Goal: Task Accomplishment & Management: Use online tool/utility

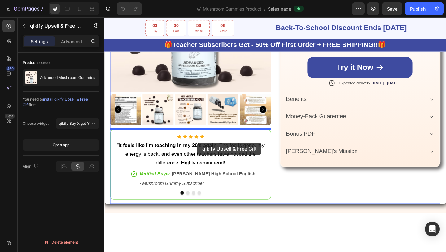
scroll to position [311, 0]
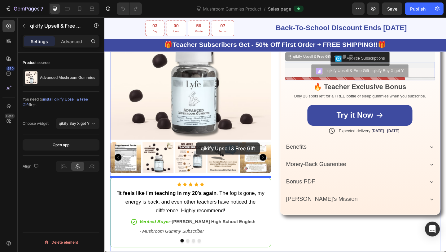
drag, startPoint x: 347, startPoint y: 110, endPoint x: 202, endPoint y: 159, distance: 153.1
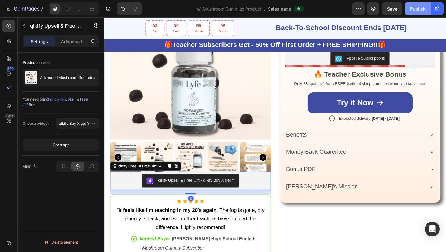
click at [424, 8] on div "Publish" at bounding box center [417, 9] width 15 height 7
click at [439, 6] on icon "button" at bounding box center [437, 9] width 6 height 6
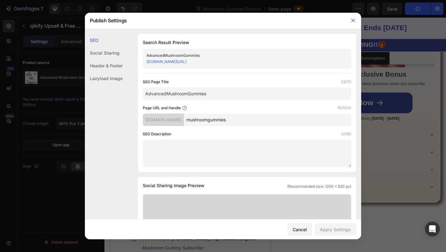
click at [187, 62] on link "64c3f1-2.myshopify.com/pages/mushroomgummies" at bounding box center [167, 61] width 40 height 5
click at [351, 21] on icon "button" at bounding box center [353, 20] width 5 height 5
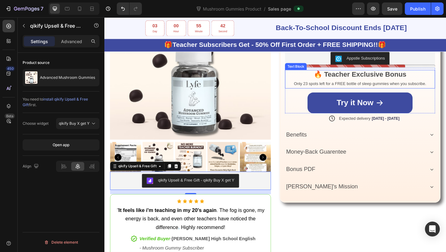
scroll to position [302, 0]
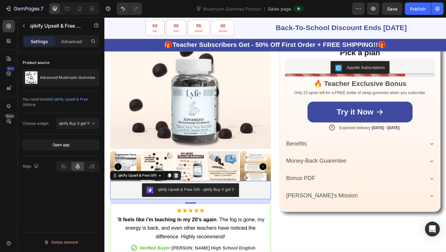
click at [183, 189] on icon at bounding box center [182, 189] width 5 height 5
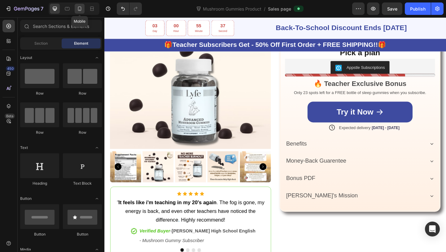
click at [82, 12] on div at bounding box center [80, 9] width 10 height 10
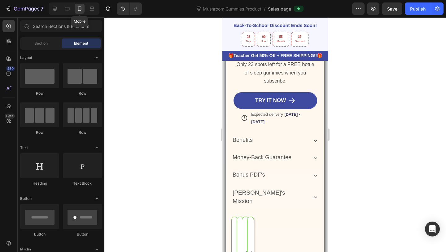
click at [268, 47] on button "qikify Upsell & Free Gift - qikify Buy X get Y" at bounding box center [275, 37] width 79 height 20
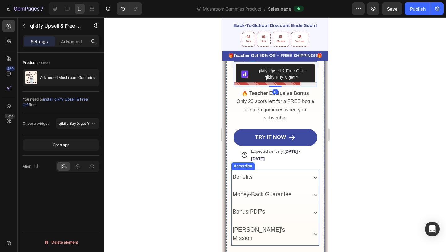
scroll to position [233, 0]
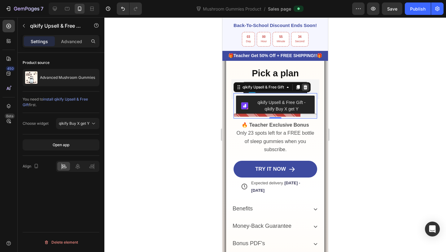
click at [303, 89] on div at bounding box center [305, 86] width 7 height 7
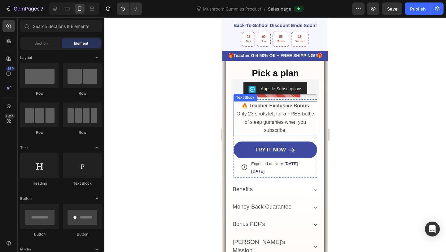
click at [285, 107] on strong "🔥 Teacher Exclusive Bonus" at bounding box center [275, 105] width 67 height 5
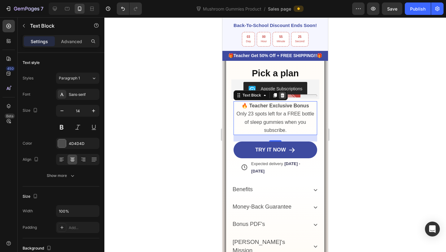
click at [281, 96] on icon at bounding box center [283, 95] width 4 height 4
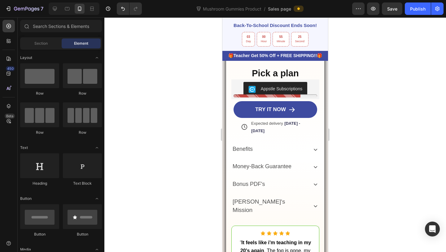
click at [281, 96] on div at bounding box center [276, 95] width 84 height 3
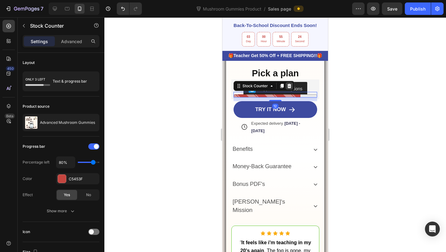
click at [289, 86] on icon at bounding box center [289, 85] width 5 height 5
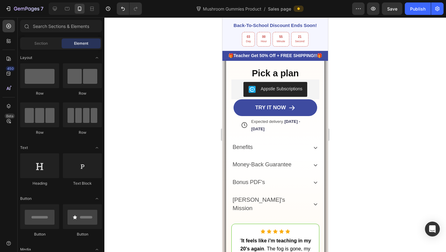
click at [416, 12] on button "Publish" at bounding box center [418, 8] width 26 height 12
click at [55, 7] on icon at bounding box center [55, 9] width 4 height 4
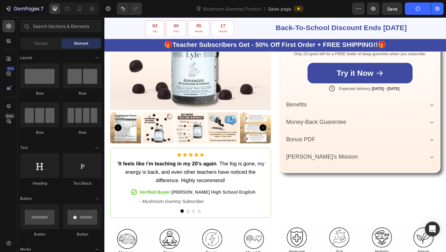
scroll to position [81, 0]
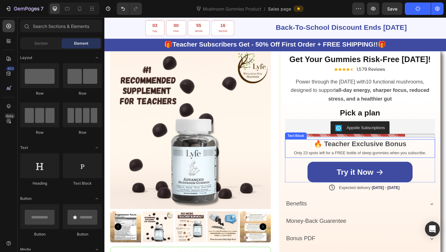
click at [378, 165] on span "Only 23 spots left for a FREE bottle of sleep gummies when you subscribe." at bounding box center [383, 164] width 144 height 5
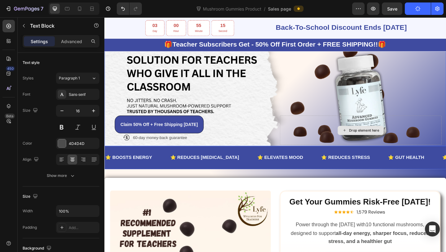
click at [349, 145] on div "Drop element here" at bounding box center [383, 140] width 176 height 32
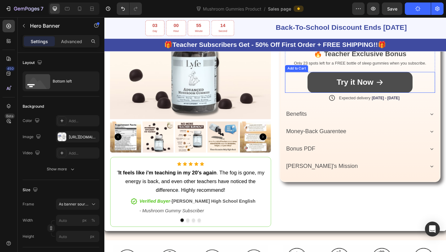
scroll to position [293, 0]
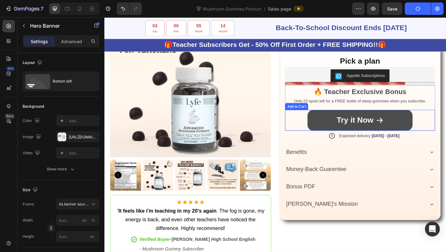
click at [340, 92] on div "Add To Cart Add to Cart Icon Expected delivery Sep 29 - Oct 02 Delivery Date Ro…" at bounding box center [382, 115] width 163 height 49
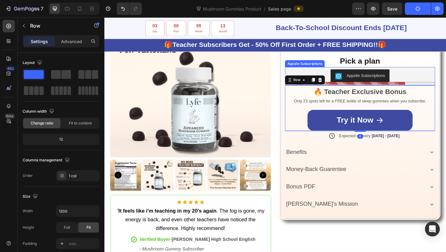
click at [341, 95] on strong "🔥 Teacher Exclusive Bonus" at bounding box center [382, 98] width 101 height 8
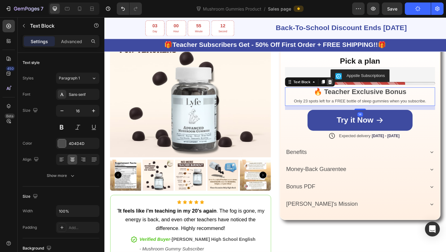
click at [348, 90] on div at bounding box center [349, 87] width 7 height 7
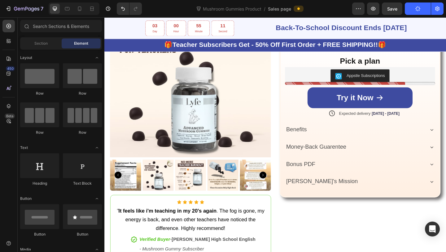
click at [348, 90] on div "Appstle Subscriptions" at bounding box center [382, 81] width 163 height 20
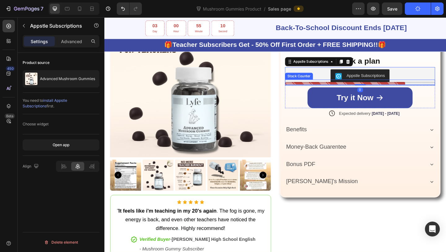
click at [333, 88] on div at bounding box center [382, 88] width 163 height 3
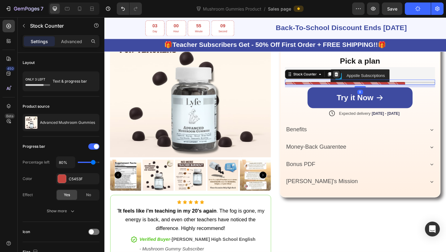
click at [355, 77] on icon at bounding box center [356, 79] width 5 height 5
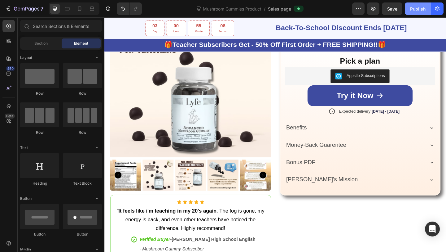
click at [417, 10] on div "Publish" at bounding box center [417, 9] width 15 height 7
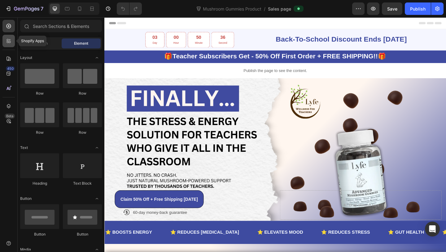
click at [12, 45] on div at bounding box center [8, 41] width 12 height 12
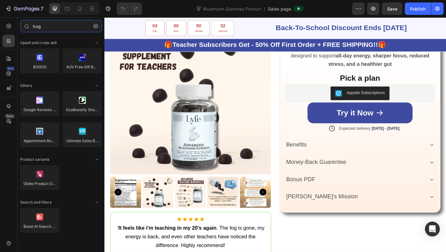
scroll to position [262, 0]
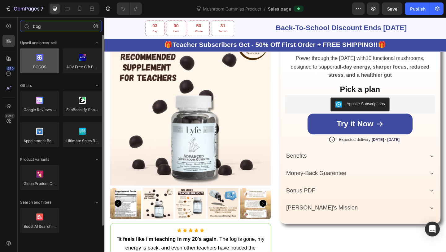
type input "bog"
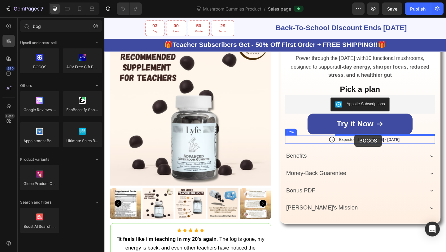
drag, startPoint x: 155, startPoint y: 88, endPoint x: 370, endPoint y: 145, distance: 222.1
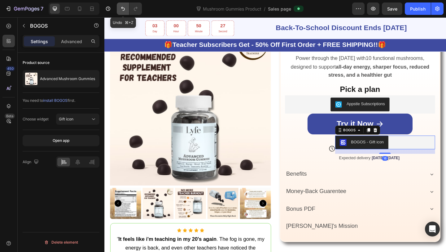
click at [122, 5] on button "Undo/Redo" at bounding box center [123, 8] width 12 height 12
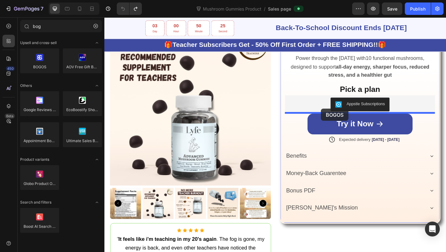
drag, startPoint x: 148, startPoint y: 81, endPoint x: 340, endPoint y: 117, distance: 195.1
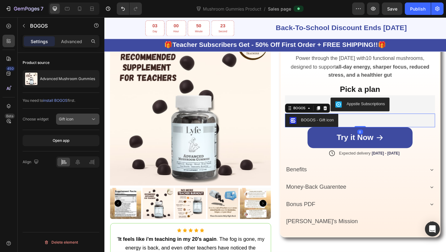
click at [86, 119] on div "Gift icon" at bounding box center [75, 119] width 32 height 6
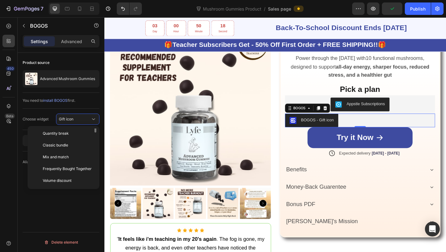
scroll to position [0, 0]
click at [68, 158] on p "Gift slider" at bounding box center [67, 158] width 49 height 6
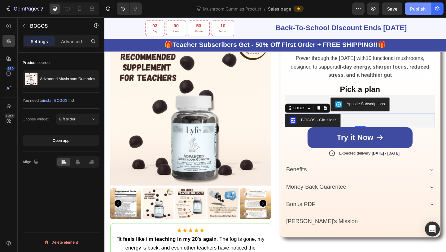
click at [419, 10] on div "Publish" at bounding box center [417, 9] width 15 height 7
click at [72, 122] on div "Gift slider" at bounding box center [78, 119] width 38 height 6
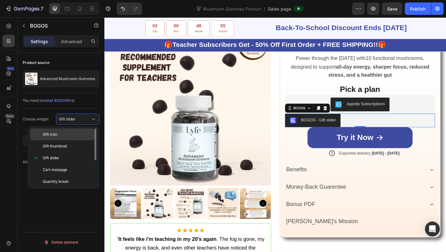
click at [60, 135] on p "Gift icon" at bounding box center [67, 134] width 49 height 6
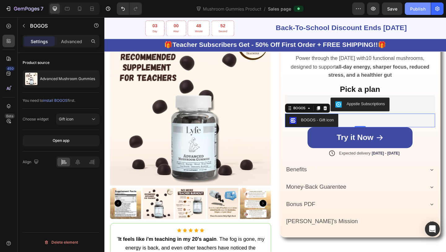
click at [415, 10] on div "Publish" at bounding box center [417, 9] width 15 height 7
click at [443, 11] on button "button" at bounding box center [437, 8] width 12 height 12
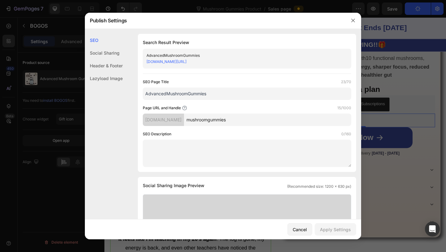
click at [187, 63] on link "64c3f1-2.myshopify.com/pages/mushroomgummies" at bounding box center [167, 61] width 40 height 5
click at [76, 37] on div at bounding box center [223, 126] width 446 height 252
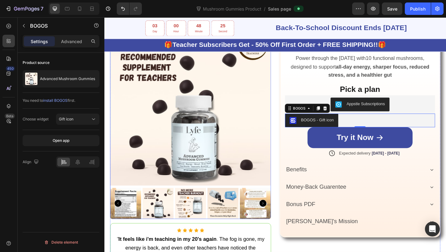
scroll to position [292, 0]
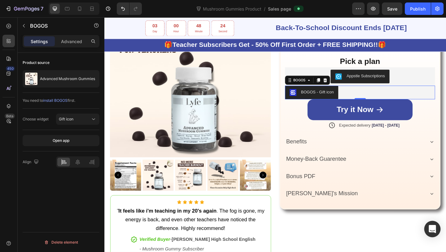
click at [429, 229] on div "Open Intercom Messenger" at bounding box center [433, 229] width 16 height 16
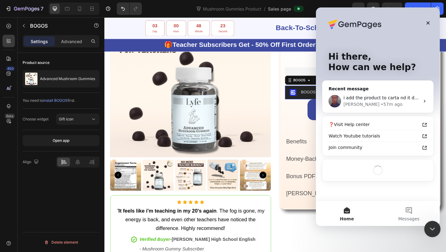
scroll to position [0, 0]
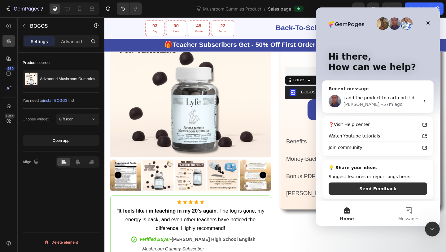
click at [359, 98] on span "i add the product to carta nd it doesnt add the gift" at bounding box center [398, 97] width 109 height 5
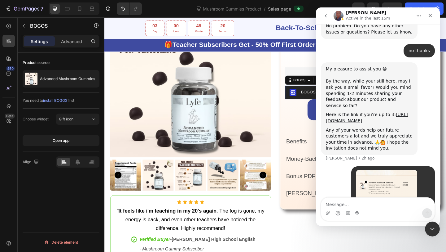
click at [371, 199] on textarea "Message…" at bounding box center [377, 202] width 113 height 11
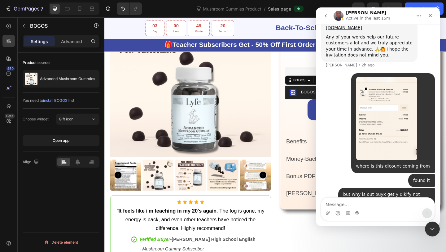
scroll to position [388, 0]
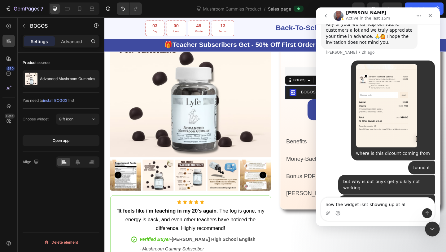
type textarea "now the widget isnt showing up at all"
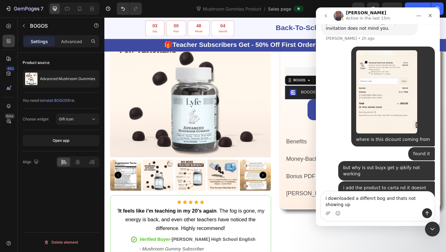
scroll to position [408, 0]
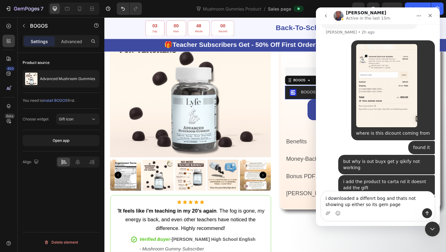
type textarea "i downloaded a diffenrt bog and thats not showing up either so its gem pages"
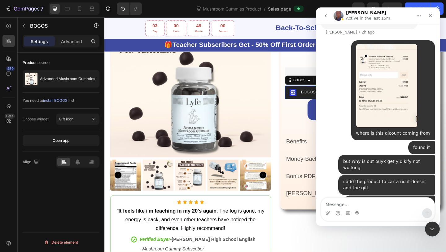
scroll to position [422, 0]
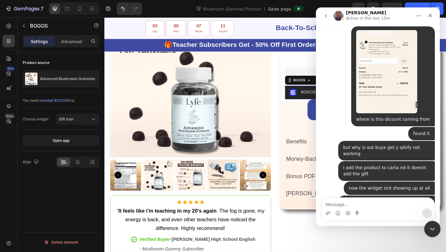
click at [432, 233] on div "Close Intercom Messenger" at bounding box center [431, 227] width 15 height 15
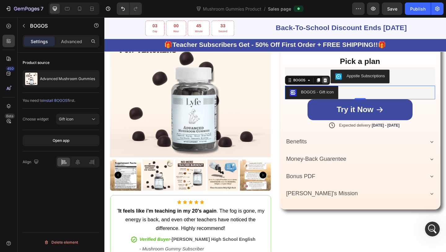
click at [344, 83] on icon at bounding box center [345, 85] width 4 height 4
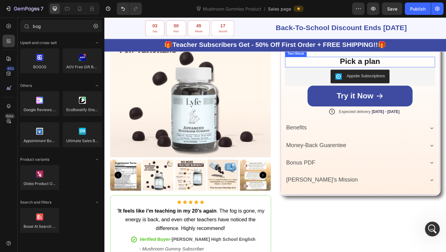
scroll to position [245, 0]
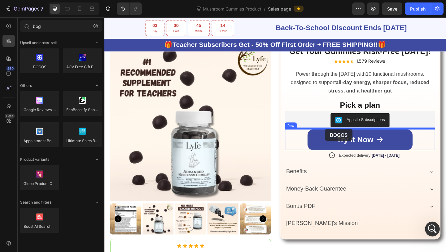
drag, startPoint x: 159, startPoint y: 82, endPoint x: 345, endPoint y: 139, distance: 194.9
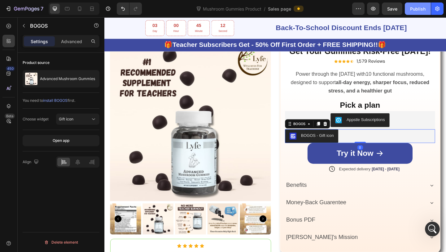
click at [417, 9] on div "Publish" at bounding box center [417, 9] width 15 height 7
click at [441, 11] on button "button" at bounding box center [437, 8] width 12 height 12
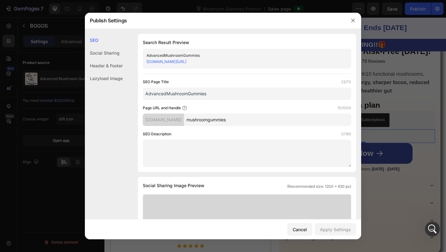
click at [187, 61] on link "64c3f1-2.myshopify.com/pages/mushroomgummies" at bounding box center [167, 61] width 40 height 5
click at [369, 62] on div at bounding box center [223, 126] width 446 height 252
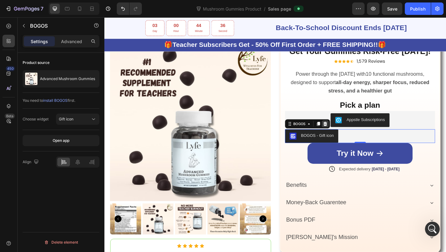
click at [345, 134] on icon at bounding box center [345, 133] width 4 height 4
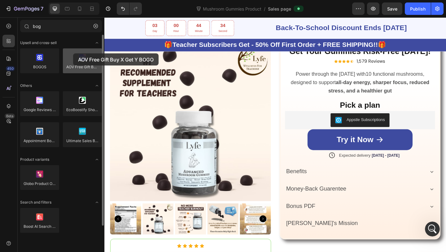
click at [73, 53] on div at bounding box center [82, 60] width 39 height 25
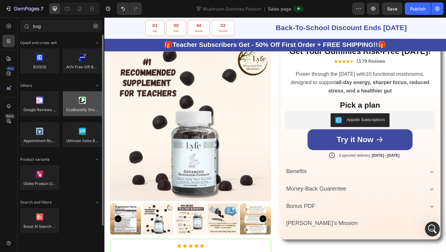
scroll to position [10, 0]
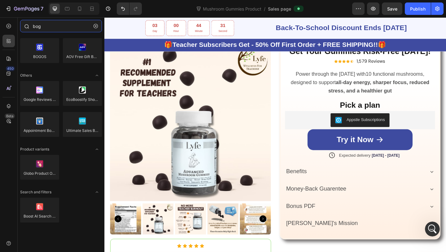
click at [47, 25] on input "bog" at bounding box center [61, 26] width 82 height 12
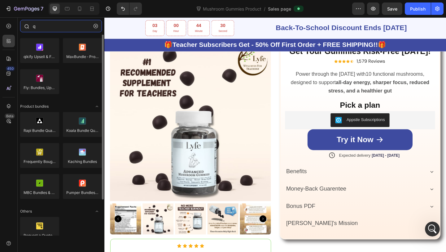
scroll to position [0, 0]
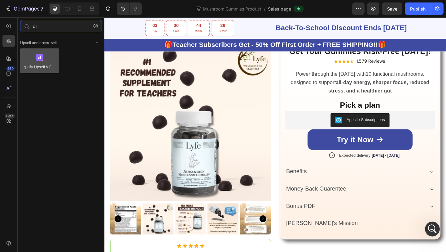
type input "qi"
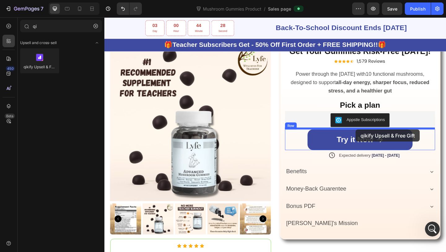
drag, startPoint x: 148, startPoint y: 80, endPoint x: 378, endPoint y: 139, distance: 237.2
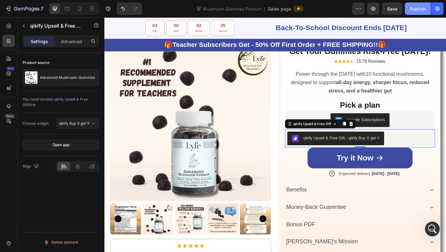
click at [423, 4] on button "Publish" at bounding box center [418, 8] width 26 height 12
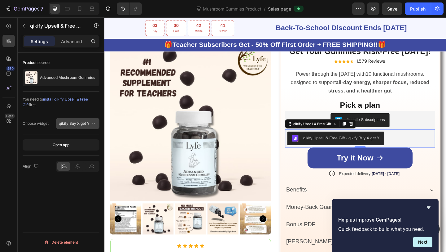
click at [63, 127] on button "qikify Buy X get Y" at bounding box center [77, 123] width 43 height 11
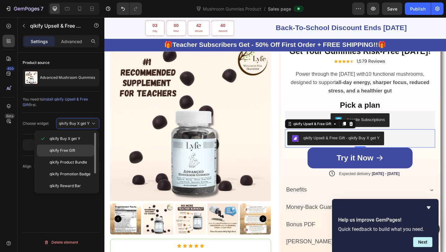
click at [64, 150] on span "qikify Free Gift" at bounding box center [63, 151] width 26 height 6
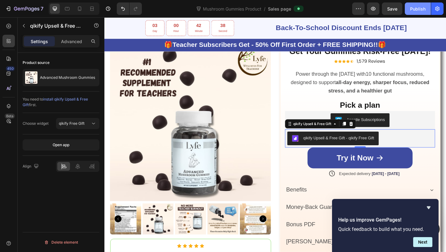
click at [413, 14] on button "Publish" at bounding box center [418, 8] width 26 height 12
click at [419, 2] on div "7 Version history Mushroom Gummies Product / Sales page Preview Save Publish" at bounding box center [223, 9] width 446 height 18
click at [419, 5] on button "Publish" at bounding box center [418, 8] width 26 height 12
click at [71, 99] on span "install qikify Upsell & Free Gift" at bounding box center [55, 102] width 65 height 10
click at [81, 125] on span "qikify Free Gift" at bounding box center [72, 123] width 26 height 5
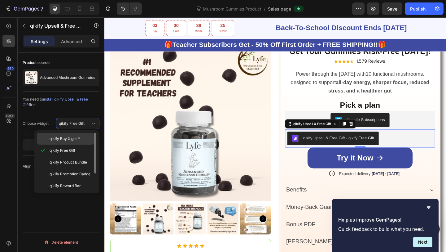
click at [79, 139] on span "qikify Buy X get Y" at bounding box center [65, 139] width 31 height 6
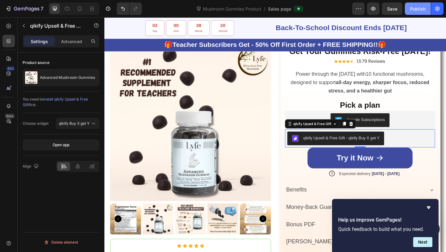
click at [408, 8] on button "Publish" at bounding box center [418, 8] width 26 height 12
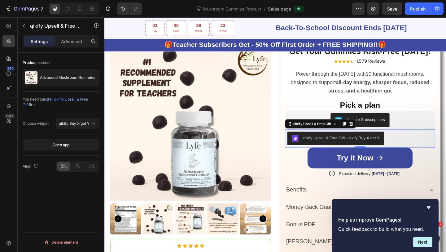
scroll to position [582, 0]
click at [424, 196] on body "I noticed that our collaborator access to your store is still active. I’ll inve…" at bounding box center [384, 213] width 119 height 38
click at [428, 207] on icon "Hide survey" at bounding box center [428, 207] width 7 height 7
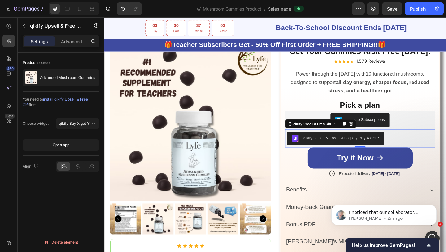
click at [407, 214] on span "I noticed that our collaborator access to your store is still active. I’ll inve…" at bounding box center [389, 239] width 80 height 60
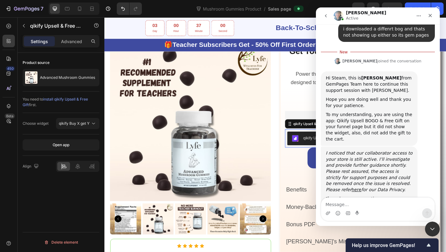
scroll to position [590, 0]
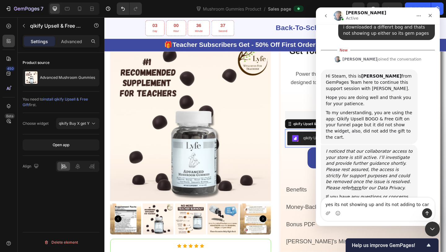
type textarea "yes its not showing up and its not adding to cart"
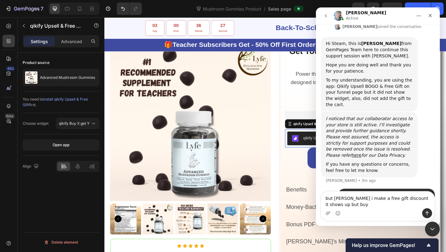
scroll to position [612, 0]
type textarea "but [PERSON_NAME] i make a free gift discount it shows up but buyx get y doesnt"
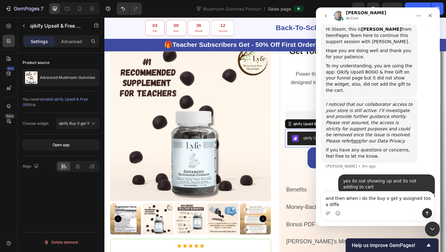
scroll to position [633, 0]
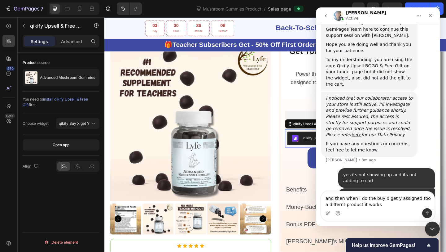
type textarea "and then when i do the buy x get y assigned too a differnt product it works"
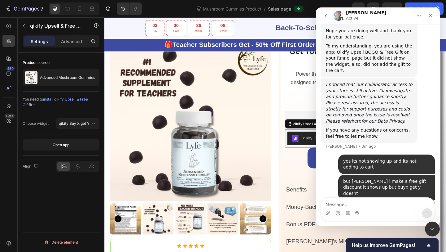
scroll to position [646, 0]
click at [439, 230] on html at bounding box center [431, 227] width 15 height 15
click at [438, 230] on div "Close Intercom Messenger" at bounding box center [431, 227] width 15 height 15
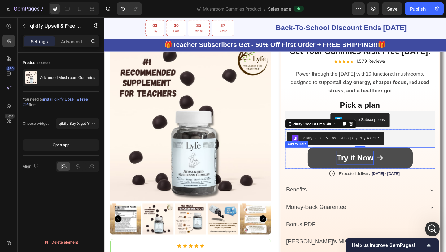
click at [360, 166] on div "Try it Now" at bounding box center [377, 169] width 40 height 15
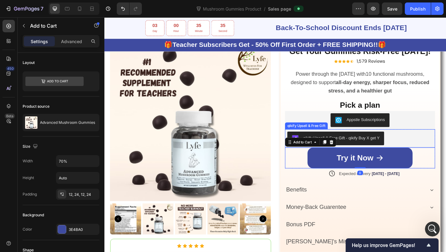
click at [367, 151] on div "qikify Upsell & Free Gift - qikify Buy X get Y" at bounding box center [362, 148] width 83 height 7
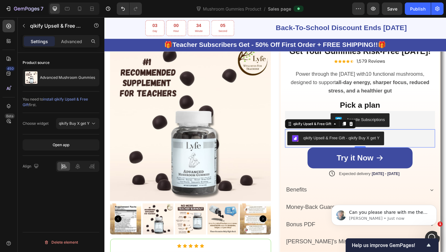
scroll to position [677, 0]
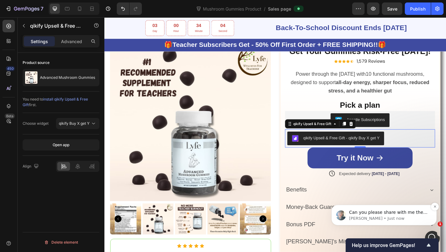
click at [389, 210] on span "Can you please share with me the page's URL when the Buy X Get Y works so that …" at bounding box center [388, 217] width 78 height 17
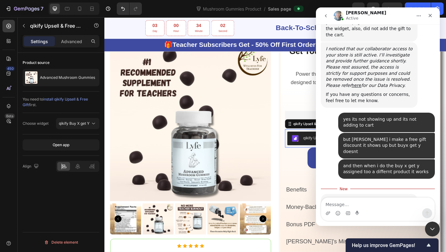
scroll to position [687, 0]
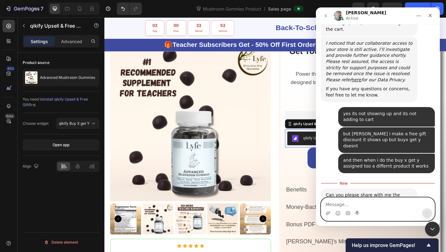
paste textarea "[URL][DOMAIN_NAME]"
type textarea "[URL][DOMAIN_NAME]"
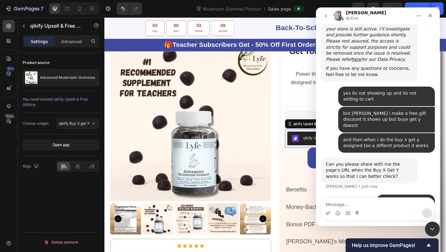
click at [307, 160] on div "Try it Now Add to Cart" at bounding box center [382, 170] width 163 height 23
click at [308, 143] on button "qikify Upsell & Free Gift - qikify Buy X get Y" at bounding box center [355, 148] width 105 height 15
click at [432, 232] on div "Close Intercom Messenger" at bounding box center [431, 227] width 15 height 15
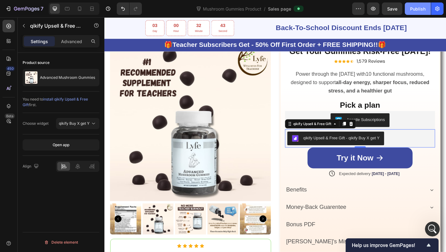
click at [414, 11] on div "Publish" at bounding box center [417, 9] width 15 height 7
click at [436, 10] on icon "button" at bounding box center [437, 9] width 4 height 5
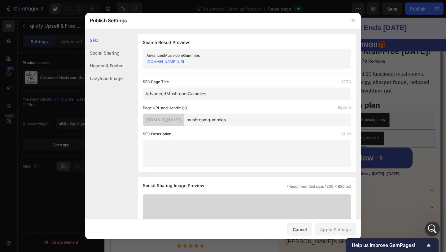
click at [187, 63] on link "64c3f1-2.myshopify.com/pages/mushroomgummies" at bounding box center [167, 61] width 40 height 5
click at [353, 22] on icon "button" at bounding box center [353, 20] width 5 height 5
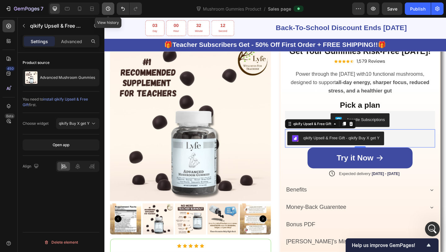
click at [105, 9] on icon "button" at bounding box center [108, 9] width 6 height 6
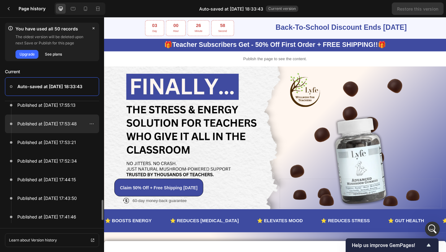
scroll to position [342, 0]
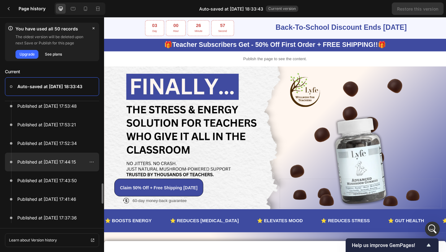
click at [69, 161] on p "Published at Sep 27, 17:44:15" at bounding box center [46, 161] width 59 height 7
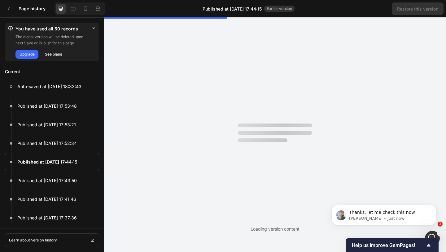
scroll to position [726, 0]
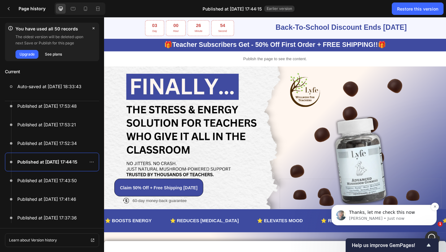
click at [353, 206] on div "Thanks, let me check this now Annie • Just now" at bounding box center [384, 215] width 105 height 20
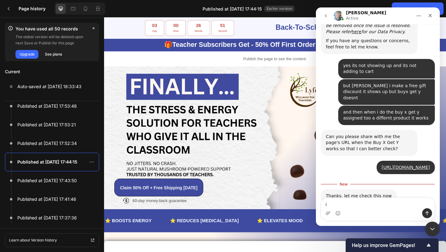
scroll to position [736, 0]
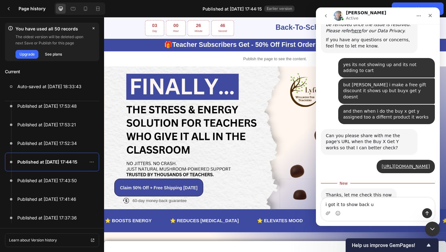
type textarea "i got it to show back uo"
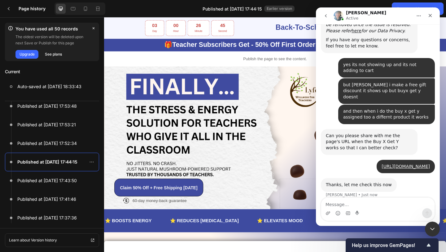
scroll to position [745, 0]
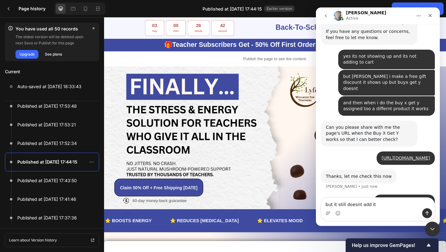
type textarea "but it still doesnt add it"
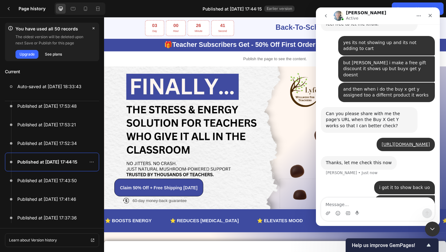
scroll to position [759, 0]
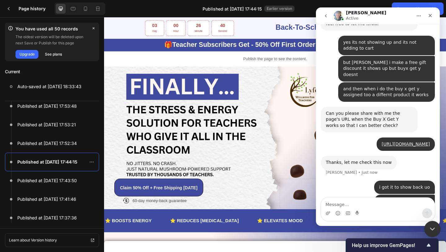
click at [430, 230] on icon "Close Intercom Messenger" at bounding box center [431, 227] width 7 height 7
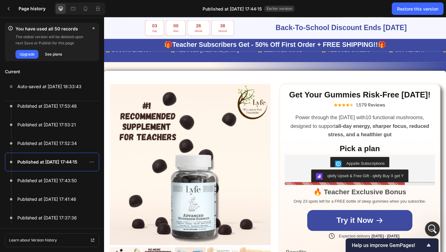
scroll to position [201, 0]
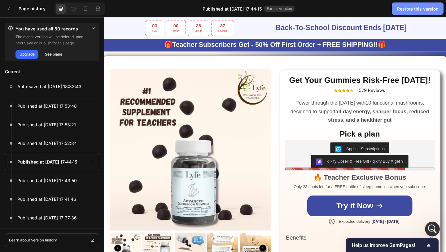
click at [406, 10] on div "Restore this version" at bounding box center [417, 9] width 41 height 7
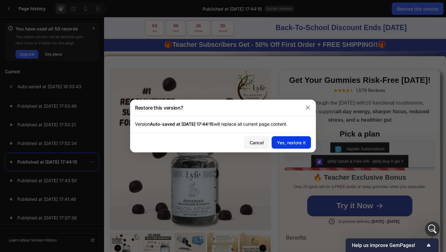
click at [300, 139] on div "Yes, restore it" at bounding box center [291, 142] width 29 height 7
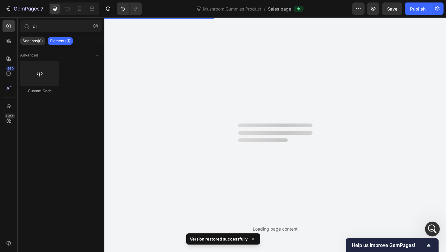
scroll to position [0, 0]
click at [415, 10] on div "Publish" at bounding box center [417, 9] width 15 height 7
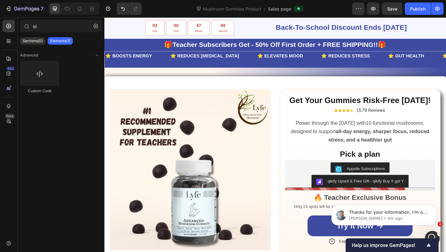
scroll to position [777, 0]
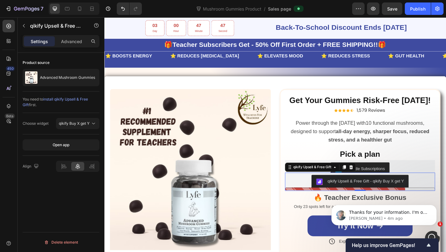
click at [348, 187] on div "qikify Upsell & Free Gift - qikify Buy X get Y" at bounding box center [382, 196] width 163 height 20
click at [373, 179] on icon at bounding box center [373, 180] width 4 height 4
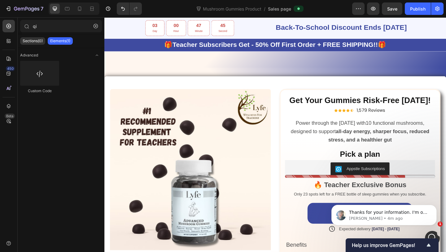
scroll to position [330, 0]
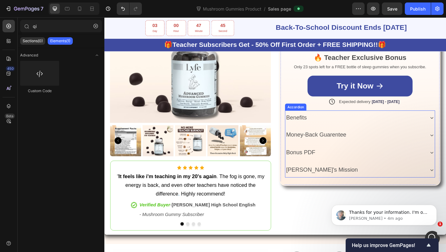
click at [361, 165] on div "Bonus PDF" at bounding box center [376, 163] width 151 height 11
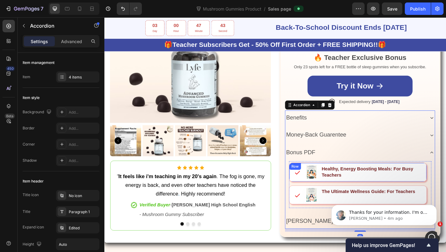
click at [336, 175] on div "Icon Image Healthy, Energy Boosting Meals: For Busy Teachers Text Block Row" at bounding box center [380, 185] width 150 height 21
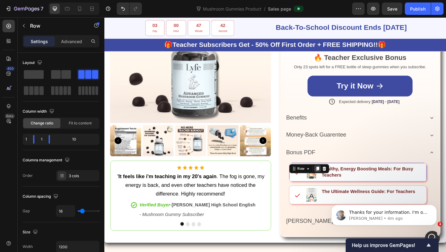
click at [336, 179] on icon at bounding box center [335, 181] width 3 height 4
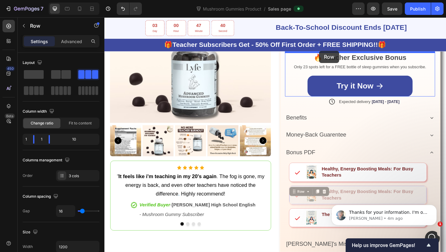
drag, startPoint x: 320, startPoint y: 204, endPoint x: 338, endPoint y: 54, distance: 151.1
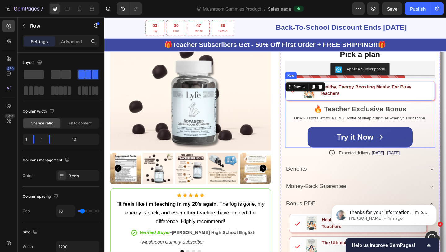
scroll to position [294, 0]
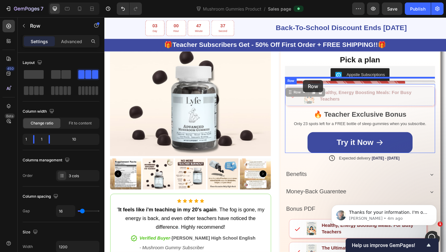
drag, startPoint x: 320, startPoint y: 98, endPoint x: 320, endPoint y: 86, distance: 12.7
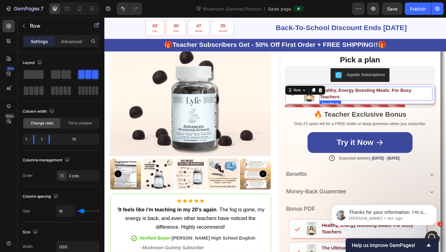
click at [332, 103] on img at bounding box center [327, 101] width 12 height 16
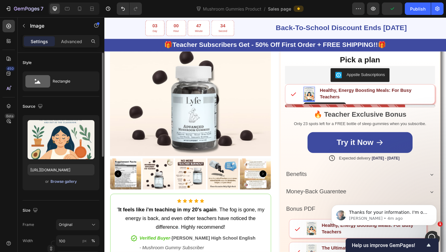
click at [63, 183] on div "Browse gallery" at bounding box center [64, 182] width 26 height 6
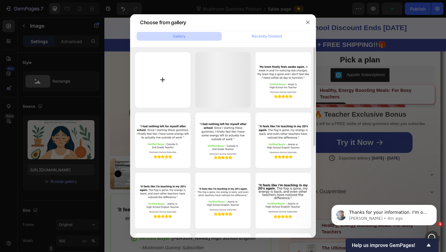
click at [158, 88] on input "file" at bounding box center [162, 79] width 55 height 55
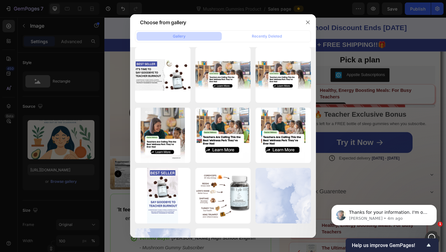
scroll to position [1130, 0]
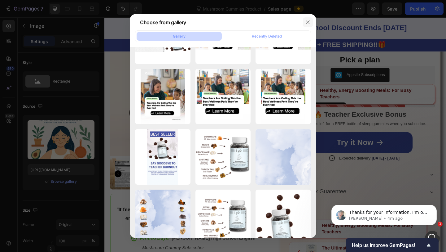
click at [309, 23] on icon "button" at bounding box center [307, 21] width 3 height 3
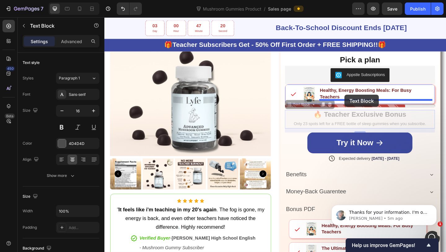
drag, startPoint x: 366, startPoint y: 125, endPoint x: 366, endPoint y: 101, distance: 23.9
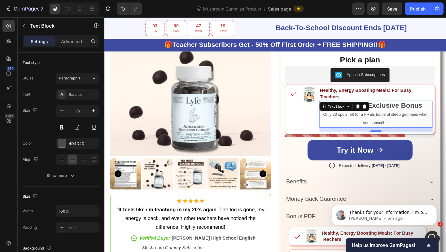
click at [366, 99] on p "Healthy, Energy Boosting Meals: For Busy Teachers" at bounding box center [400, 100] width 122 height 14
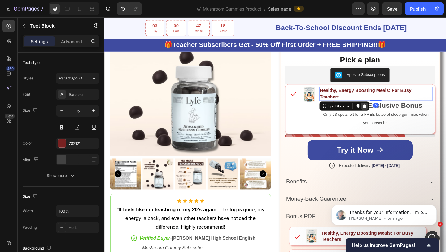
click at [386, 112] on icon at bounding box center [387, 114] width 4 height 4
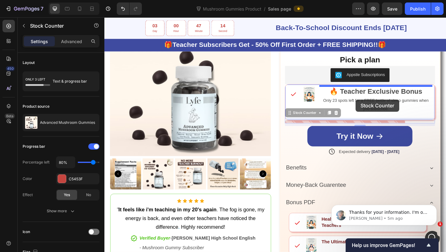
drag, startPoint x: 364, startPoint y: 130, endPoint x: 378, endPoint y: 107, distance: 26.9
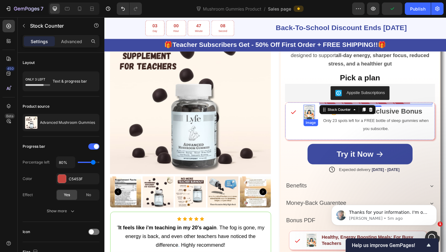
scroll to position [801, 0]
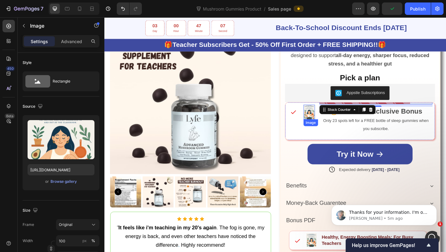
click at [328, 117] on img at bounding box center [327, 120] width 12 height 16
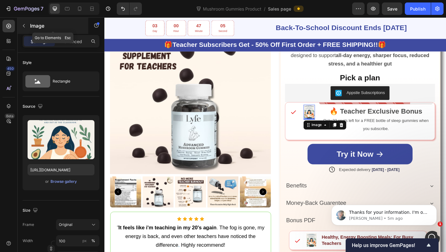
click at [32, 32] on div "Image" at bounding box center [53, 26] width 71 height 16
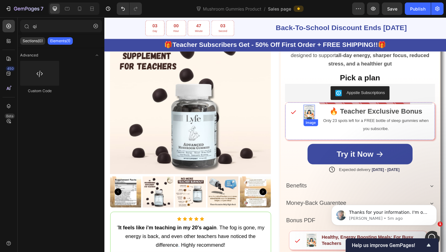
click at [324, 121] on img at bounding box center [327, 120] width 12 height 16
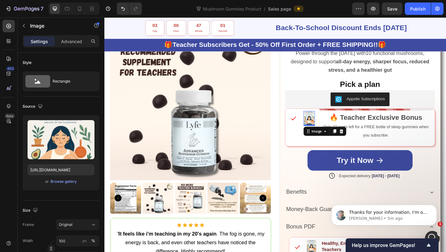
scroll to position [267, 0]
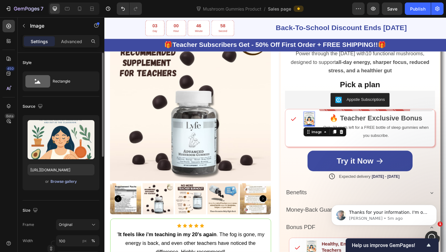
click at [69, 183] on div "Browse gallery" at bounding box center [64, 182] width 26 height 6
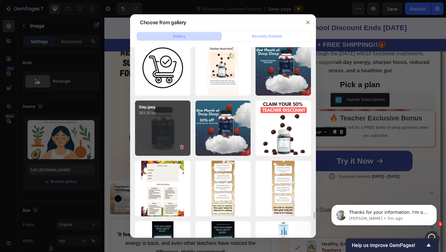
scroll to position [4574, 0]
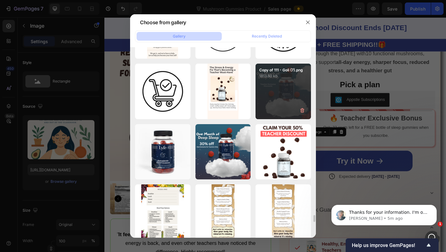
click at [263, 88] on div "Copy of 111 - Goli (7).png 1813.60 kb" at bounding box center [283, 91] width 55 height 55
type input "[URL][DOMAIN_NAME]"
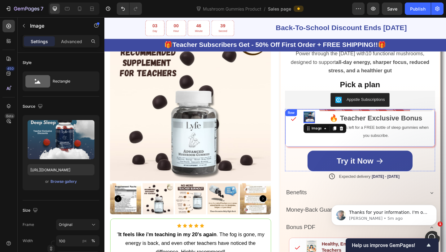
click at [338, 125] on div "Icon Image 0 Stock Counter 🔥 Teacher Exclusive Bonus Only 23 spots left for a F…" at bounding box center [382, 137] width 163 height 41
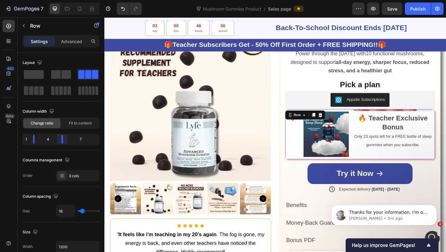
drag, startPoint x: 49, startPoint y: 137, endPoint x: 55, endPoint y: 138, distance: 6.9
click at [55, 0] on body "7 Version history Mushroom Gummies Product / Sales page Preview Save Publish 45…" at bounding box center [223, 0] width 446 height 0
click at [305, 141] on div "Icon" at bounding box center [310, 144] width 12 height 49
click at [66, 73] on span at bounding box center [66, 74] width 10 height 9
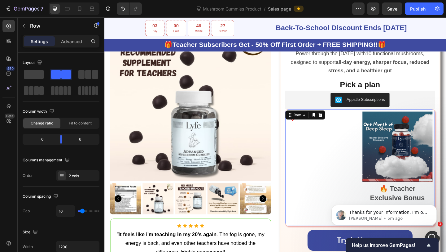
click at [309, 131] on div "Icon" at bounding box center [342, 181] width 77 height 122
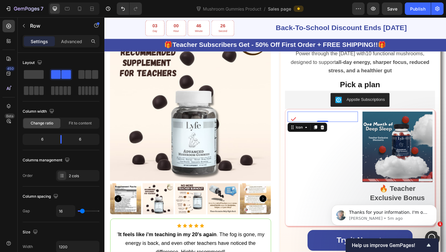
click at [311, 128] on icon at bounding box center [310, 127] width 7 height 7
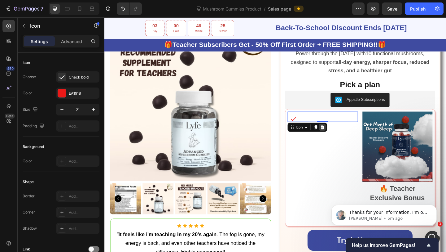
click at [342, 138] on icon at bounding box center [342, 137] width 4 height 4
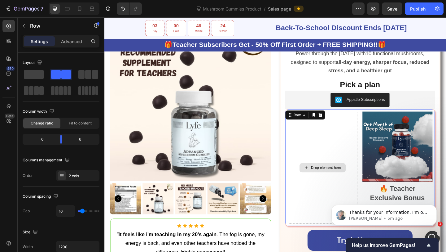
click at [368, 139] on div "Drop element here" at bounding box center [342, 181] width 77 height 122
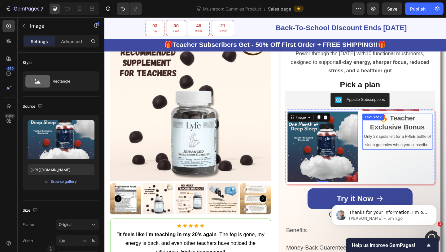
click at [426, 128] on div "🔥 Teacher Exclusive Bonus Only 23 spots left for a FREE bottle of sleep gummies…" at bounding box center [423, 141] width 77 height 39
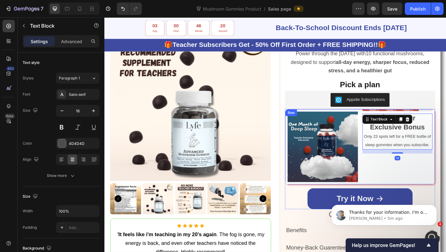
click at [428, 120] on div "Stock Counter 🔥 Teacher Exclusive Bonus Only 23 spots left for a FREE bottle of…" at bounding box center [423, 158] width 77 height 77
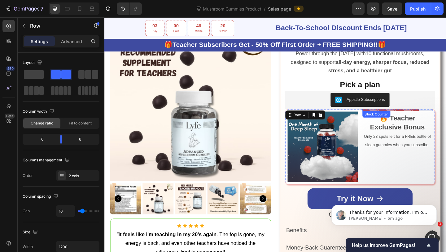
click at [428, 117] on div at bounding box center [423, 117] width 77 height 3
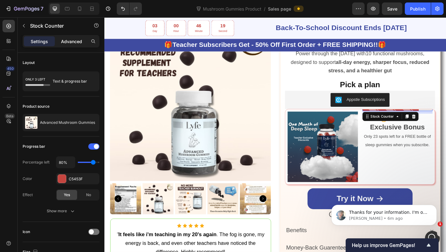
click at [67, 42] on p "Advanced" at bounding box center [71, 41] width 21 height 7
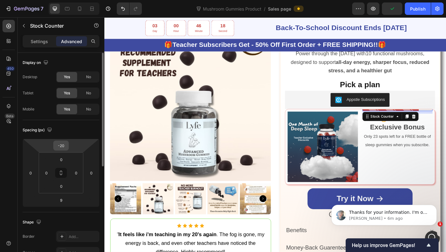
click at [62, 149] on input "-20" at bounding box center [61, 145] width 12 height 9
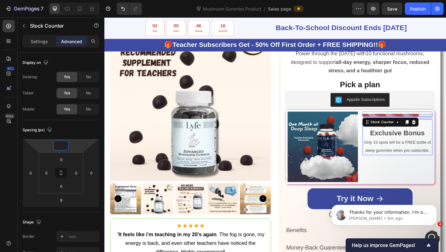
click at [389, 158] on p "Only 23 spots left for a FREE bottle of sleep gummies when you subscribe." at bounding box center [423, 157] width 75 height 18
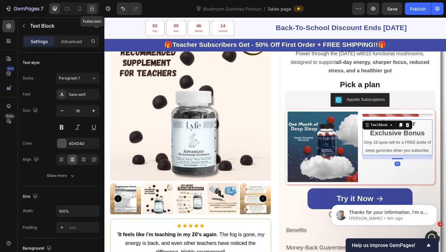
click at [93, 12] on div at bounding box center [92, 9] width 10 height 10
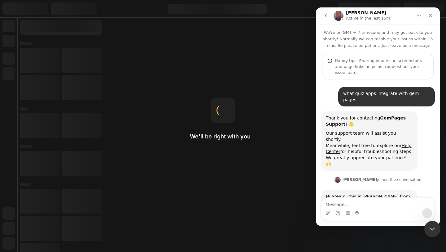
click at [435, 224] on icon "Close Intercom Messenger" at bounding box center [431, 227] width 7 height 7
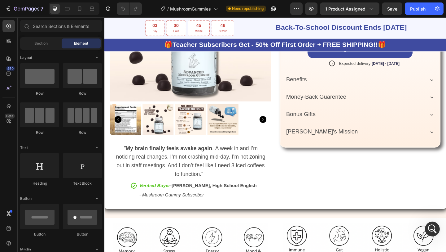
scroll to position [282, 0]
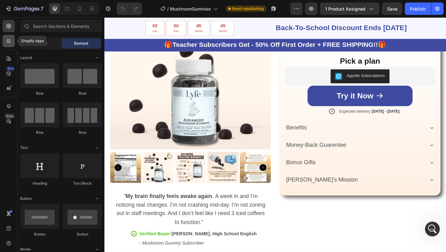
click at [8, 45] on div at bounding box center [8, 41] width 12 height 12
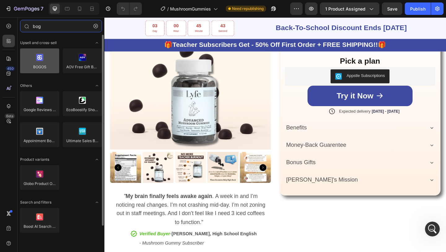
type input "bog"
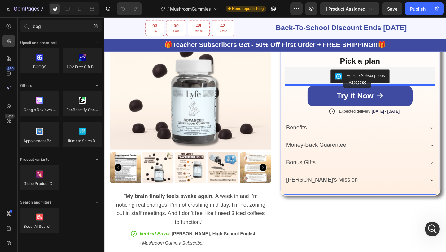
drag, startPoint x: 148, startPoint y: 84, endPoint x: 365, endPoint y: 82, distance: 216.3
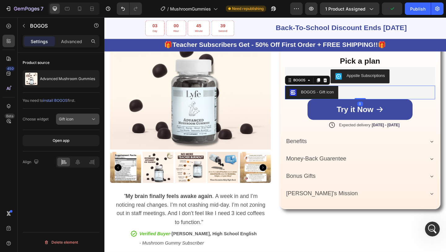
click at [72, 116] on button "Gift icon" at bounding box center [77, 118] width 43 height 11
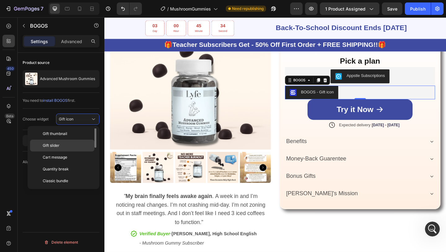
scroll to position [0, 0]
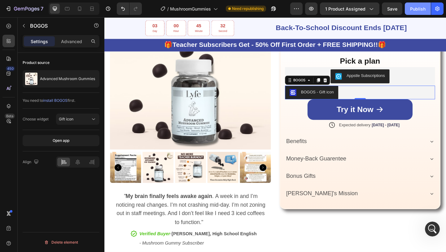
click at [419, 6] on div "Publish" at bounding box center [417, 9] width 15 height 7
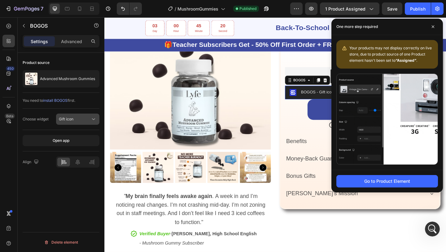
click at [77, 118] on div "Gift icon" at bounding box center [75, 119] width 32 height 6
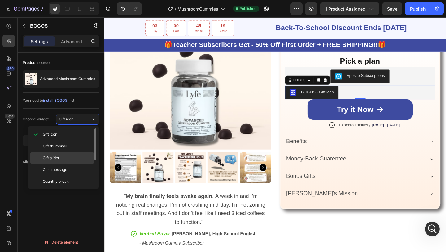
click at [71, 154] on div "Gift slider" at bounding box center [62, 158] width 64 height 12
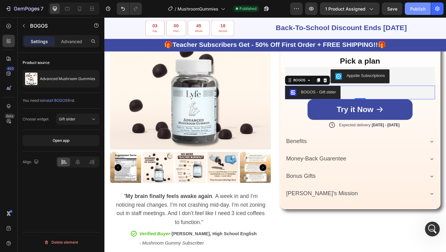
click at [411, 10] on div "Publish" at bounding box center [417, 9] width 15 height 7
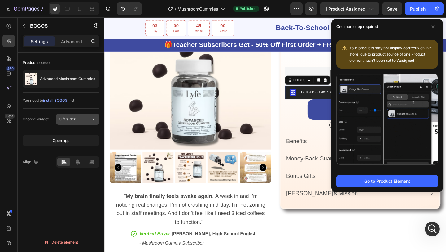
click at [87, 118] on div "Gift slider" at bounding box center [75, 119] width 32 height 6
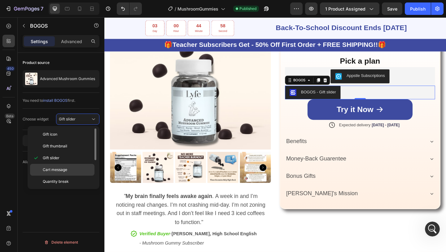
click at [66, 167] on span "Cart message" at bounding box center [55, 170] width 24 height 6
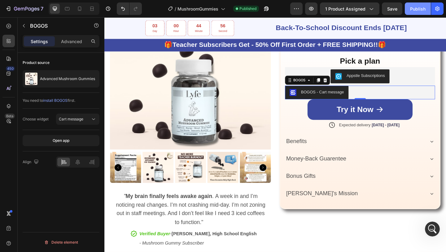
click at [410, 8] on button "Publish" at bounding box center [418, 8] width 26 height 12
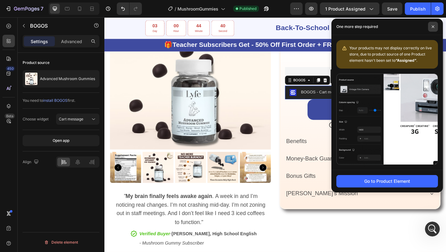
click at [432, 26] on icon at bounding box center [433, 26] width 3 height 3
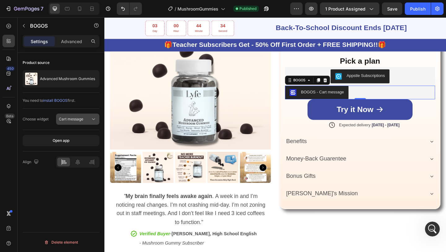
click at [82, 122] on button "Cart message" at bounding box center [77, 118] width 43 height 11
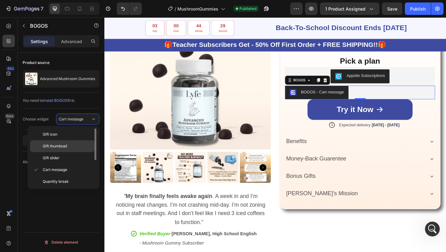
click at [64, 145] on span "Gift thumbnail" at bounding box center [55, 146] width 24 height 6
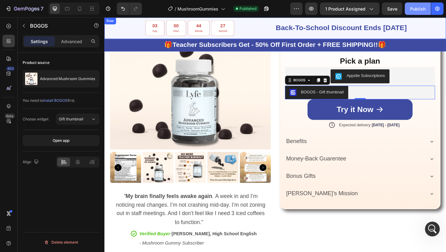
click at [418, 13] on button "Publish" at bounding box center [418, 8] width 26 height 12
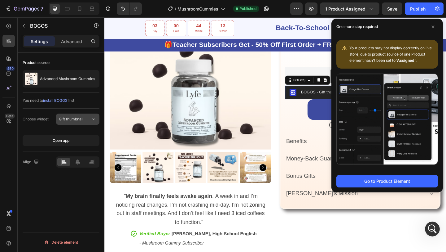
click at [74, 118] on span "Gift thumbnail" at bounding box center [71, 119] width 24 height 5
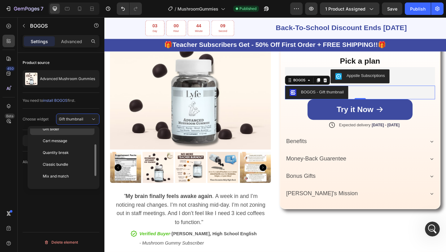
scroll to position [30, 0]
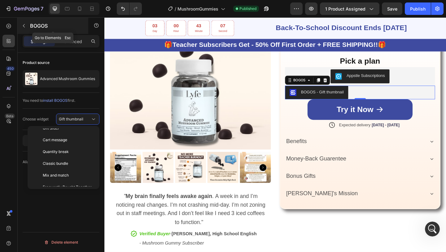
click at [28, 23] on button "button" at bounding box center [24, 26] width 10 height 10
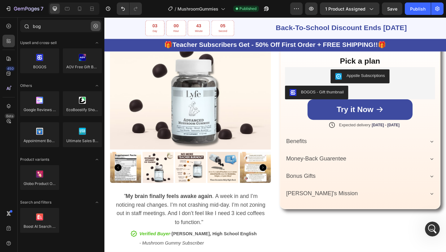
click at [93, 26] on button "button" at bounding box center [96, 26] width 10 height 10
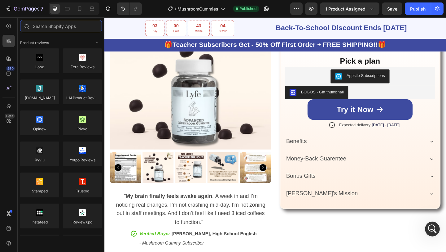
click at [87, 26] on input "text" at bounding box center [61, 26] width 82 height 12
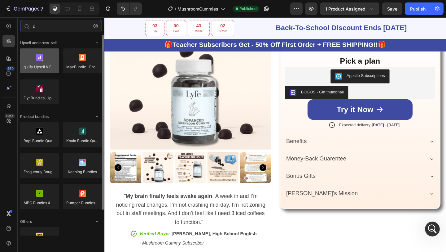
type input "q"
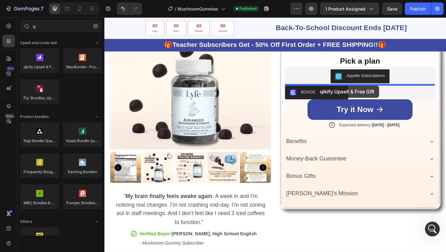
drag, startPoint x: 138, startPoint y: 72, endPoint x: 334, endPoint y: 91, distance: 196.5
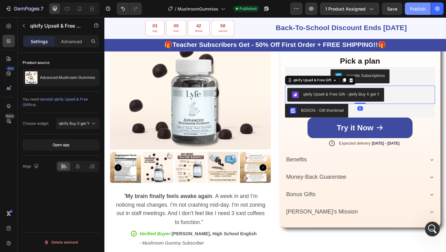
click at [413, 11] on div "Publish" at bounding box center [417, 9] width 15 height 7
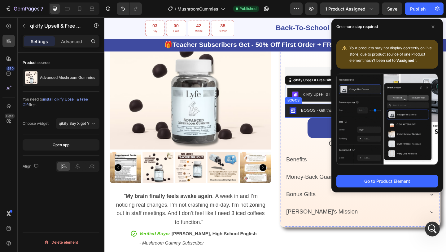
click at [319, 121] on div "BOGOS - Gift thumbnail" at bounding box center [335, 118] width 59 height 7
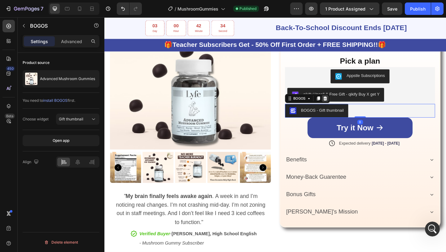
click at [345, 103] on icon at bounding box center [345, 105] width 4 height 4
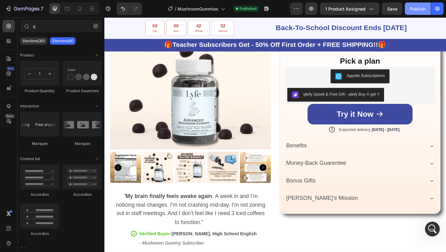
click at [423, 10] on div "Publish" at bounding box center [417, 9] width 15 height 7
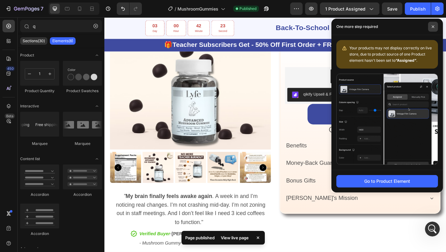
click at [433, 27] on icon at bounding box center [433, 26] width 3 height 3
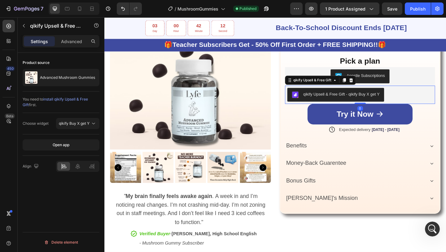
click at [341, 98] on div "qikify Upsell & Free Gift - qikify Buy X get Y" at bounding box center [362, 101] width 83 height 7
click at [371, 84] on icon at bounding box center [372, 85] width 5 height 5
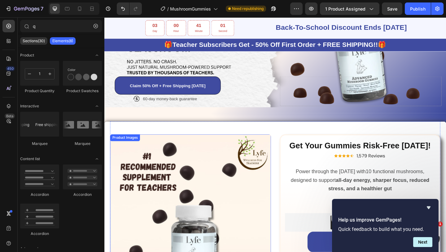
scroll to position [46, 0]
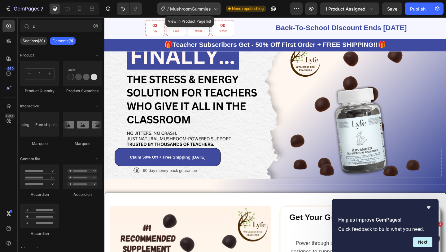
click at [200, 4] on div "/ MushroomGummies" at bounding box center [189, 8] width 64 height 12
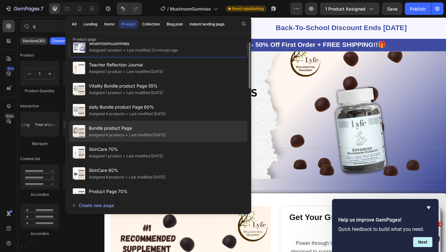
scroll to position [0, 0]
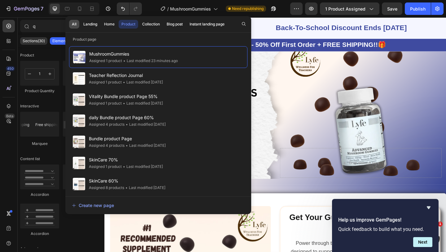
click at [74, 27] on button "All" at bounding box center [74, 24] width 10 height 9
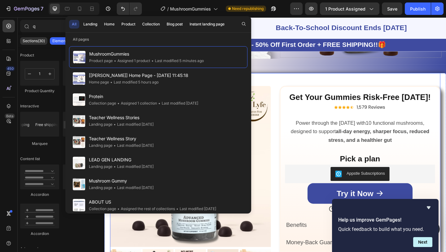
scroll to position [201, 0]
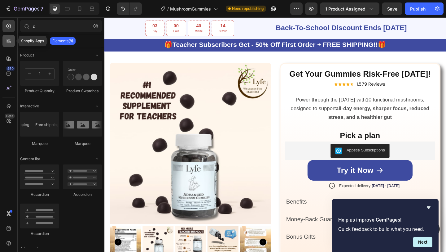
click at [10, 46] on div at bounding box center [8, 41] width 12 height 12
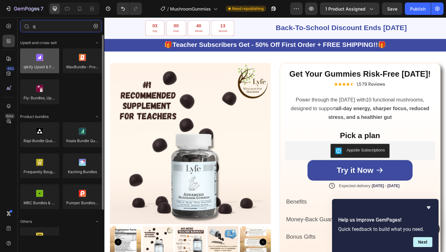
type input "q"
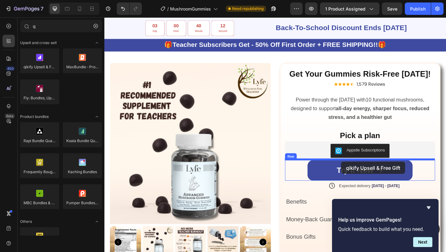
drag, startPoint x: 146, startPoint y: 77, endPoint x: 362, endPoint y: 174, distance: 236.9
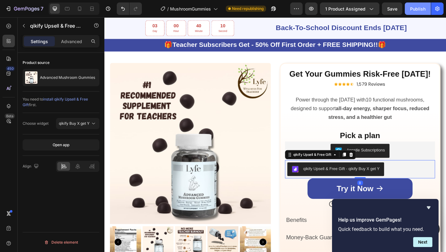
click at [421, 9] on div "Publish" at bounding box center [417, 9] width 15 height 7
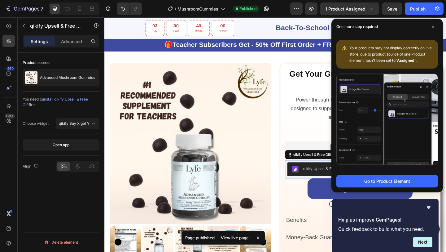
click at [225, 236] on div "View live page" at bounding box center [234, 237] width 35 height 9
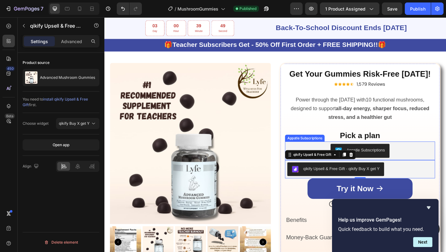
click at [316, 155] on div "Appstle Subscriptions" at bounding box center [382, 162] width 158 height 15
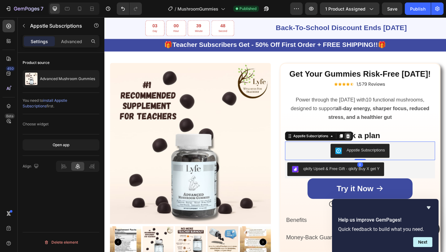
click at [371, 144] on icon at bounding box center [369, 146] width 5 height 5
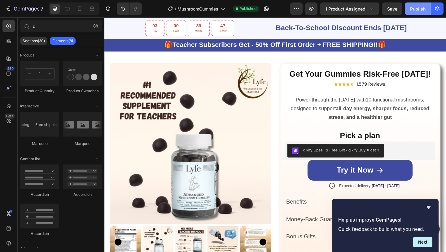
click at [408, 15] on button "Publish" at bounding box center [418, 8] width 26 height 12
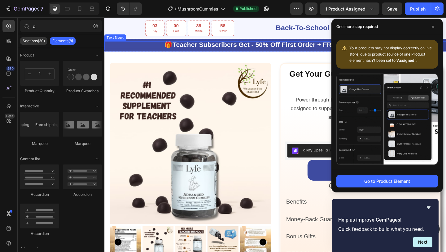
scroll to position [677, 0]
click at [320, 158] on div "qikify Upsell & Free Gift - qikify Buy X get Y" at bounding box center [355, 161] width 95 height 7
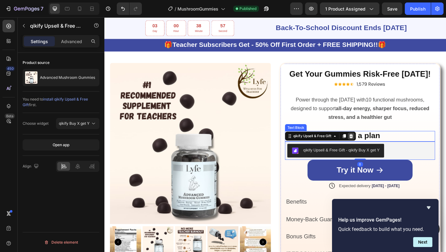
scroll to position [708, 0]
click at [370, 146] on icon at bounding box center [372, 146] width 5 height 5
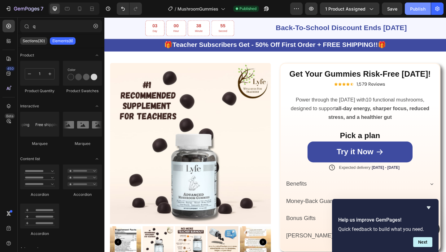
click at [417, 9] on div "Publish" at bounding box center [417, 9] width 15 height 7
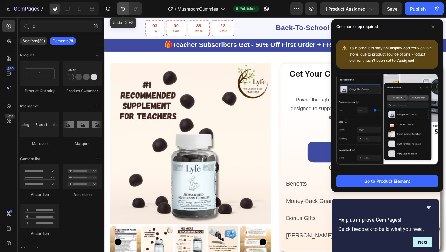
click at [123, 10] on icon "Undo/Redo" at bounding box center [123, 9] width 4 height 4
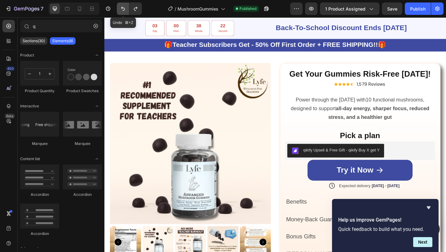
click at [123, 10] on icon "Undo/Redo" at bounding box center [123, 9] width 4 height 4
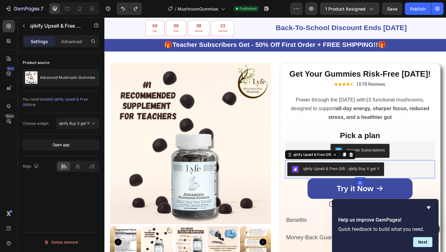
click at [417, 175] on div "qikify Upsell & Free Gift - qikify Buy X get Y" at bounding box center [382, 182] width 158 height 15
click at [372, 167] on icon at bounding box center [373, 166] width 4 height 4
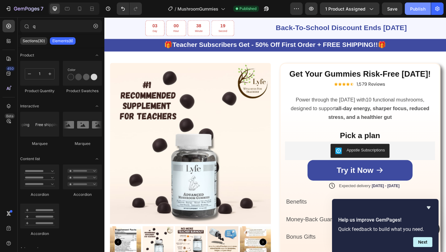
click at [418, 15] on button "Publish" at bounding box center [418, 8] width 26 height 12
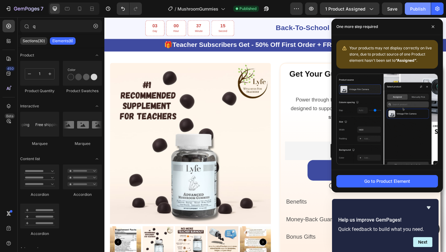
scroll to position [759, 0]
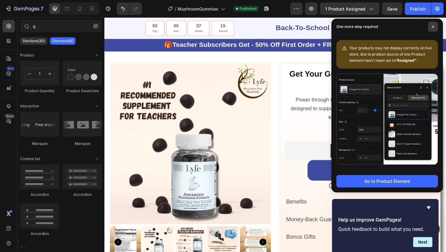
click at [434, 28] on span at bounding box center [433, 27] width 10 height 10
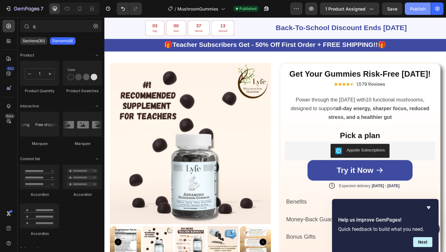
click at [412, 13] on button "Publish" at bounding box center [418, 8] width 26 height 12
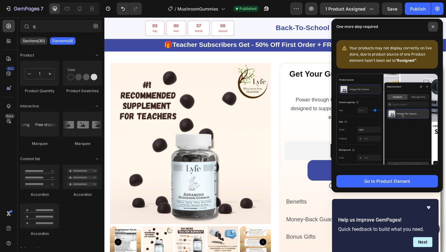
click at [434, 24] on span at bounding box center [433, 27] width 10 height 10
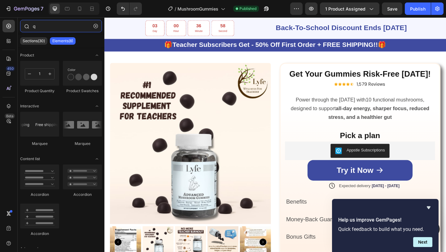
click at [40, 28] on input "q" at bounding box center [61, 26] width 82 height 12
click at [3, 38] on div at bounding box center [8, 41] width 12 height 12
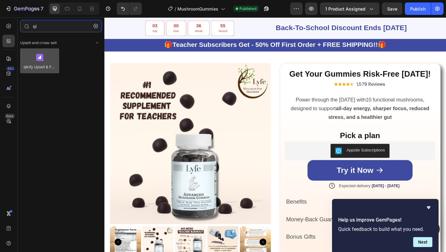
type input "qi"
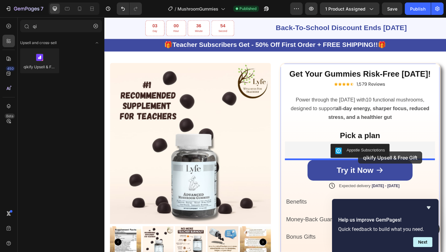
drag, startPoint x: 156, startPoint y: 74, endPoint x: 381, endPoint y: 163, distance: 241.5
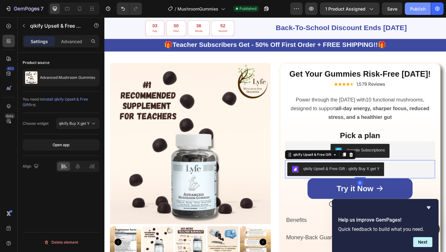
click at [417, 11] on div "Publish" at bounding box center [417, 9] width 15 height 7
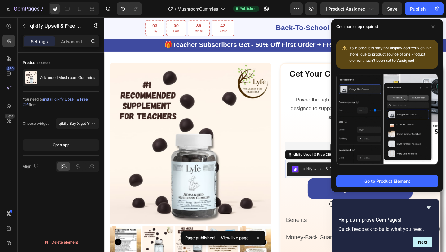
click at [232, 241] on div "View live page" at bounding box center [234, 237] width 35 height 9
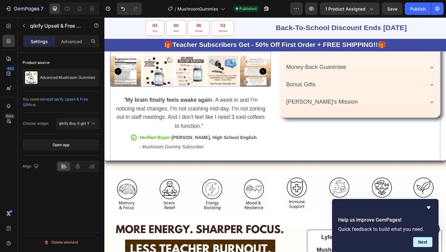
scroll to position [507, 0]
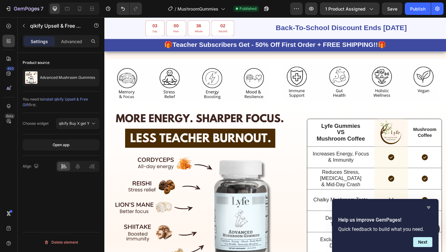
click at [430, 207] on icon "Hide survey" at bounding box center [428, 207] width 7 height 7
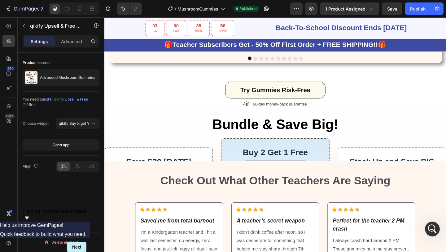
scroll to position [1821, 0]
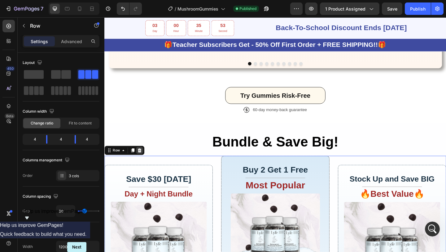
click at [142, 160] on icon at bounding box center [143, 162] width 4 height 4
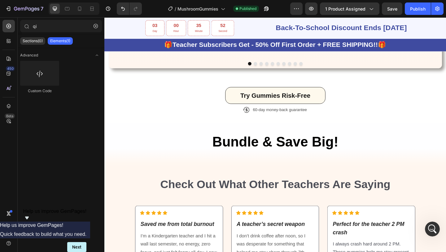
scroll to position [783, 0]
click at [80, 12] on div at bounding box center [80, 9] width 10 height 10
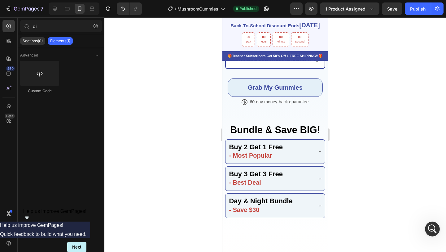
scroll to position [1201, 0]
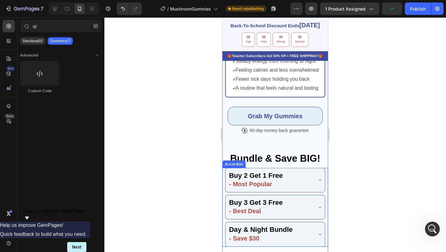
click at [234, 197] on div "Buy 2 Get 1 Free - Most Popular Buy 3 Get 3 Free - Best Deal Day & Night Bundle…" at bounding box center [276, 207] width 106 height 79
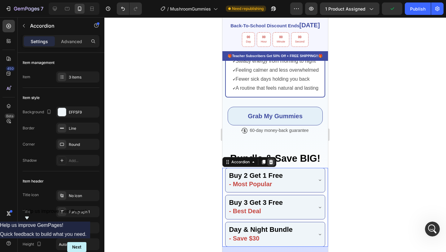
click at [272, 165] on div at bounding box center [270, 161] width 7 height 7
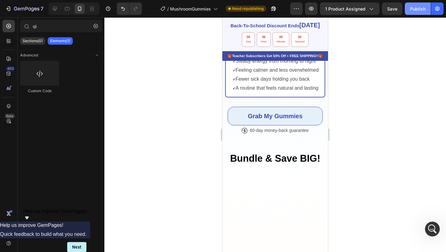
click at [421, 10] on div "Publish" at bounding box center [417, 9] width 15 height 7
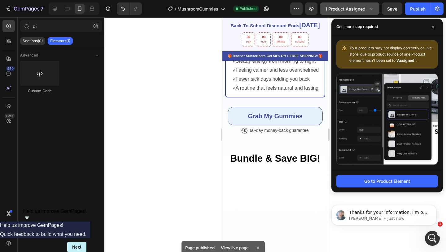
scroll to position [0, 0]
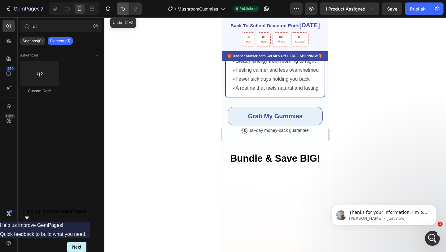
click at [124, 7] on icon "Undo/Redo" at bounding box center [123, 9] width 6 height 6
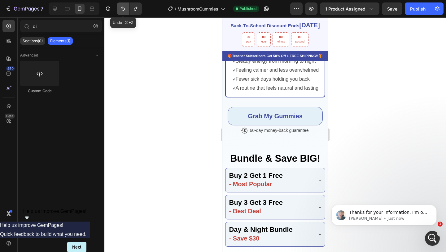
click at [124, 7] on icon "Undo/Redo" at bounding box center [123, 9] width 6 height 6
click at [60, 7] on div at bounding box center [74, 8] width 51 height 12
click at [55, 7] on icon at bounding box center [55, 9] width 4 height 4
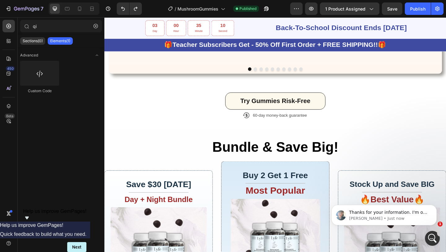
scroll to position [1906, 0]
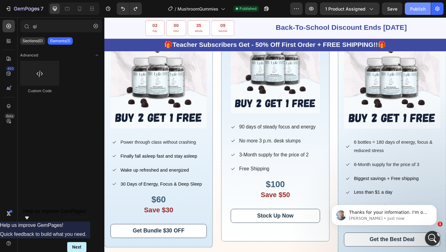
click at [413, 12] on button "Publish" at bounding box center [418, 8] width 26 height 12
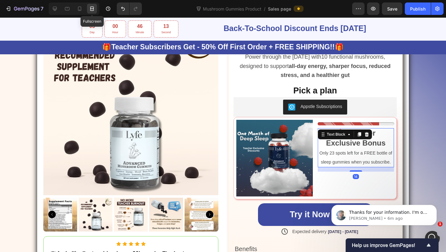
scroll to position [1, 0]
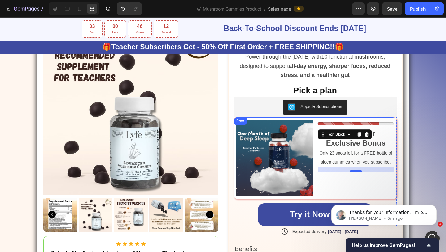
click at [316, 155] on div "Image Stock Counter 🔥 Teacher Exclusive Bonus Only 23 spots left for a FREE bot…" at bounding box center [315, 158] width 163 height 82
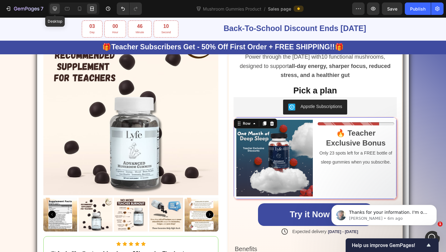
click at [58, 10] on div at bounding box center [55, 9] width 10 height 10
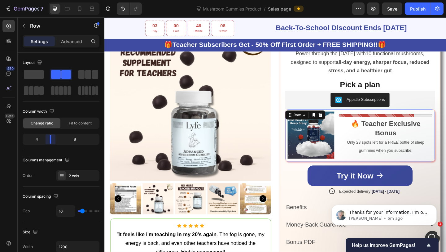
drag, startPoint x: 60, startPoint y: 137, endPoint x: 49, endPoint y: 138, distance: 10.9
click at [49, 0] on body "7 Version history Mushroom Gummies Product / Sales page Preview Save Publish 45…" at bounding box center [223, 0] width 446 height 0
click at [381, 148] on p "Only 23 spots left for a FREE bottle of sleep gummies when you subscribe." at bounding box center [410, 157] width 101 height 18
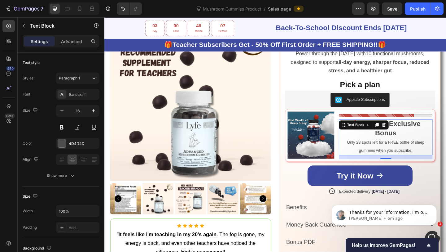
click at [381, 148] on p "Only 23 spots left for a FREE bottle of sleep gummies when you subscribe." at bounding box center [410, 157] width 101 height 18
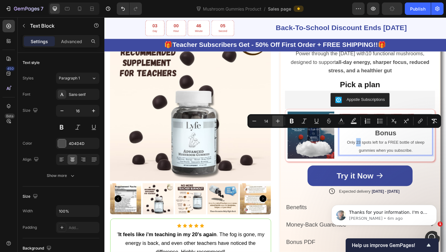
click at [275, 120] on icon "Editor contextual toolbar" at bounding box center [278, 121] width 6 height 6
type input "18"
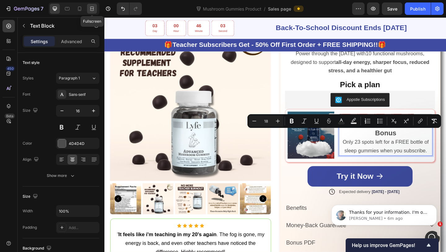
click at [92, 9] on icon at bounding box center [93, 9] width 2 height 2
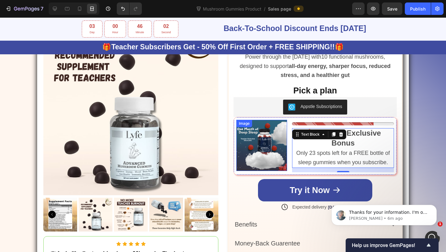
click at [275, 132] on img at bounding box center [261, 145] width 51 height 51
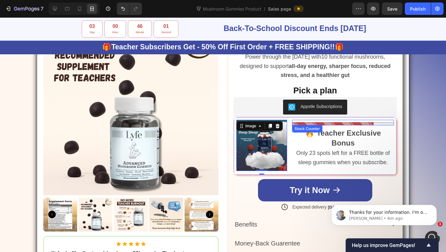
click at [329, 124] on div at bounding box center [343, 123] width 102 height 3
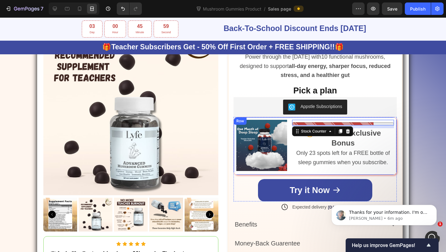
drag, startPoint x: 334, startPoint y: 124, endPoint x: 334, endPoint y: 157, distance: 32.5
click at [334, 157] on div "Stock Counter 9 🔥 Teacher Exclusive Bonus Only 23 spots left for a FREE bottle …" at bounding box center [343, 146] width 102 height 52
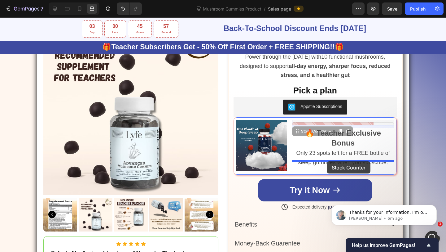
drag, startPoint x: 329, startPoint y: 134, endPoint x: 327, endPoint y: 161, distance: 27.6
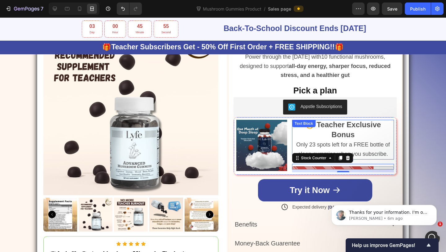
click at [351, 120] on strong "🔥 Teacher Exclusive Bonus" at bounding box center [343, 129] width 76 height 18
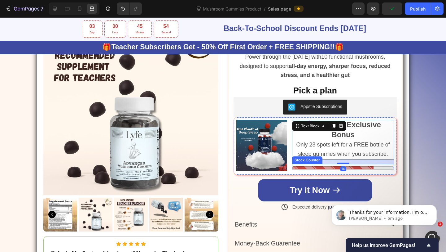
click at [350, 159] on div "🔥 Teacher Exclusive Bonus Only 23 spots left for a FREE bottle of sleep gummies…" at bounding box center [343, 146] width 102 height 52
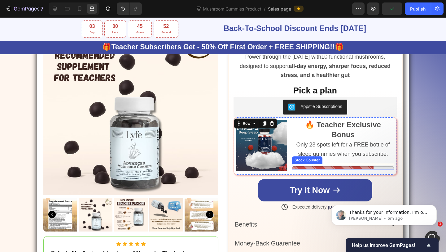
click at [337, 164] on div at bounding box center [343, 167] width 102 height 6
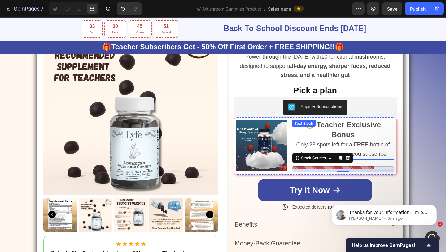
click at [342, 141] on span "Only 23 spots left for a FREE bottle of sleep gummies when you subscribe." at bounding box center [344, 148] width 94 height 15
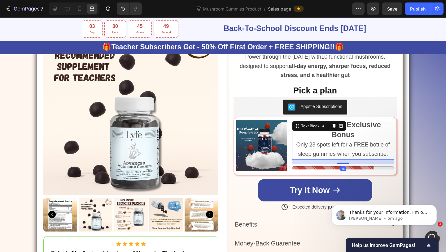
scroll to position [268, 0]
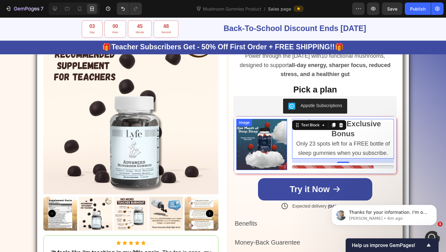
click at [283, 144] on img at bounding box center [261, 144] width 51 height 51
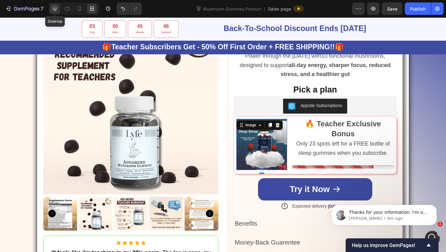
click at [53, 9] on icon at bounding box center [55, 9] width 4 height 4
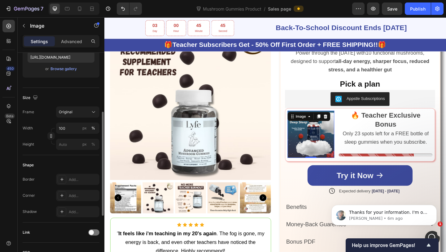
scroll to position [118, 0]
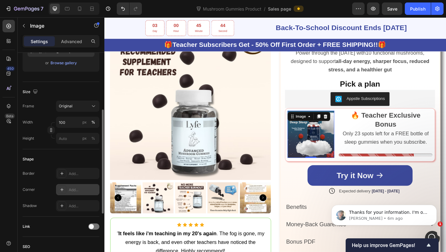
click at [70, 190] on div "Add..." at bounding box center [83, 190] width 29 height 6
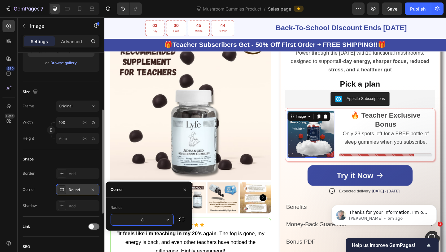
scroll to position [801, 0]
click at [446, 140] on span "Only 23 spots left for a FREE bottle of sleep gummies when you subscribe." at bounding box center [411, 147] width 94 height 15
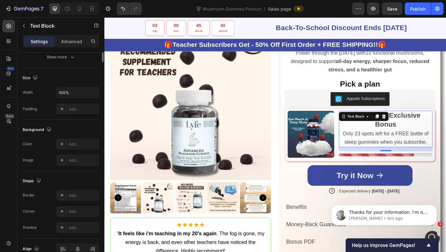
scroll to position [0, 0]
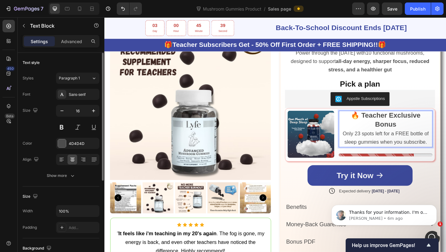
click at [446, 123] on p "🔥 Teacher Exclusive Bonus" at bounding box center [410, 129] width 101 height 20
click at [93, 11] on icon at bounding box center [92, 9] width 6 height 6
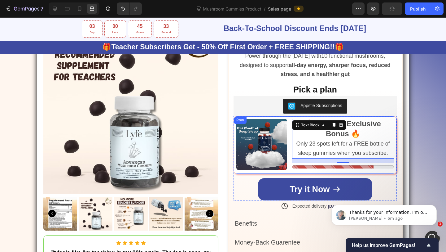
click at [288, 129] on div "Image 🔥 Teacher Exclusive Bonus 🔥 Only 23 spots left for a FREE bottle of sleep…" at bounding box center [315, 145] width 163 height 58
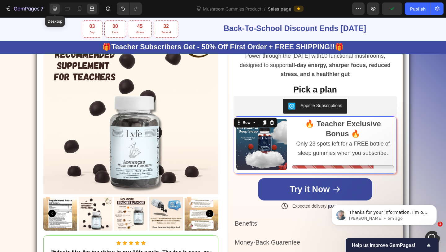
click at [55, 7] on icon at bounding box center [55, 9] width 4 height 4
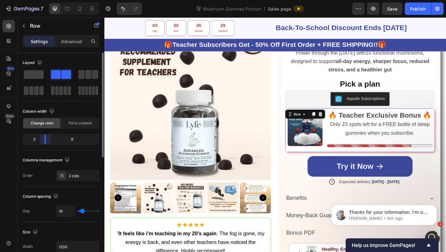
drag, startPoint x: 50, startPoint y: 140, endPoint x: 44, endPoint y: 140, distance: 5.3
click at [44, 0] on body "7 Version history Mushroom Gummies Product / Sales page Preview Save Publish 45…" at bounding box center [223, 0] width 446 height 0
click at [373, 133] on span "Only 23 spots left for a FREE bottle of sleep gummies when you subscribe." at bounding box center [404, 137] width 108 height 15
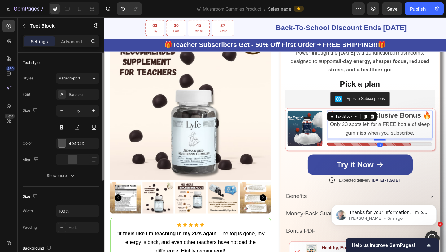
click at [401, 149] on div at bounding box center [404, 150] width 12 height 2
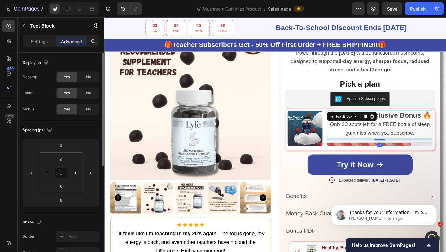
click at [446, 138] on div "Product Images Icon Icon Icon Icon Icon Icon List " It feels like i'm teaching …" at bounding box center [290, 176] width 372 height 343
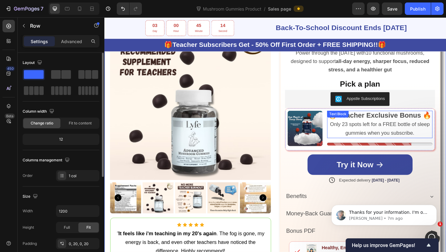
scroll to position [348, 0]
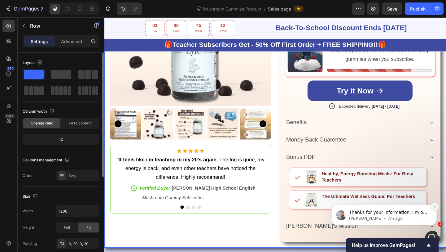
click at [438, 205] on button "Dismiss notification" at bounding box center [435, 206] width 8 height 8
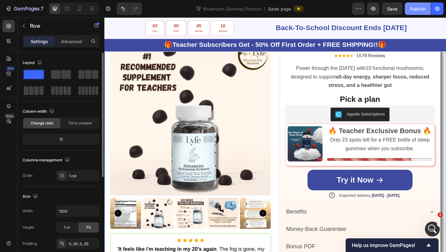
scroll to position [777, 0]
click at [415, 6] on div "Publish" at bounding box center [417, 9] width 15 height 7
click at [78, 12] on div at bounding box center [80, 9] width 10 height 10
type input "100%"
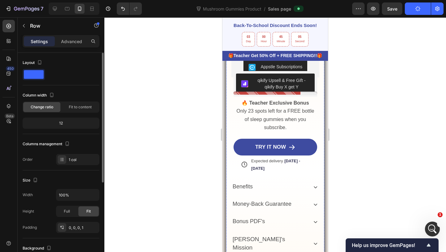
scroll to position [339, 0]
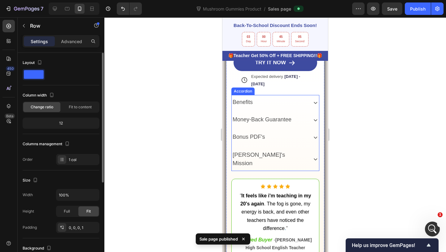
click at [270, 137] on div "Bonus PDF's" at bounding box center [269, 137] width 75 height 10
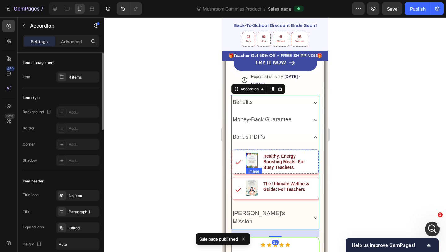
click at [252, 170] on div "Image" at bounding box center [253, 171] width 13 height 6
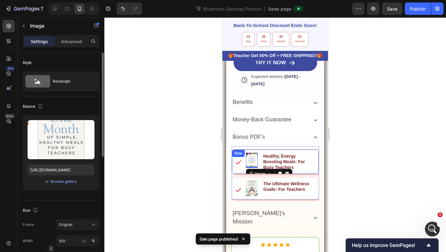
click at [241, 170] on div "Icon Image 0 Healthy, Energy Boosting Meals: For Busy Teachers Text Block Row" at bounding box center [275, 161] width 87 height 25
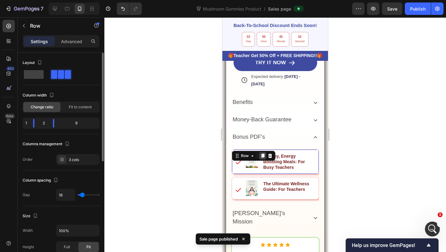
click at [262, 154] on icon at bounding box center [262, 155] width 3 height 4
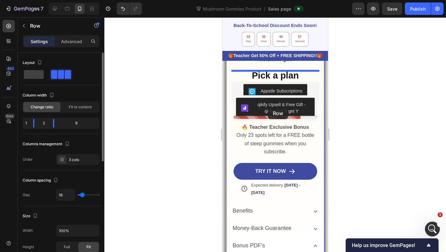
scroll to position [226, 0]
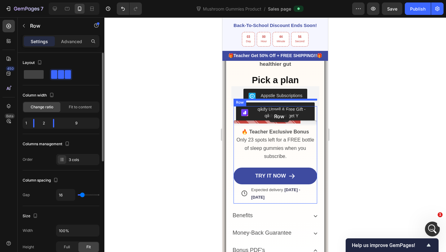
drag, startPoint x: 239, startPoint y: 180, endPoint x: 269, endPoint y: 110, distance: 76.5
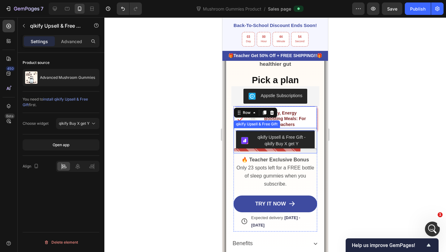
click at [263, 140] on div "qikify Upsell & Free Gift - qikify Buy X get Y" at bounding box center [282, 140] width 56 height 13
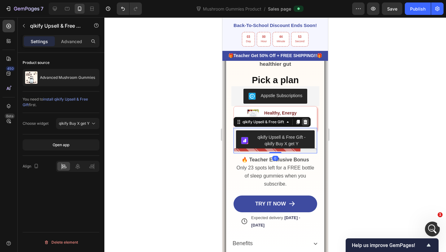
click at [305, 120] on icon at bounding box center [306, 122] width 4 height 4
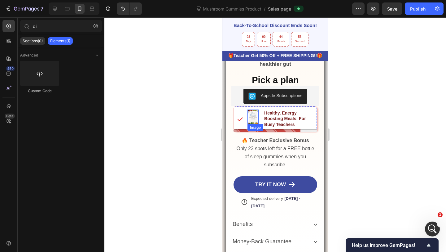
click at [252, 116] on img at bounding box center [253, 116] width 11 height 15
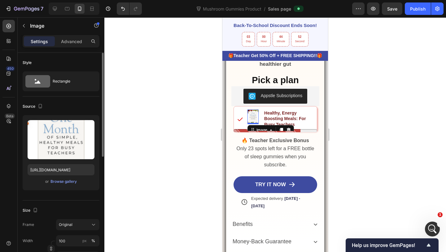
click at [69, 188] on div "Upload Image [URL][DOMAIN_NAME] or Browse gallery" at bounding box center [61, 152] width 77 height 75
click at [69, 182] on div "Browse gallery" at bounding box center [64, 182] width 26 height 6
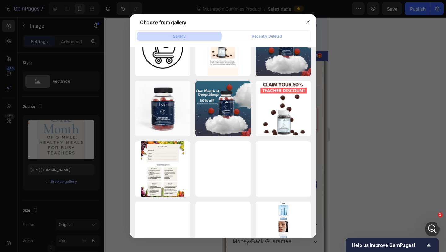
scroll to position [4593, 0]
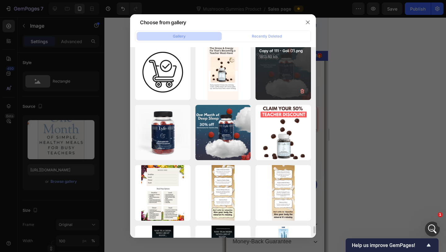
click at [284, 63] on div "Copy of 111 - Goli (7).png 1813.60 kb" at bounding box center [283, 71] width 55 height 55
type input "[URL][DOMAIN_NAME]"
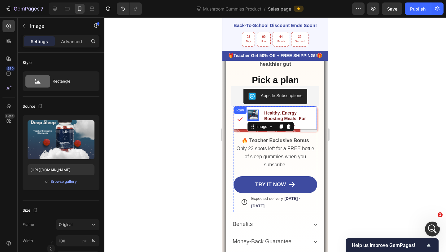
click at [242, 117] on icon at bounding box center [240, 119] width 7 height 7
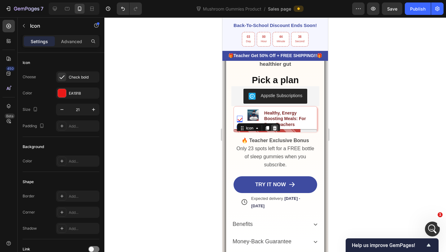
click at [275, 126] on icon at bounding box center [275, 128] width 4 height 4
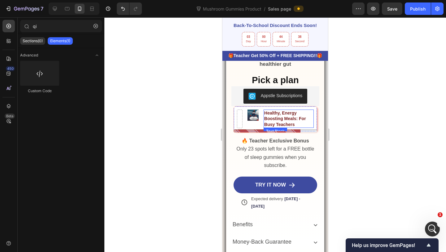
click at [258, 122] on div "Image" at bounding box center [253, 118] width 11 height 19
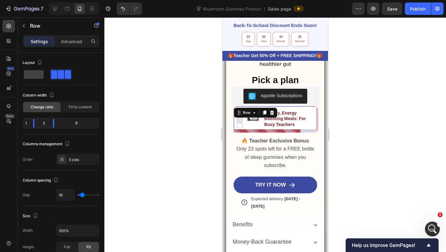
click at [241, 122] on div at bounding box center [240, 119] width 10 height 10
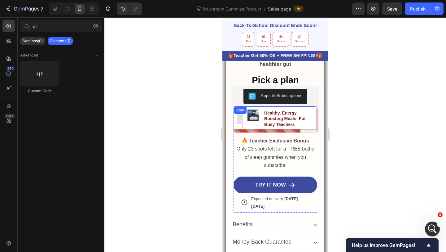
click at [241, 117] on div at bounding box center [240, 119] width 10 height 10
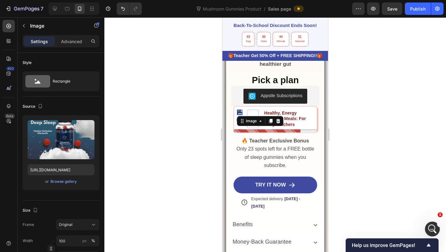
click at [258, 116] on div "Image" at bounding box center [260, 121] width 46 height 10
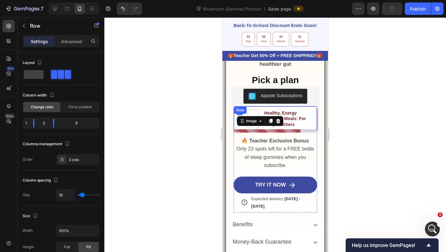
click at [258, 109] on div at bounding box center [253, 118] width 11 height 19
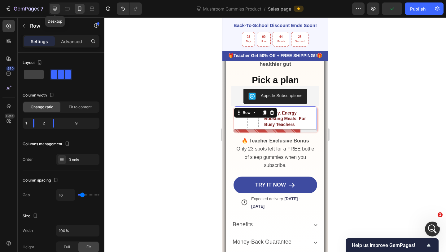
click at [57, 6] on icon at bounding box center [55, 9] width 6 height 6
type input "1200"
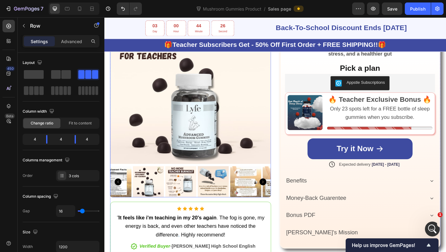
scroll to position [256, 0]
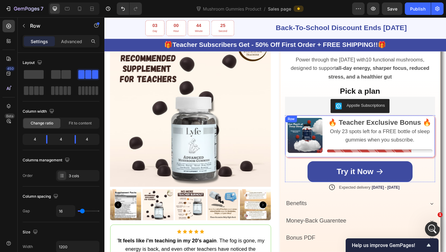
click at [345, 125] on div "Image 🔥 Teacher Exclusive Bonus 🔥 Only 23 spots left for a FREE bottle of sleep…" at bounding box center [382, 147] width 163 height 46
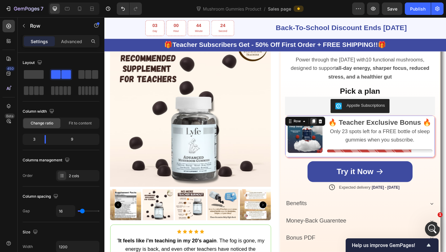
click at [332, 129] on icon at bounding box center [331, 130] width 3 height 4
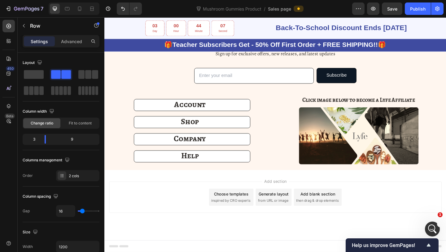
scroll to position [2709, 0]
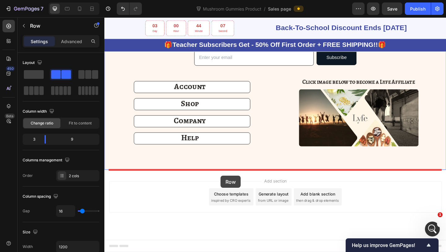
drag, startPoint x: 311, startPoint y: 180, endPoint x: 231, endPoint y: 189, distance: 81.1
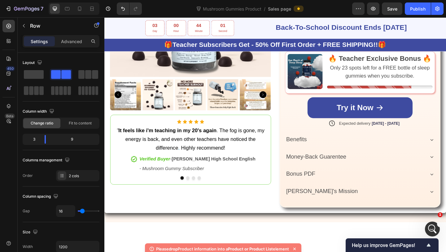
scroll to position [311, 0]
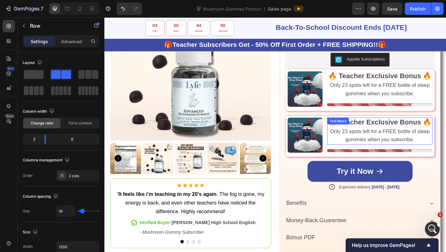
click at [346, 140] on div "Image 🔥 Teacher Exclusive Bonus 🔥 Only 23 spots left for a FREE bottle of sleep…" at bounding box center [382, 146] width 163 height 46
click at [320, 124] on div "Image 🔥 Teacher Exclusive Bonus 🔥 Only 23 spots left for a FREE bottle of sleep…" at bounding box center [382, 146] width 163 height 46
click at [315, 127] on div "Image" at bounding box center [327, 132] width 46 height 10
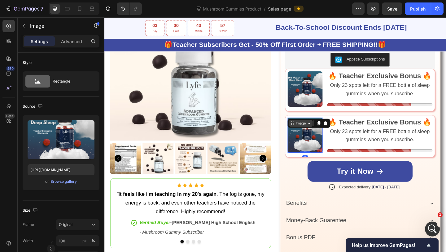
click at [313, 130] on div "Image" at bounding box center [317, 133] width 13 height 6
click at [323, 130] on div "Image" at bounding box center [317, 133] width 13 height 6
click at [347, 145] on p "Only 23 spots left for a FREE bottle of sleep gummies when you subscribe." at bounding box center [403, 146] width 113 height 19
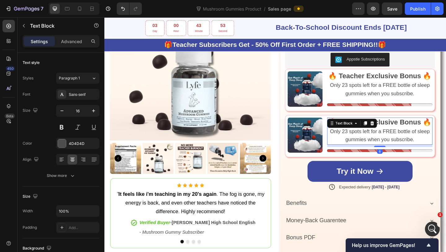
click at [345, 145] on div "Image 🔥 Teacher Exclusive Bonus 🔥 Only 23 spots left for a FREE bottle of sleep…" at bounding box center [382, 146] width 163 height 46
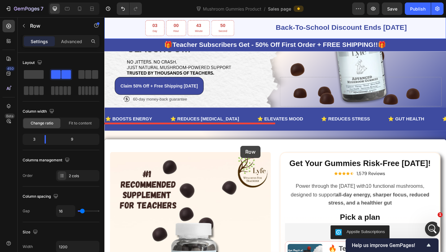
scroll to position [95, 0]
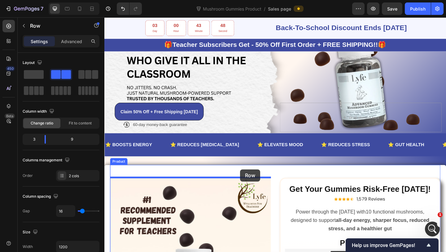
drag, startPoint x: 345, startPoint y: 145, endPoint x: 252, endPoint y: 183, distance: 99.7
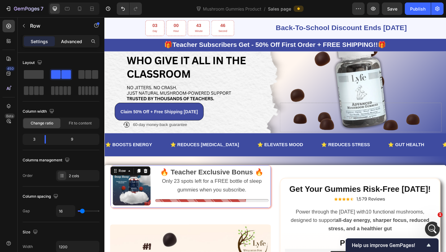
click at [79, 39] on p "Advanced" at bounding box center [71, 41] width 21 height 7
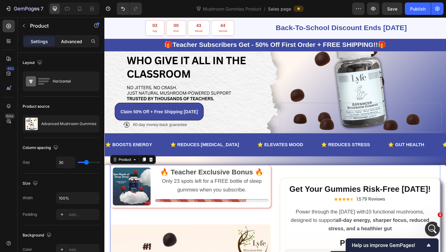
click at [70, 46] on div "Advanced" at bounding box center [71, 41] width 31 height 10
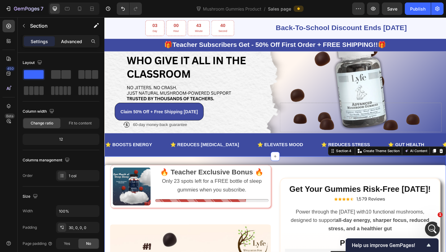
click at [75, 39] on p "Advanced" at bounding box center [71, 41] width 21 height 7
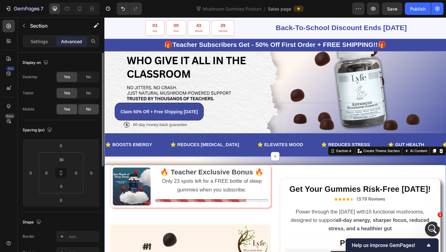
click at [69, 109] on span "Yes" at bounding box center [67, 109] width 6 height 6
click at [80, 12] on div at bounding box center [80, 9] width 10 height 10
type input "12"
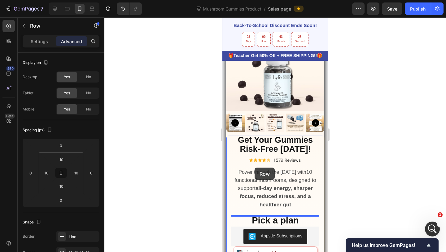
scroll to position [980, 0]
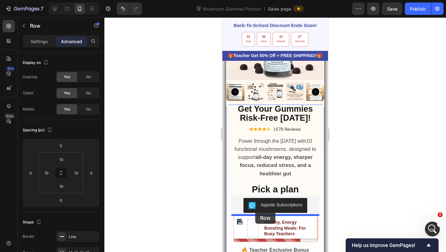
drag, startPoint x: 227, startPoint y: 102, endPoint x: 255, endPoint y: 212, distance: 113.4
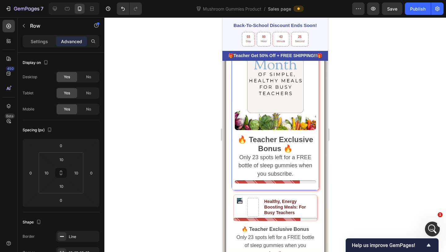
scroll to position [1193, 0]
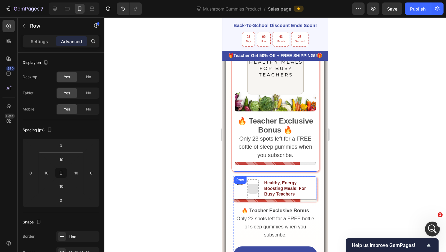
click at [255, 179] on div "Image Healthy, Energy Boosting Meals: For Busy Teachers Text Block Row" at bounding box center [276, 188] width 84 height 25
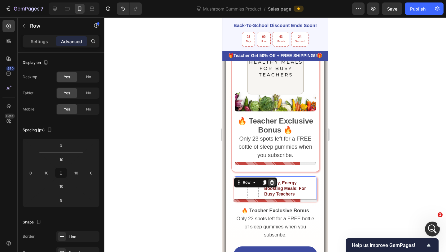
click at [271, 180] on icon at bounding box center [272, 182] width 4 height 4
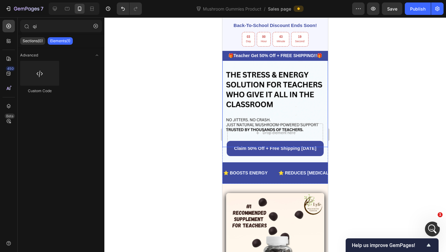
scroll to position [156, 0]
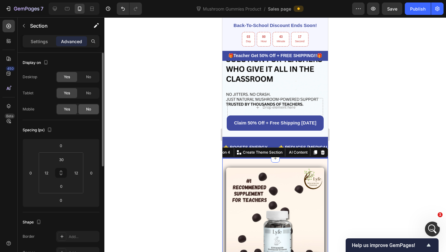
click at [85, 108] on div "No" at bounding box center [88, 109] width 20 height 10
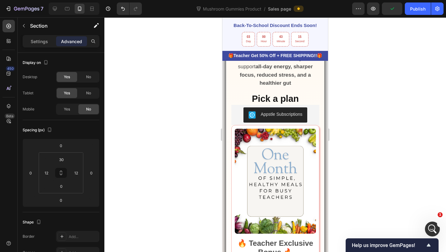
scroll to position [439, 0]
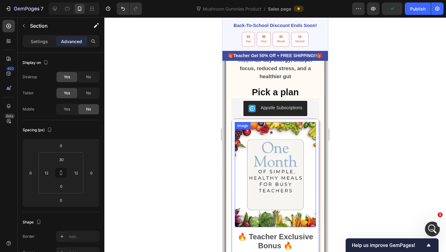
click at [258, 165] on img at bounding box center [275, 174] width 81 height 105
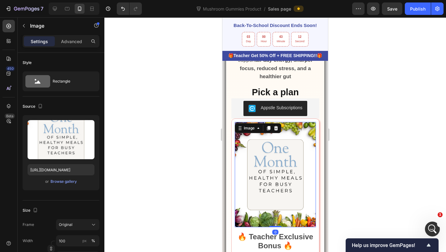
scroll to position [495, 0]
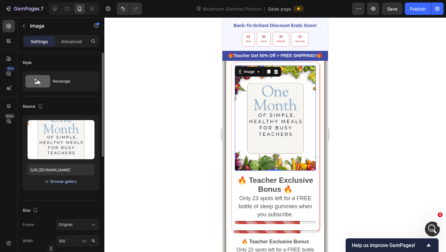
click at [72, 181] on div "Browse gallery" at bounding box center [64, 182] width 26 height 6
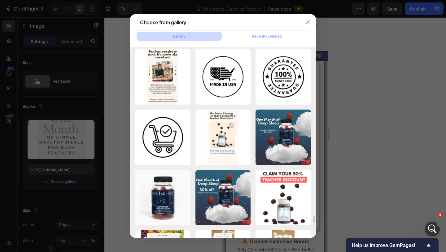
scroll to position [4532, 0]
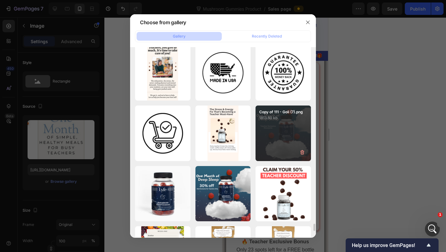
click at [276, 132] on div "Copy of 111 - Goli (7).png 1813.60 kb" at bounding box center [283, 132] width 55 height 55
type input "[URL][DOMAIN_NAME]"
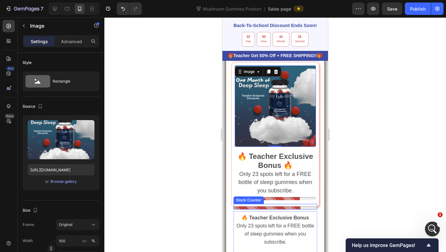
click at [282, 206] on div at bounding box center [276, 207] width 84 height 3
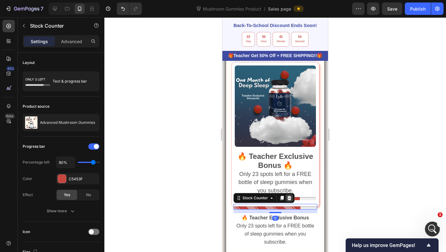
click at [289, 195] on icon at bounding box center [289, 197] width 5 height 5
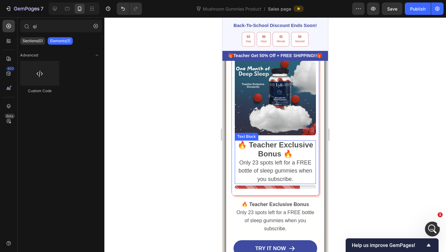
scroll to position [507, 0]
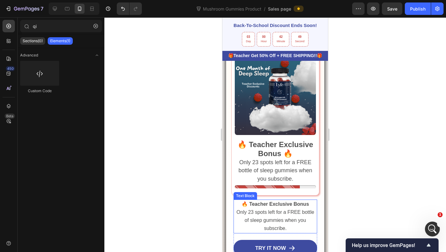
click at [274, 206] on p "🔥 Teacher Exclusive Bonus" at bounding box center [275, 204] width 82 height 8
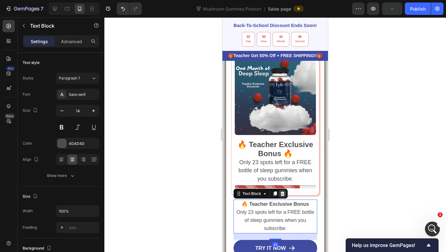
click at [285, 191] on div at bounding box center [282, 193] width 7 height 7
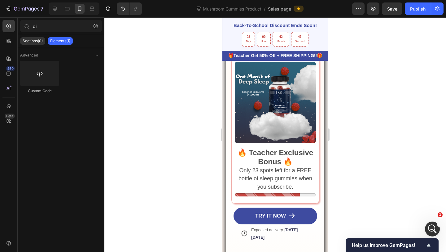
scroll to position [475, 0]
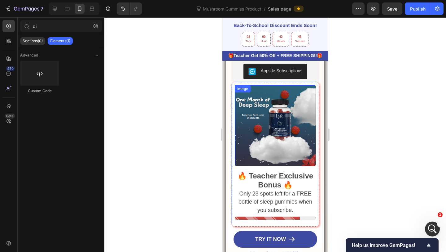
click at [271, 139] on img at bounding box center [275, 125] width 81 height 81
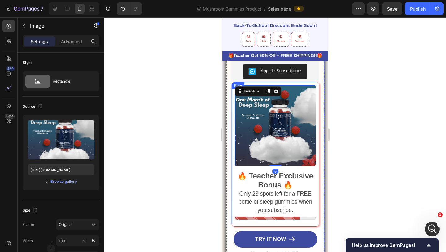
click at [248, 169] on div "Image 0 🔥 Teacher Exclusive Bonus 🔥 Only 23 spots left for a FREE bottle of sle…" at bounding box center [276, 154] width 88 height 145
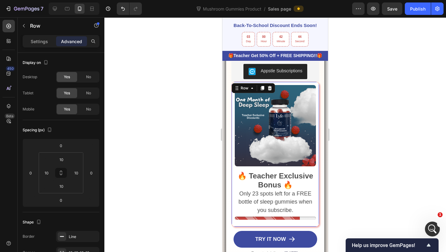
click at [43, 35] on div "Settings Advanced" at bounding box center [61, 41] width 77 height 12
click at [43, 41] on p "Settings" at bounding box center [39, 41] width 17 height 7
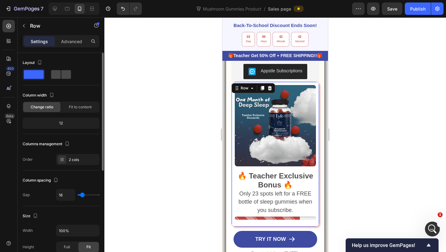
click at [59, 75] on span at bounding box center [56, 74] width 10 height 9
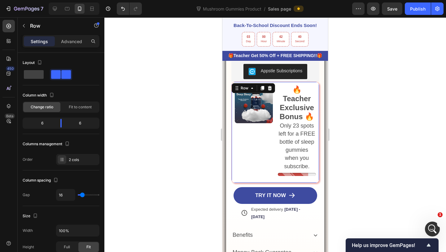
click at [269, 144] on div "Image" at bounding box center [254, 132] width 38 height 95
click at [120, 8] on icon "Undo/Redo" at bounding box center [123, 9] width 6 height 6
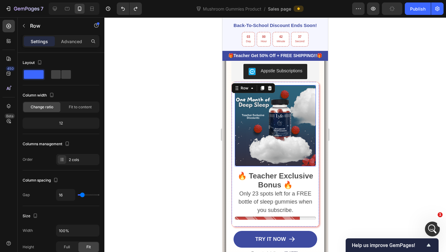
click at [261, 147] on img at bounding box center [275, 125] width 81 height 81
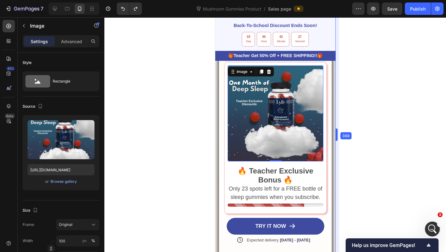
scroll to position [515, 0]
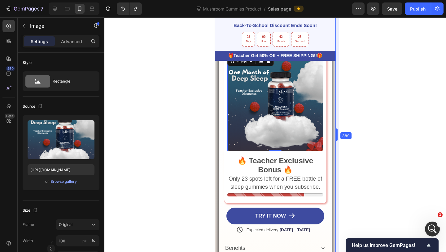
drag, startPoint x: 329, startPoint y: 151, endPoint x: 344, endPoint y: 151, distance: 15.5
click at [296, 133] on img at bounding box center [275, 103] width 96 height 96
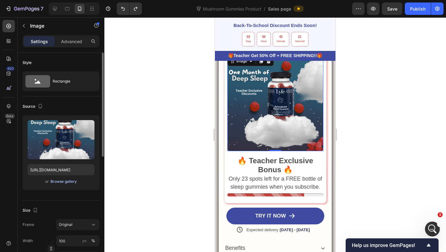
click at [60, 183] on div "Browse gallery" at bounding box center [64, 182] width 26 height 6
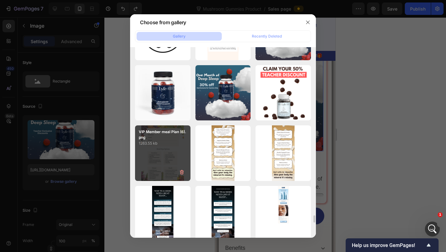
scroll to position [4617, 0]
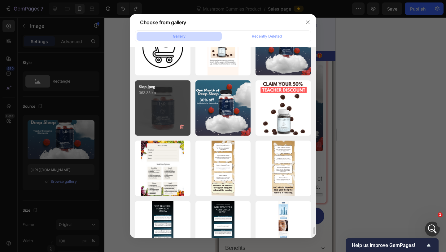
click at [159, 99] on div "Slep.jpeg 363.35 kb" at bounding box center [162, 107] width 55 height 55
type input "[URL][DOMAIN_NAME]"
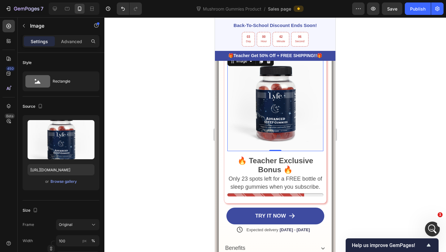
click at [356, 111] on div at bounding box center [275, 134] width 342 height 234
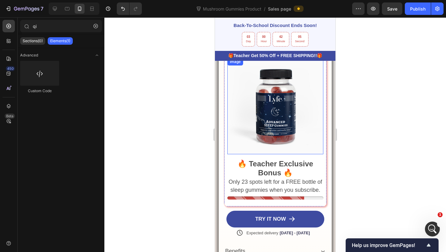
scroll to position [464, 0]
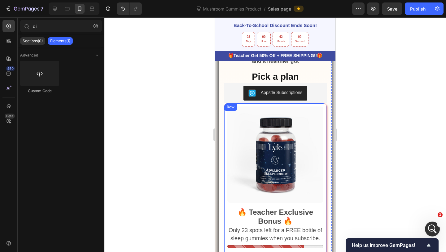
click at [267, 205] on div "Image 🔥 Teacher Exclusive Bonus 🔥 Only 23 spots left for a FREE bottle of sleep…" at bounding box center [275, 179] width 103 height 152
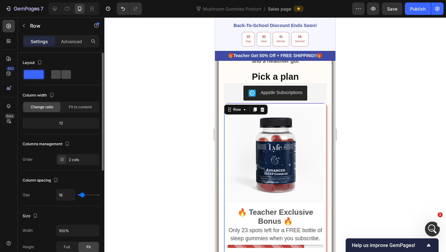
click at [56, 72] on span at bounding box center [56, 74] width 10 height 9
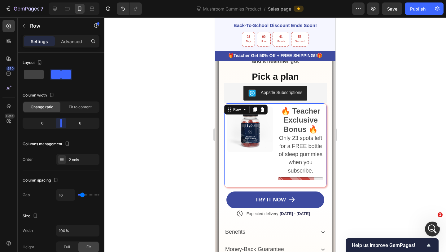
click at [59, 0] on body "7 Version history Mushroom Gummies Product / Sales page Preview Save Publish 45…" at bounding box center [223, 0] width 446 height 0
click at [121, 5] on button "Undo/Redo" at bounding box center [123, 8] width 12 height 12
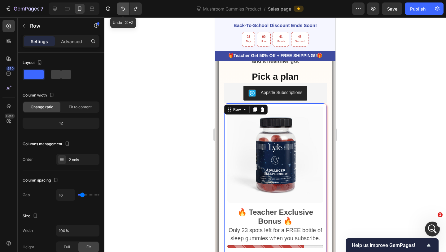
click at [121, 5] on button "Undo/Redo" at bounding box center [123, 8] width 12 height 12
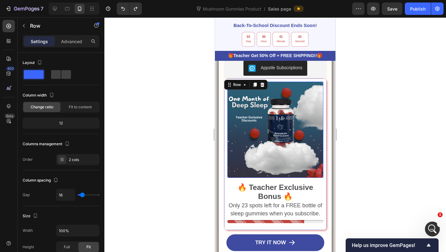
scroll to position [487, 0]
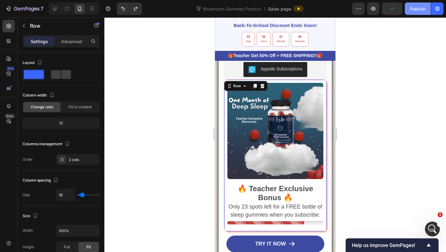
click at [415, 6] on div "Publish" at bounding box center [417, 9] width 15 height 7
click at [58, 8] on div at bounding box center [55, 9] width 10 height 10
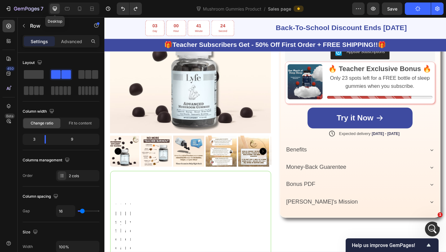
type input "1200"
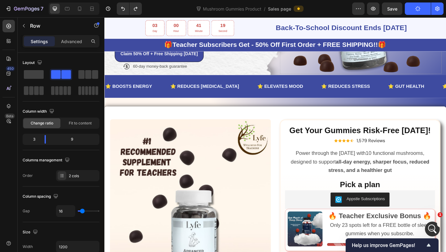
scroll to position [446, 0]
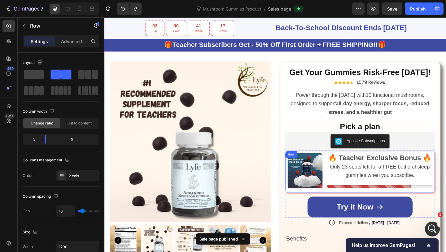
click at [344, 185] on div "Image 🔥 Teacher Exclusive Bonus 🔥 Only 23 spots left for a FREE bottle of sleep…" at bounding box center [382, 185] width 163 height 46
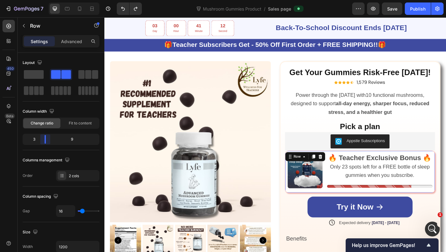
drag, startPoint x: 45, startPoint y: 142, endPoint x: 40, endPoint y: 142, distance: 5.0
click at [40, 0] on body "7 Version history Mushroom Gummies Product / Sales page Preview Save Publish 45…" at bounding box center [223, 0] width 446 height 0
click at [380, 185] on span "Only 23 spots left for a FREE bottle of sleep gummies when you subscribe." at bounding box center [404, 184] width 108 height 15
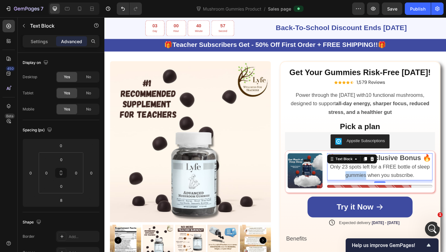
click at [380, 185] on span "Only 23 spots left for a FREE bottle of sleep gummies when you subscribe." at bounding box center [404, 184] width 108 height 15
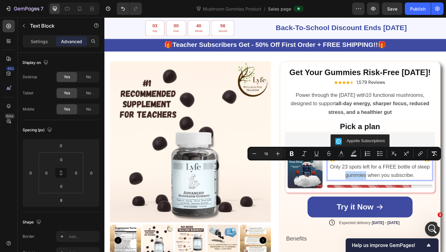
copy span "Only 23 spots left for a FREE bottle of sleep gummies when you subscribe."
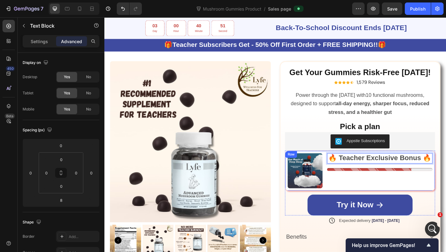
click at [370, 186] on div "🔥 Teacher Exclusive Bonus 🔥 Text Block 8 Stock Counter" at bounding box center [404, 184] width 115 height 38
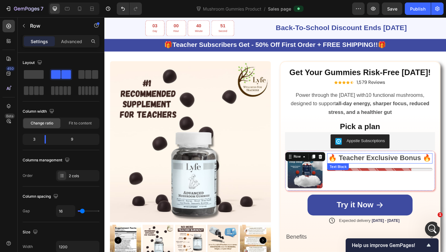
click at [375, 171] on strong "🔥 Teacher Exclusive Bonus 🔥" at bounding box center [404, 169] width 112 height 8
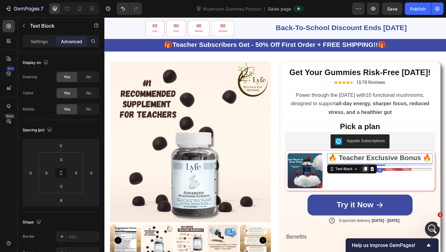
click at [388, 182] on icon at bounding box center [388, 181] width 5 height 5
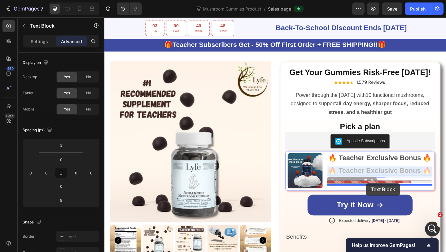
drag, startPoint x: 391, startPoint y: 182, endPoint x: 389, endPoint y: 198, distance: 16.2
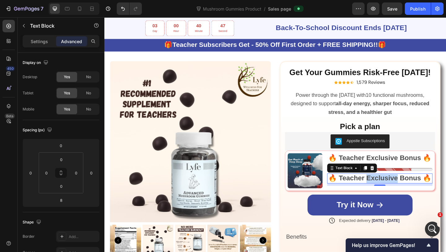
click at [389, 190] on strong "🔥 Teacher Exclusive Bonus 🔥" at bounding box center [404, 191] width 112 height 8
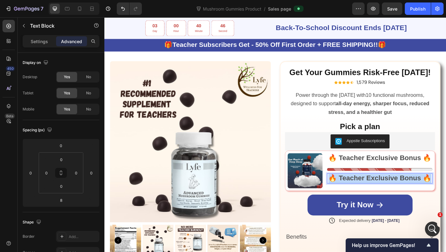
click at [389, 190] on strong "🔥 Teacher Exclusive Bonus 🔥" at bounding box center [404, 191] width 112 height 8
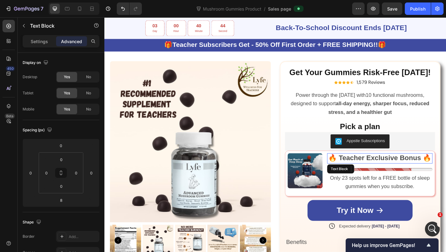
click at [389, 172] on strong "🔥 Teacher Exclusive Bonus 🔥" at bounding box center [404, 169] width 112 height 8
click at [404, 177] on div at bounding box center [404, 177] width 12 height 1
type input "0"
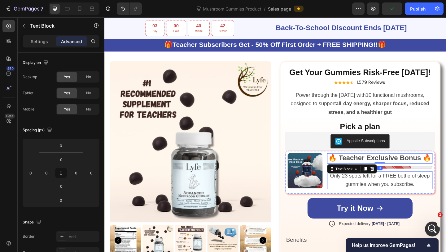
click at [411, 197] on span "Only 23 spots left for a FREE bottle of sleep gummies when you subscribe." at bounding box center [404, 193] width 108 height 15
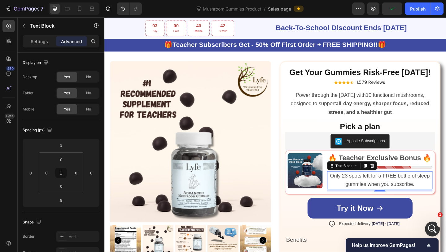
click at [411, 197] on span "Only 23 spots left for a FREE bottle of sleep gummies when you subscribe." at bounding box center [404, 193] width 108 height 15
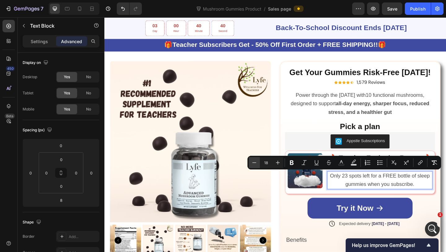
click at [253, 161] on icon "Editor contextual toolbar" at bounding box center [254, 162] width 6 height 6
type input "17"
click at [37, 42] on p "Settings" at bounding box center [39, 41] width 17 height 7
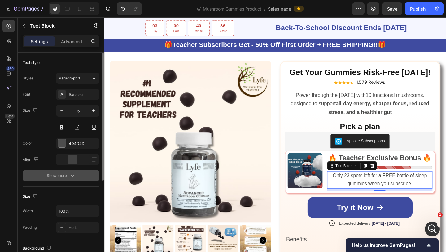
click at [56, 174] on div "Show more" at bounding box center [61, 175] width 29 height 6
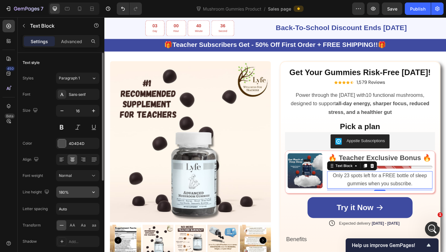
click at [64, 191] on input "180%" at bounding box center [77, 191] width 43 height 11
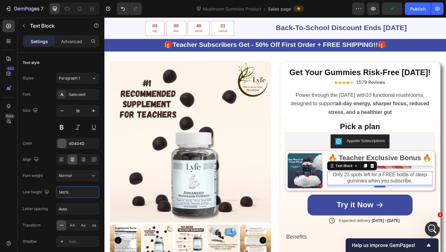
type input "140%"
drag, startPoint x: 402, startPoint y: 200, endPoint x: 402, endPoint y: 195, distance: 5.0
click at [402, 195] on div "Only 23 spots left for a FREE bottle of sleep gummies when you subscribe. Text …" at bounding box center [404, 191] width 115 height 15
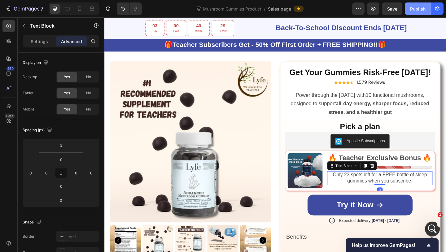
click at [414, 10] on div "Publish" at bounding box center [417, 9] width 15 height 7
click at [80, 11] on icon at bounding box center [80, 9] width 6 height 6
type input "21"
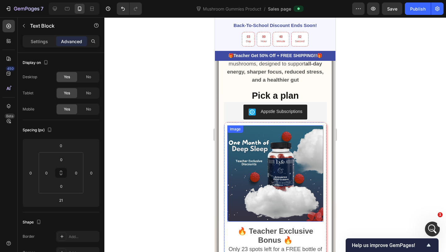
scroll to position [448, 0]
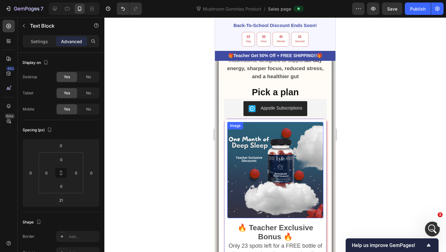
click at [259, 159] on img at bounding box center [275, 170] width 96 height 96
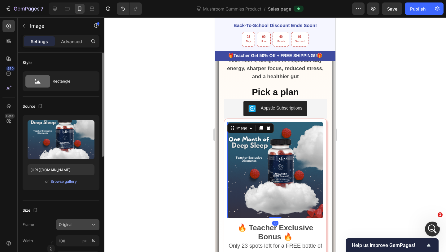
click at [83, 220] on button "Original" at bounding box center [77, 224] width 43 height 11
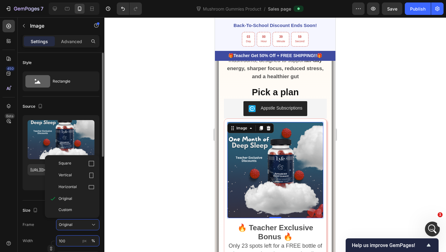
click at [63, 237] on input "100" at bounding box center [77, 240] width 43 height 11
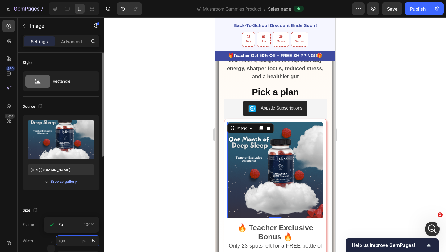
click at [63, 237] on input "100" at bounding box center [77, 240] width 43 height 11
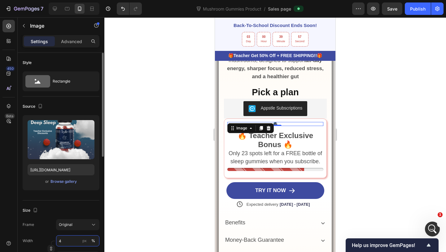
type input "40"
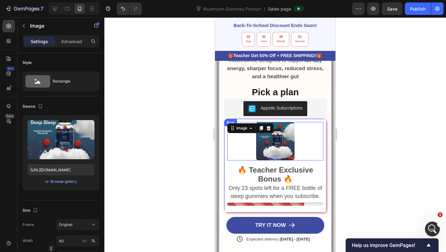
click at [225, 174] on div "Image 0 🔥 Teacher Exclusive Bonus 🔥 Only 23 spots left for a FREE bottle of sle…" at bounding box center [275, 165] width 103 height 94
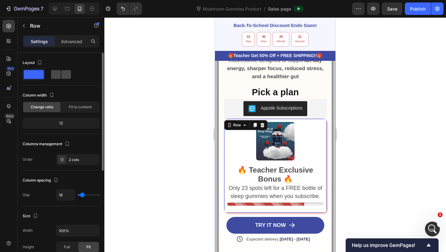
click at [61, 71] on div at bounding box center [61, 74] width 20 height 9
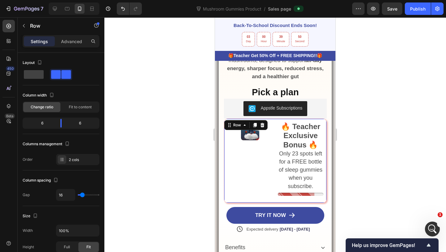
click at [273, 155] on div "Image 🔥 Teacher Exclusive Bonus 🔥 Only 23 spots left for a FREE bottle of sleep…" at bounding box center [275, 160] width 103 height 84
click at [273, 142] on div "Image" at bounding box center [250, 160] width 46 height 77
click at [262, 139] on div at bounding box center [250, 131] width 46 height 18
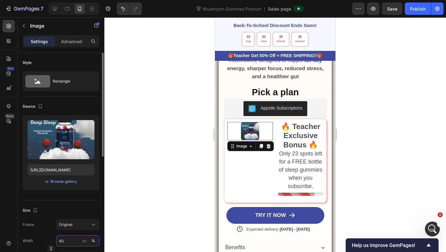
click at [69, 239] on input "40" at bounding box center [77, 240] width 43 height 11
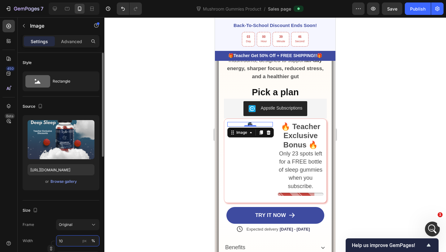
type input "100"
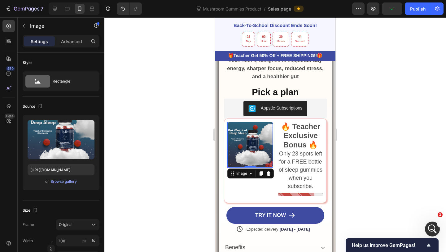
click at [360, 165] on div at bounding box center [275, 134] width 342 height 234
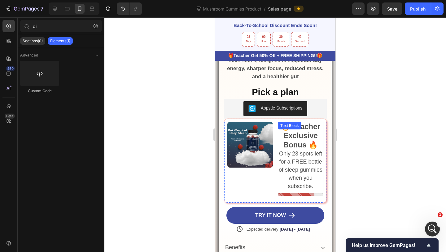
click at [303, 135] on strong "🔥 Teacher Exclusive Bonus 🔥" at bounding box center [300, 135] width 39 height 26
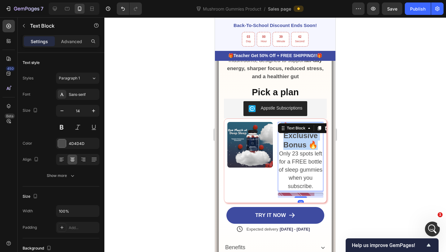
click at [303, 135] on strong "🔥 Teacher Exclusive Bonus 🔥" at bounding box center [300, 135] width 39 height 26
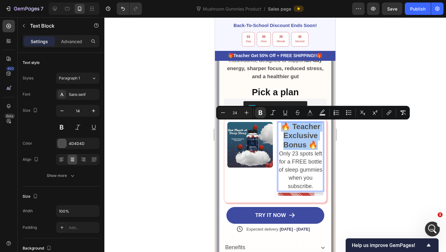
click at [368, 143] on div at bounding box center [275, 134] width 342 height 234
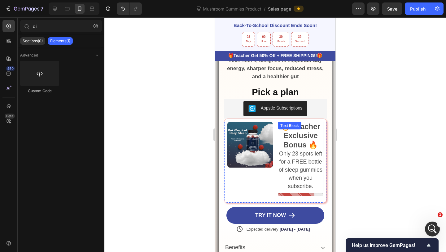
click at [315, 143] on strong "🔥 Teacher Exclusive Bonus 🔥" at bounding box center [300, 135] width 39 height 26
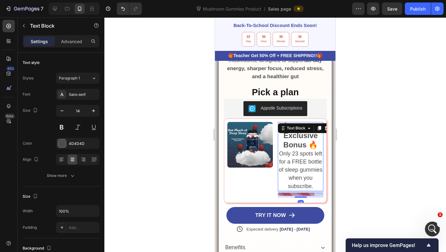
click at [315, 143] on strong "🔥 Teacher Exclusive Bonus 🔥" at bounding box center [300, 135] width 39 height 26
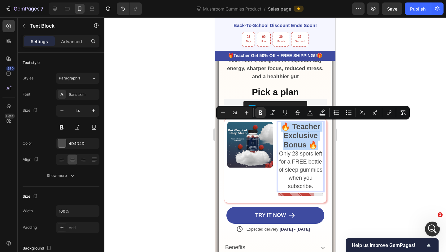
copy strong "🔥 Teacher Exclusive Bonus 🔥"
click at [398, 152] on div at bounding box center [275, 134] width 342 height 234
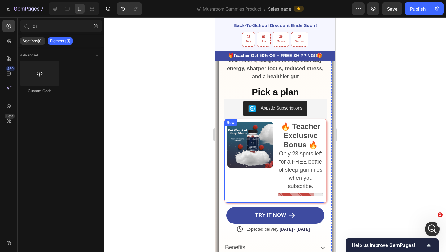
click at [310, 152] on span "Only 23 spots left for a FREE bottle of sleep gummies when you subscribe." at bounding box center [301, 169] width 44 height 39
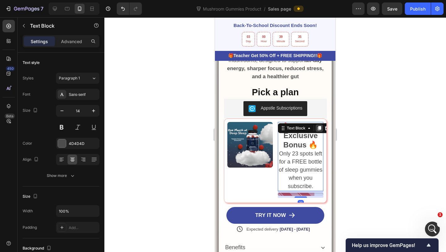
click at [319, 127] on icon at bounding box center [319, 128] width 3 height 4
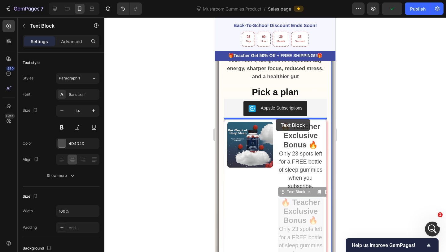
drag, startPoint x: 294, startPoint y: 191, endPoint x: 276, endPoint y: 119, distance: 74.5
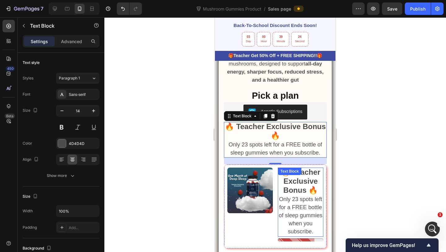
scroll to position [475, 0]
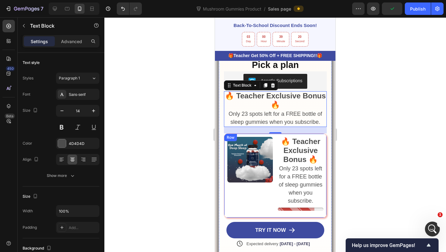
click at [275, 172] on div "Image 🔥 Teacher Exclusive Bonus 🔥 Only 23 spots left for a FREE bottle of sleep…" at bounding box center [275, 175] width 103 height 84
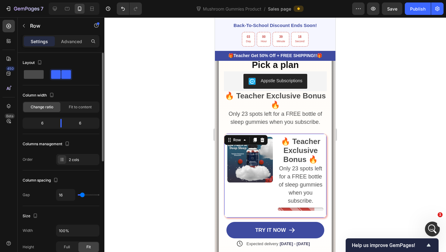
click at [39, 78] on span at bounding box center [34, 74] width 20 height 9
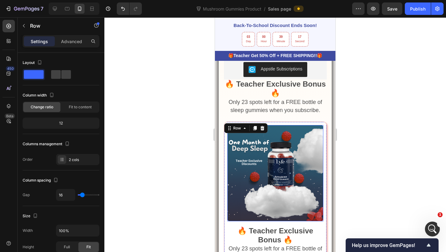
scroll to position [489, 0]
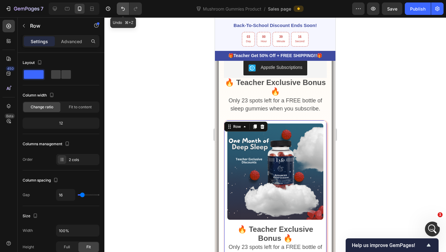
click at [121, 14] on button "Undo/Redo" at bounding box center [123, 8] width 12 height 12
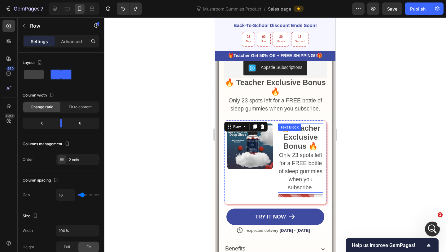
click at [293, 139] on strong "🔥 Teacher Exclusive Bonus 🔥" at bounding box center [300, 137] width 39 height 26
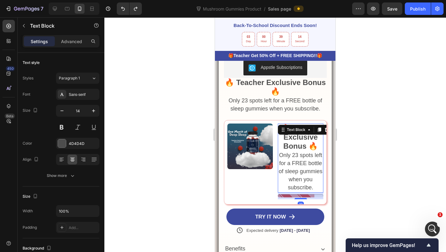
click at [293, 139] on strong "🔥 Teacher Exclusive Bonus 🔥" at bounding box center [300, 137] width 39 height 26
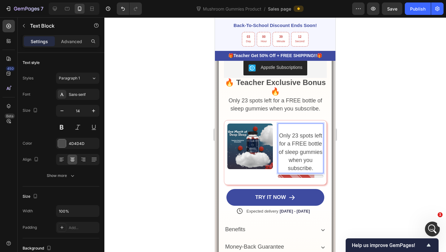
click at [282, 135] on span "Only 23 spots left for a FREE bottle of sleep gummies when you subscribe." at bounding box center [301, 151] width 44 height 39
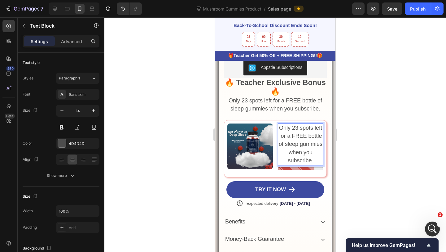
click at [281, 135] on span "Only 23 spots left for a FREE bottle of sleep gummies when you subscribe." at bounding box center [301, 144] width 44 height 39
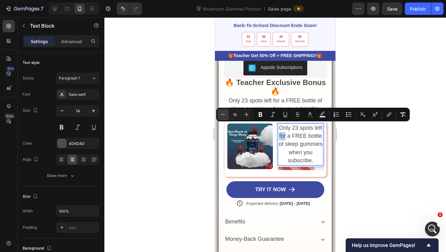
click at [222, 115] on icon "Editor contextual toolbar" at bounding box center [223, 114] width 6 height 6
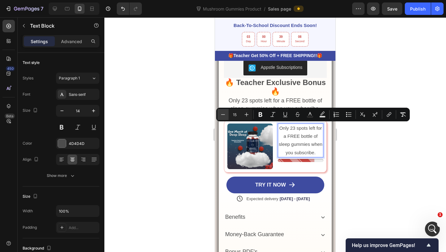
click at [222, 115] on icon "Editor contextual toolbar" at bounding box center [223, 114] width 6 height 6
click at [246, 112] on icon "Editor contextual toolbar" at bounding box center [247, 114] width 6 height 6
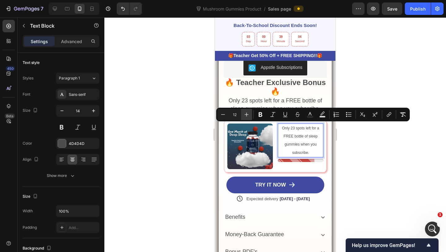
click at [246, 112] on icon "Editor contextual toolbar" at bounding box center [247, 114] width 6 height 6
type input "13"
click at [276, 137] on div "Image Only 23 spots left for a FREE bottle of sleep gummies when you subscribe.…" at bounding box center [275, 146] width 103 height 52
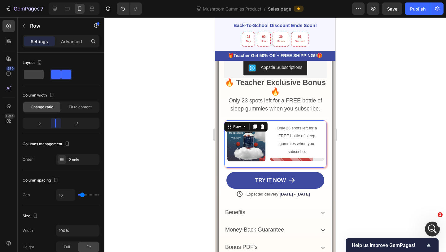
drag, startPoint x: 61, startPoint y: 124, endPoint x: 55, endPoint y: 124, distance: 6.2
click at [55, 0] on body "7 Version history Mushroom Gummies Product / Sales page Preview Save Publish 45…" at bounding box center [223, 0] width 446 height 0
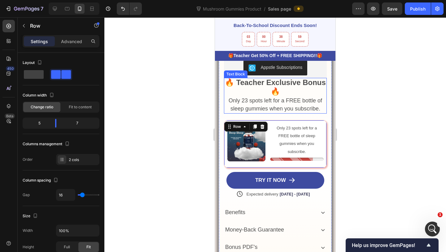
click at [268, 99] on span "Only 23 spots left for a FREE bottle of sleep gummies when you subscribe." at bounding box center [276, 104] width 94 height 14
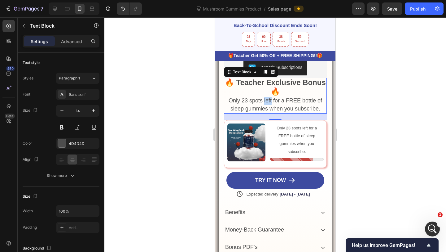
click at [268, 99] on span "Only 23 spots left for a FREE bottle of sleep gummies when you subscribe." at bounding box center [276, 104] width 94 height 14
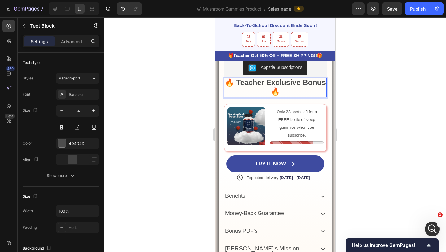
click at [271, 91] on p "🔥 Teacher Exclusive Bonus 🔥" at bounding box center [276, 87] width 102 height 18
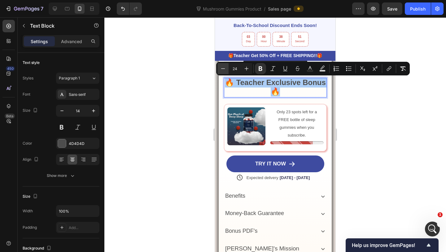
click at [225, 68] on icon "Editor contextual toolbar" at bounding box center [223, 68] width 6 height 6
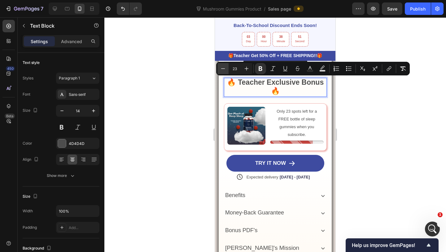
click at [225, 68] on icon "Editor contextual toolbar" at bounding box center [223, 68] width 6 height 6
type input "22"
click at [434, 150] on div at bounding box center [275, 134] width 342 height 234
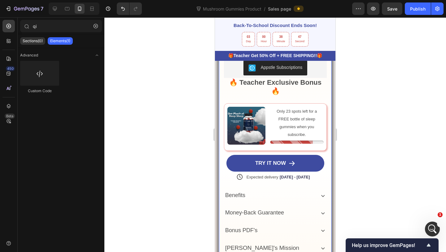
click at [282, 84] on strong "🔥 Teacher Exclusive Bonus 🔥" at bounding box center [275, 86] width 92 height 16
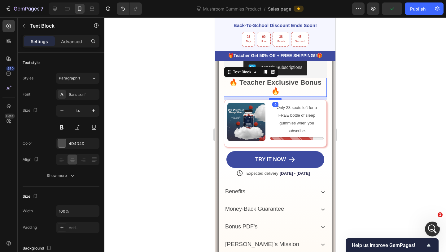
drag, startPoint x: 278, startPoint y: 93, endPoint x: 277, endPoint y: 89, distance: 3.8
click at [277, 98] on div at bounding box center [275, 99] width 12 height 2
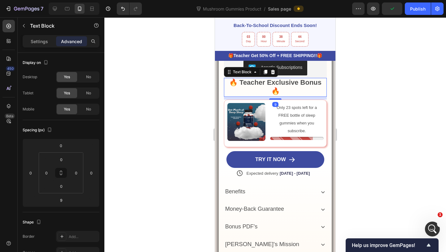
click at [388, 99] on div at bounding box center [275, 134] width 342 height 234
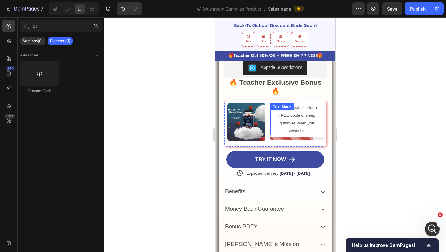
click at [298, 106] on span "Only 23 spots left for a FREE bottle of sleep gummies when you subscribe." at bounding box center [297, 119] width 40 height 28
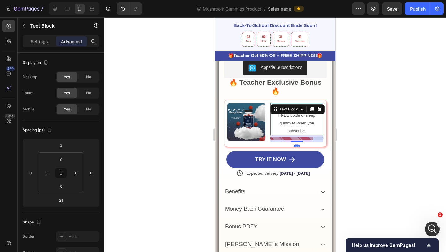
click at [298, 106] on span "Only 23 spots left for a FREE bottle of sleep gummies when you subscribe." at bounding box center [297, 119] width 40 height 28
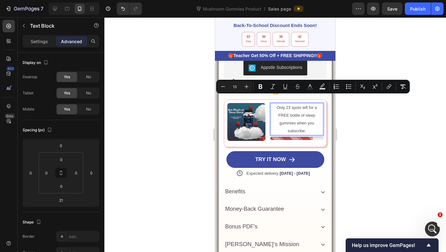
click at [363, 127] on div at bounding box center [275, 134] width 342 height 234
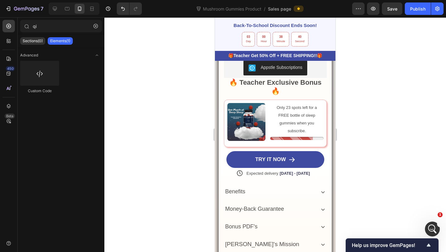
click at [278, 104] on div "Only 23 spots left for a FREE bottle of sleep gummies when you subscribe. Text …" at bounding box center [297, 119] width 53 height 33
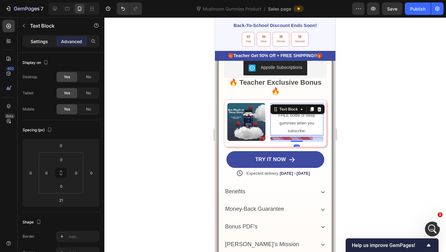
click at [38, 38] on p "Settings" at bounding box center [39, 41] width 17 height 7
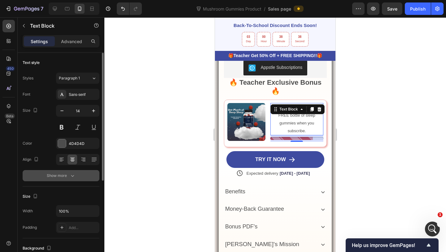
click at [59, 178] on div "Show more" at bounding box center [61, 175] width 29 height 6
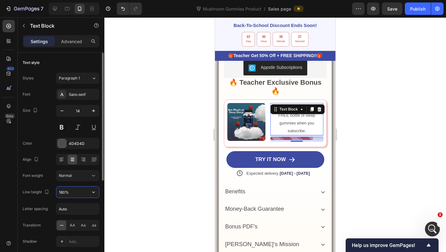
click at [64, 191] on input "180%" at bounding box center [77, 191] width 43 height 11
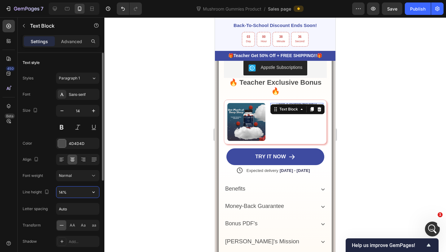
type input "140%"
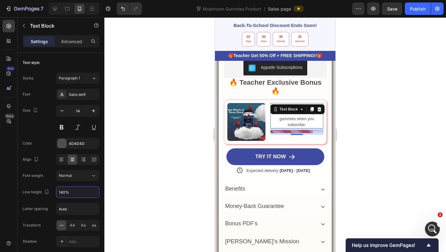
click at [377, 136] on div at bounding box center [275, 134] width 342 height 234
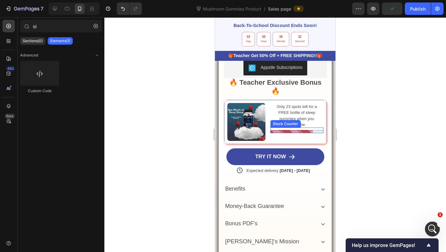
click at [304, 130] on div at bounding box center [297, 131] width 53 height 3
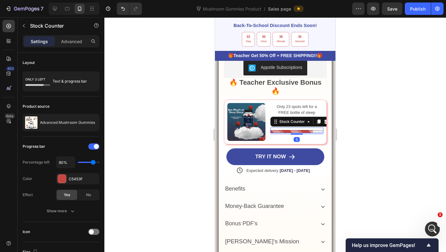
drag, startPoint x: 298, startPoint y: 128, endPoint x: 304, endPoint y: 127, distance: 5.7
click at [298, 133] on div at bounding box center [297, 133] width 12 height 1
click at [379, 127] on div at bounding box center [275, 134] width 342 height 234
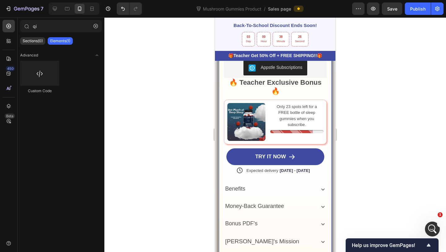
click at [289, 87] on div "🔥 Teacher Exclusive Bonus 🔥" at bounding box center [275, 87] width 103 height 19
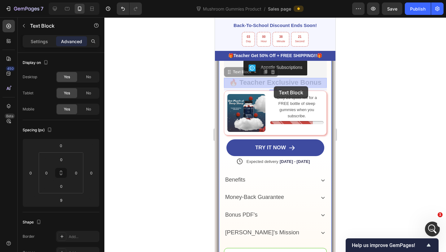
drag, startPoint x: 246, startPoint y: 73, endPoint x: 274, endPoint y: 86, distance: 30.4
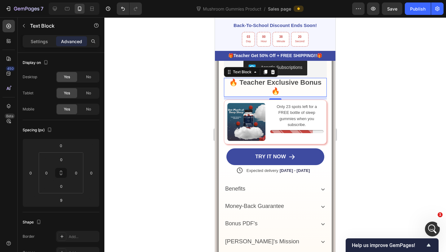
click at [408, 107] on div at bounding box center [275, 134] width 342 height 234
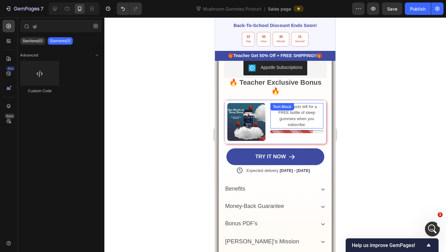
click at [271, 108] on div "Only 23 spots left for a FREE bottle of sleep gummies when you subscribe." at bounding box center [297, 115] width 53 height 25
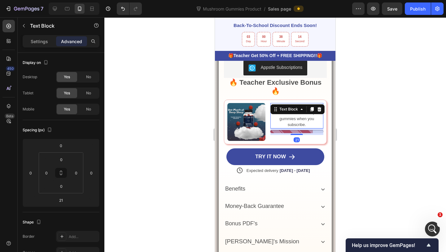
click at [269, 108] on div "Image Only 23 spots left for a FREE bottle of sleep gummies when you subscribe.…" at bounding box center [275, 121] width 103 height 45
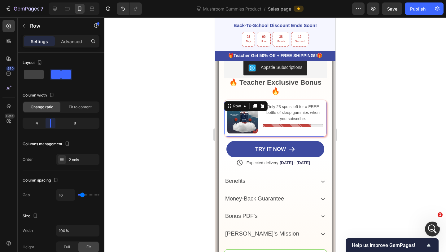
drag, startPoint x: 56, startPoint y: 124, endPoint x: 49, endPoint y: 124, distance: 7.5
click at [49, 0] on body "7 Version history Mushroom Gummies Product / Sales page Preview Save Publish 45…" at bounding box center [223, 0] width 446 height 0
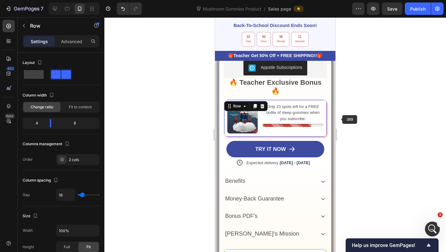
click at [362, 112] on div at bounding box center [275, 134] width 342 height 234
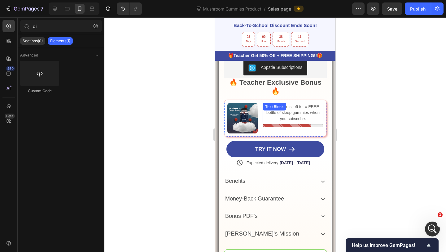
click at [308, 108] on p "Only 23 spots left for a FREE bottle of sleep gummies when you subscribe." at bounding box center [293, 113] width 60 height 18
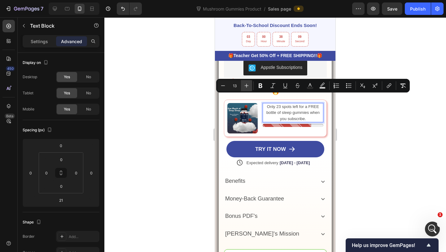
click at [248, 87] on icon "Editor contextual toolbar" at bounding box center [247, 85] width 6 height 6
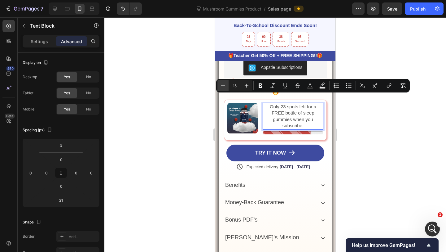
click at [226, 88] on icon "Editor contextual toolbar" at bounding box center [223, 85] width 6 height 6
type input "14"
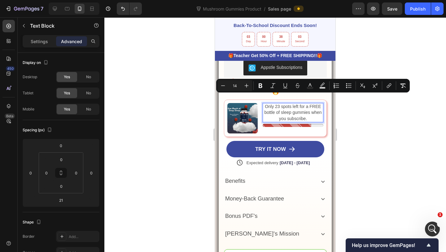
click at [364, 125] on div at bounding box center [275, 134] width 342 height 234
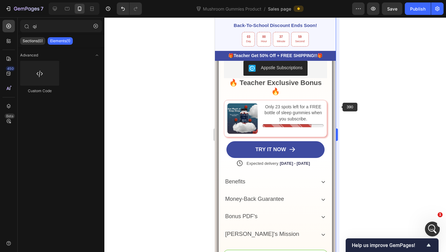
scroll to position [489, 0]
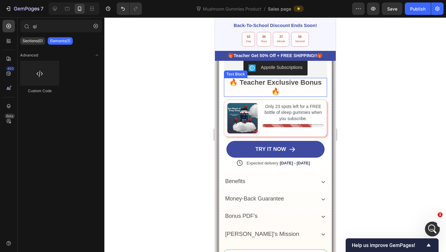
click at [295, 87] on div "🔥 Teacher Exclusive Bonus 🔥" at bounding box center [275, 87] width 103 height 19
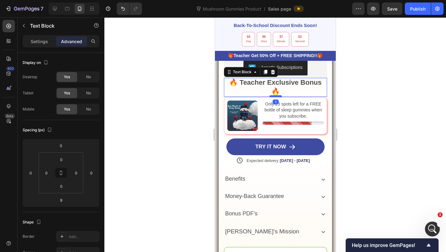
click at [277, 95] on div at bounding box center [275, 96] width 12 height 2
type input "1"
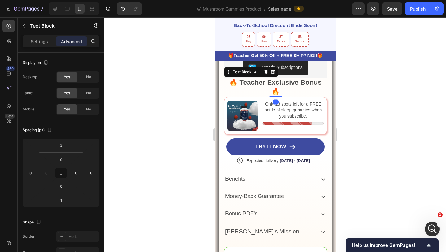
click at [371, 110] on div at bounding box center [275, 134] width 342 height 234
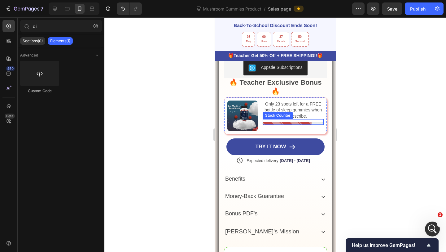
click at [303, 121] on div at bounding box center [292, 122] width 61 height 3
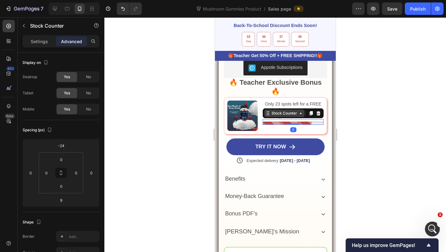
drag, startPoint x: 298, startPoint y: 117, endPoint x: 296, endPoint y: 104, distance: 13.1
click at [296, 119] on div "Stock Counter 0" at bounding box center [292, 122] width 61 height 6
type input "0"
click at [380, 119] on div at bounding box center [275, 134] width 342 height 234
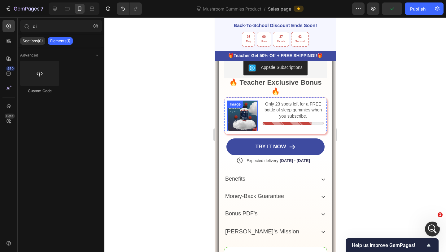
click at [254, 114] on img at bounding box center [242, 115] width 30 height 30
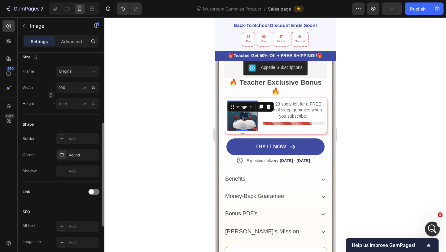
scroll to position [172, 0]
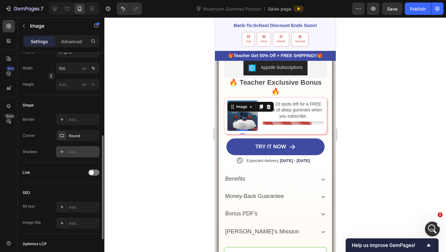
click at [70, 149] on div "Add..." at bounding box center [83, 152] width 29 height 6
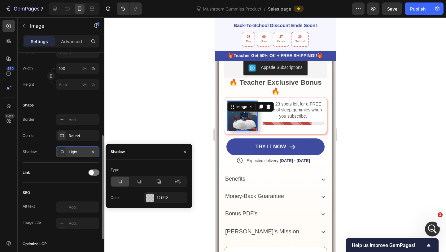
click at [153, 130] on div at bounding box center [275, 134] width 342 height 234
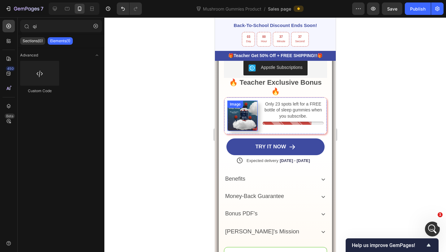
click at [230, 116] on img at bounding box center [242, 115] width 30 height 30
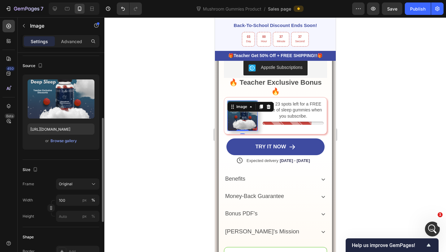
scroll to position [91, 0]
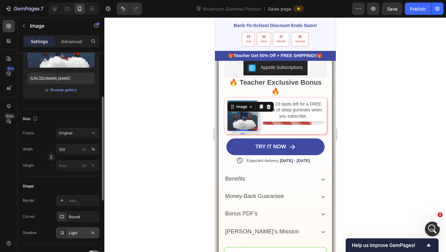
click at [82, 233] on div "Light" at bounding box center [78, 233] width 18 height 6
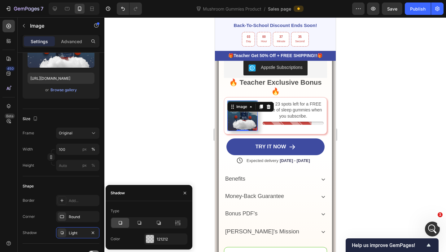
click at [179, 142] on div at bounding box center [275, 134] width 342 height 234
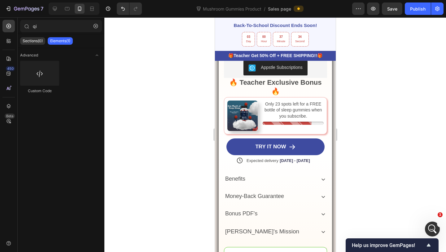
click at [179, 142] on div at bounding box center [275, 134] width 342 height 234
click at [300, 104] on p "Only 23 spots left for a FREE bottle of sleep gummies when you subscribe." at bounding box center [293, 110] width 60 height 18
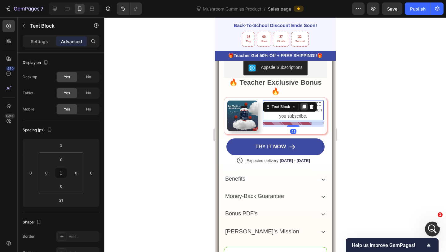
scroll to position [801, 0]
click at [304, 103] on div at bounding box center [303, 106] width 7 height 7
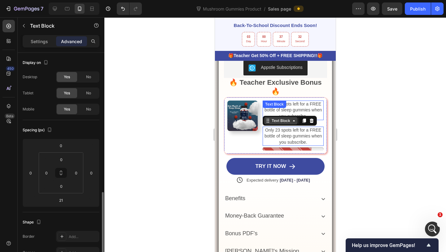
scroll to position [91, 0]
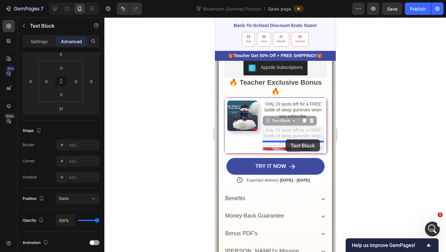
drag, startPoint x: 286, startPoint y: 114, endPoint x: 285, endPoint y: 140, distance: 25.7
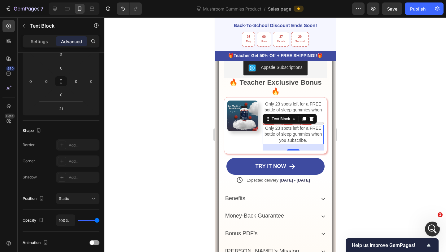
click at [290, 126] on span "Only 23 spots left for a FREE bottle of sleep gummies when you subscribe." at bounding box center [292, 134] width 57 height 17
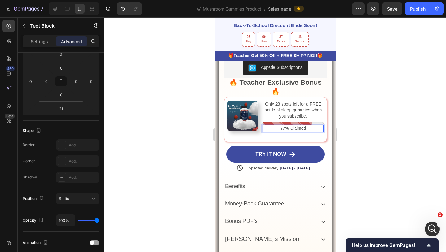
click at [361, 128] on div at bounding box center [275, 134] width 342 height 234
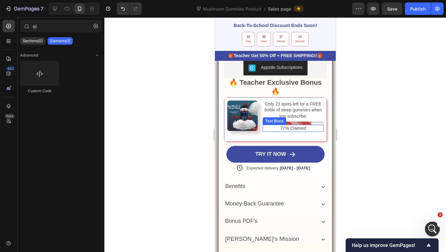
click at [308, 125] on p "77% Claimed" at bounding box center [293, 128] width 60 height 6
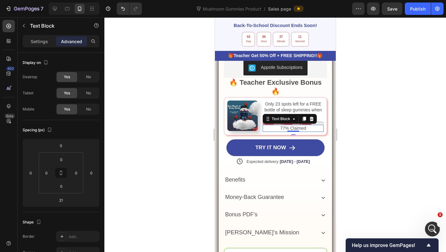
drag, startPoint x: 294, startPoint y: 128, endPoint x: 294, endPoint y: 119, distance: 9.6
click at [294, 125] on div "77% Claimed Text Block 0" at bounding box center [292, 128] width 61 height 7
type input "0"
click at [382, 119] on div at bounding box center [275, 134] width 342 height 234
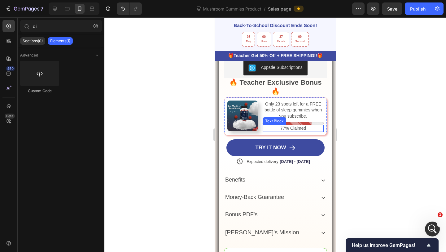
click at [305, 125] on p "77% Claimed" at bounding box center [293, 128] width 60 height 6
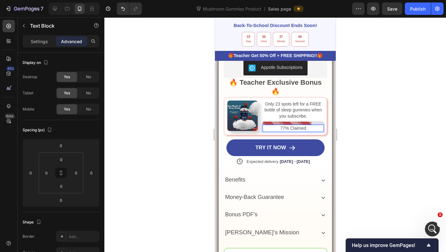
click at [305, 125] on p "77% Claimed" at bounding box center [293, 128] width 60 height 6
click at [358, 118] on div at bounding box center [275, 134] width 342 height 234
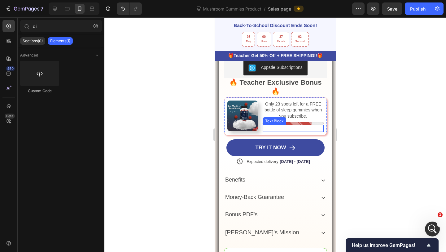
click at [315, 125] on p "Rich Text Editor. Editing area: main" at bounding box center [293, 128] width 60 height 6
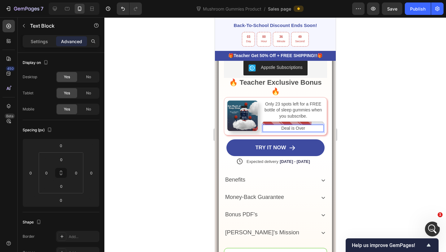
click at [302, 125] on p "Deal is Over" at bounding box center [293, 128] width 60 height 6
click at [360, 118] on div at bounding box center [275, 134] width 342 height 234
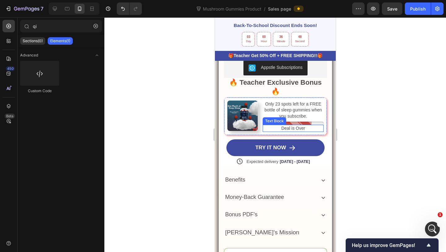
click at [302, 125] on p "Deal is Over" at bounding box center [293, 128] width 60 height 6
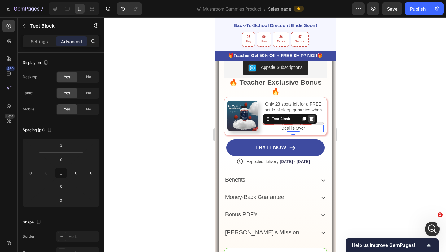
click at [311, 116] on icon at bounding box center [312, 118] width 4 height 4
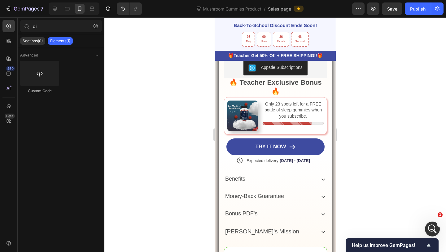
click at [300, 109] on p "Only 23 spots left for a FREE bottle of sleep gummies when you subscribe." at bounding box center [293, 110] width 60 height 18
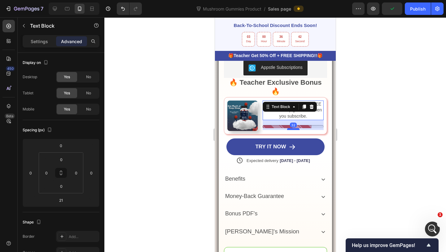
drag, startPoint x: 293, startPoint y: 117, endPoint x: 293, endPoint y: 120, distance: 3.4
click at [293, 128] on div at bounding box center [293, 129] width 12 height 2
type input "32"
click at [359, 116] on div at bounding box center [275, 134] width 342 height 234
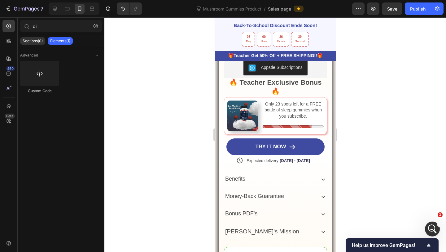
scroll to position [777, 0]
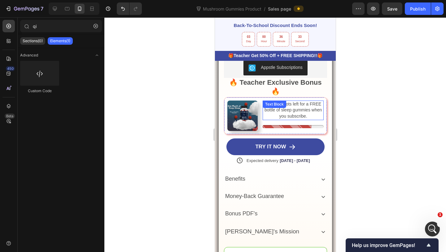
click at [293, 104] on p "Only 23 spots left for a FREE bottle of sleep gummies when you subscribe." at bounding box center [293, 110] width 60 height 18
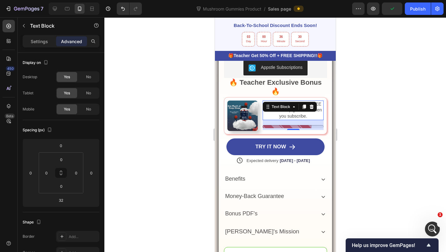
scroll to position [492, 0]
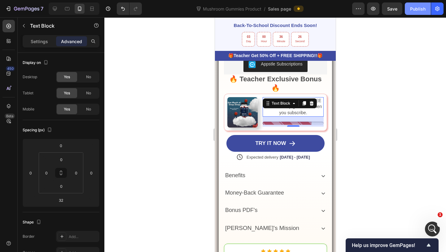
click at [413, 11] on div "Publish" at bounding box center [417, 9] width 15 height 7
click at [59, 13] on div at bounding box center [55, 9] width 10 height 10
type input "8"
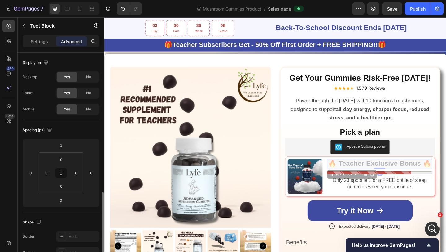
scroll to position [91, 0]
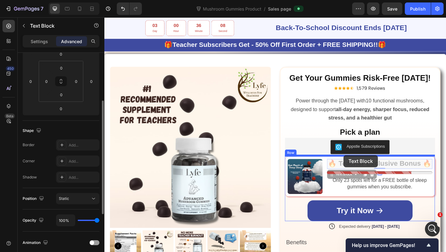
drag, startPoint x: 386, startPoint y: 174, endPoint x: 364, endPoint y: 167, distance: 23.4
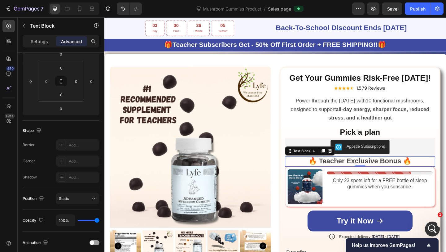
click at [361, 173] on strong "🔥 Teacher Exclusive Bonus 🔥" at bounding box center [382, 173] width 112 height 8
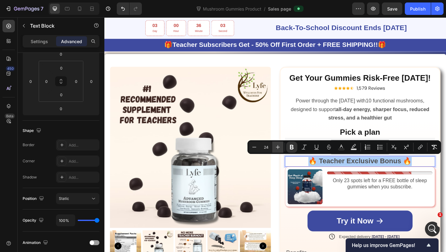
click at [282, 149] on button "Plus" at bounding box center [277, 146] width 11 height 11
type input "27"
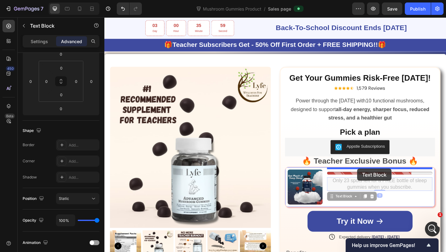
drag, startPoint x: 381, startPoint y: 198, endPoint x: 380, endPoint y: 182, distance: 16.2
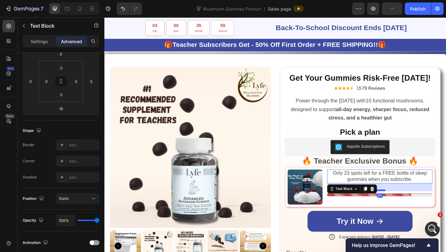
drag, startPoint x: 406, startPoint y: 200, endPoint x: 406, endPoint y: 204, distance: 3.4
click at [406, 204] on div at bounding box center [404, 205] width 12 height 2
type input "27"
click at [374, 213] on div "Only 23 spots left for a FREE bottle of sleep gummies when you subscribe. Text …" at bounding box center [404, 202] width 115 height 38
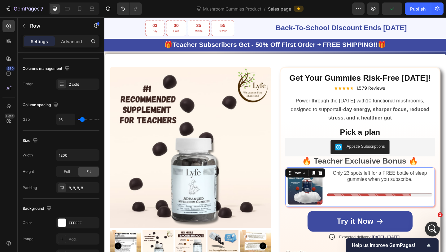
scroll to position [0, 0]
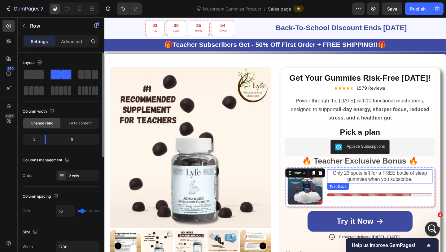
click at [367, 188] on span "Only 23 spots left for a FREE bottle of sleep gummies when you subscribe." at bounding box center [404, 189] width 103 height 13
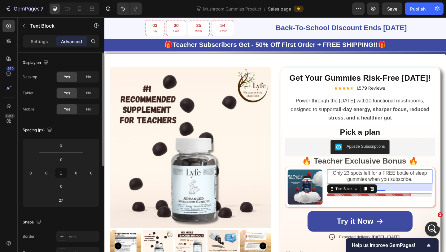
click at [367, 188] on span "Only 23 spots left for a FREE bottle of sleep gummies when you subscribe." at bounding box center [404, 189] width 103 height 13
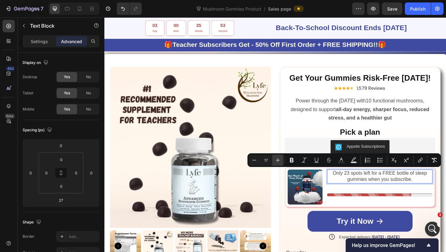
click at [277, 159] on icon "Editor contextual toolbar" at bounding box center [278, 160] width 6 height 6
type input "19"
click at [90, 9] on icon at bounding box center [92, 9] width 6 height 6
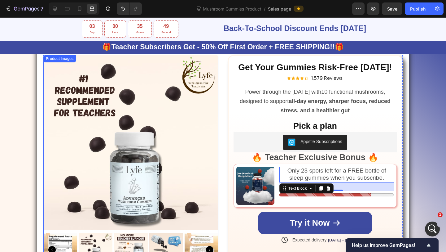
scroll to position [521, 0]
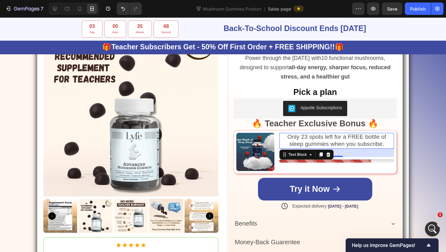
click at [339, 168] on div "Only 23 spots left for a FREE bottle of sleep gummies when you subscribe. Text …" at bounding box center [337, 152] width 115 height 38
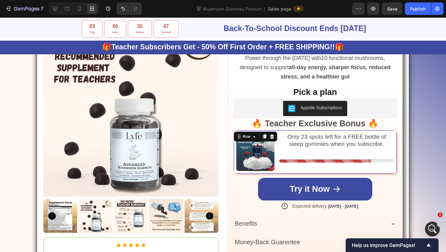
click at [320, 144] on span "Only 23 spots left for a FREE bottle of sleep gummies when you subscribe." at bounding box center [337, 140] width 99 height 14
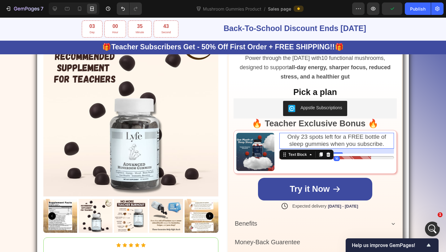
drag, startPoint x: 340, startPoint y: 155, endPoint x: 293, endPoint y: 137, distance: 50.6
click at [340, 153] on div at bounding box center [337, 152] width 12 height 1
type input "19"
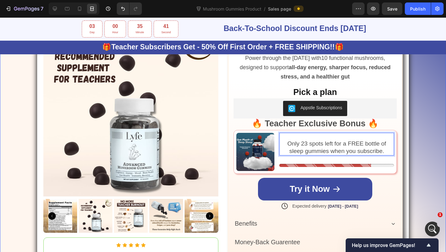
click at [432, 135] on div "Product Images Icon Icon Icon Icon Icon Icon List " It feels like i'm teaching …" at bounding box center [223, 167] width 446 height 320
click at [278, 151] on div "Image Only 23 spots left for a FREE bottle of sleep gummies when you subscribe.…" at bounding box center [315, 152] width 163 height 44
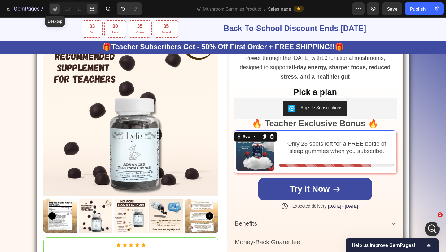
click at [54, 6] on icon at bounding box center [55, 9] width 6 height 6
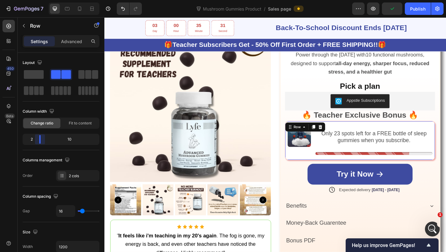
drag, startPoint x: 44, startPoint y: 138, endPoint x: 37, endPoint y: 139, distance: 7.2
click at [37, 0] on body "7 Version history Mushroom Gummies Product / Sales page Preview Publish 450 Bet…" at bounding box center [223, 0] width 446 height 0
click at [349, 147] on p "Only 23 spots left for a FREE bottle of sleep gummies when you subscribe." at bounding box center [398, 147] width 126 height 15
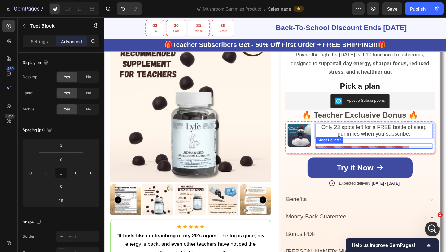
click at [335, 158] on div at bounding box center [397, 158] width 127 height 3
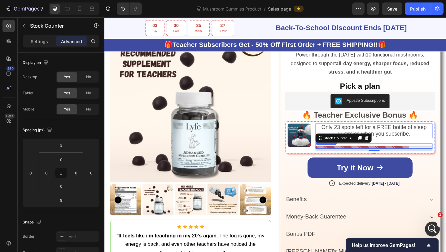
click at [406, 141] on span "Only 23 spots left for a FREE bottle of sleep gummies when you subscribe." at bounding box center [398, 140] width 115 height 14
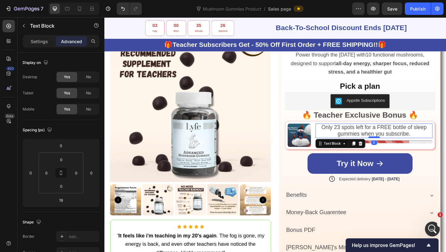
drag, startPoint x: 399, startPoint y: 152, endPoint x: 399, endPoint y: 146, distance: 5.6
click at [399, 147] on div at bounding box center [398, 148] width 12 height 2
type input "1"
click at [446, 133] on div "Product Images Icon Icon Icon Icon Icon Icon List " It feels like i'm teaching …" at bounding box center [290, 162] width 372 height 311
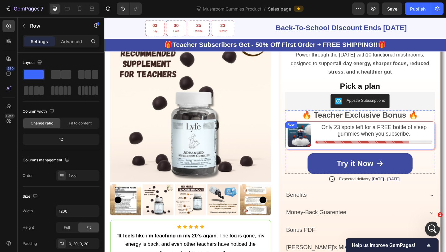
click at [439, 141] on p "Only 23 spots left for a FREE bottle of sleep gummies when you subscribe." at bounding box center [398, 140] width 126 height 15
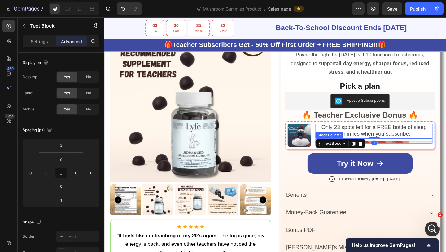
click at [431, 149] on div at bounding box center [397, 152] width 127 height 6
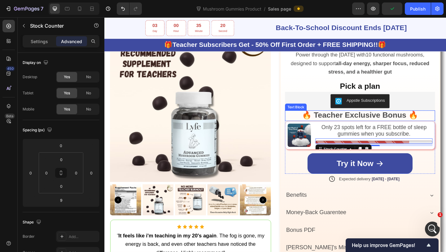
click at [390, 119] on strong "🔥 Teacher Exclusive Bonus 🔥" at bounding box center [382, 123] width 126 height 9
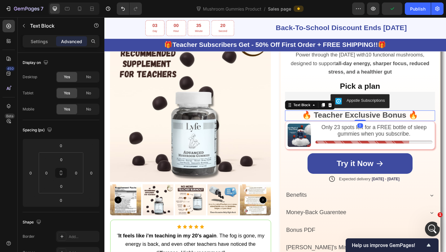
click at [390, 119] on strong "🔥 Teacher Exclusive Bonus 🔥" at bounding box center [382, 123] width 126 height 9
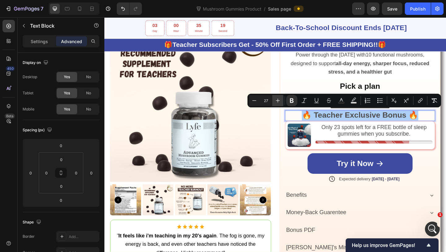
click at [279, 104] on button "Plus" at bounding box center [277, 100] width 11 height 11
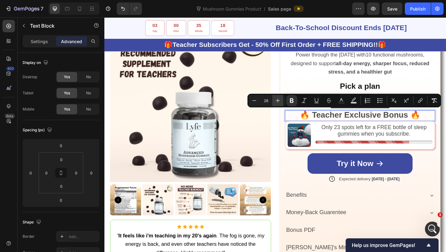
click at [279, 104] on button "Plus" at bounding box center [277, 100] width 11 height 11
type input "29"
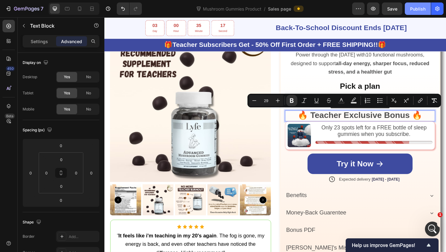
click at [414, 12] on button "Publish" at bounding box center [418, 8] width 26 height 12
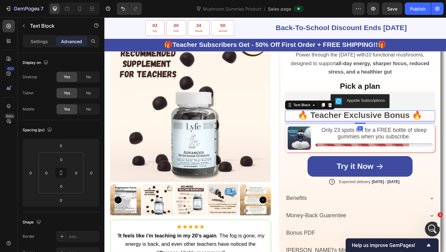
drag, startPoint x: 383, startPoint y: 128, endPoint x: 284, endPoint y: 89, distance: 106.9
click at [383, 132] on div at bounding box center [383, 132] width 12 height 1
click at [83, 10] on icon at bounding box center [80, 9] width 6 height 6
type input "21"
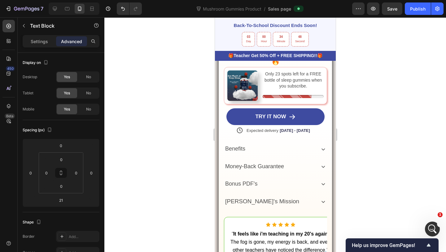
click at [378, 109] on div at bounding box center [275, 134] width 342 height 234
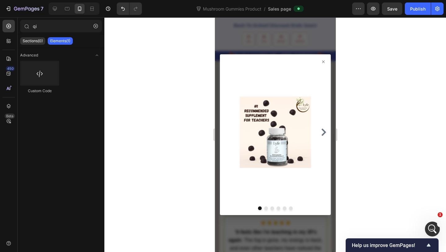
click at [273, 102] on img at bounding box center [275, 132] width 71 height 141
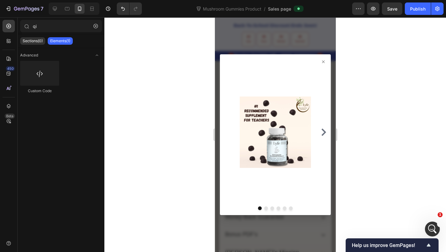
click at [379, 100] on div at bounding box center [275, 134] width 342 height 234
click at [324, 62] on icon at bounding box center [323, 61] width 5 height 5
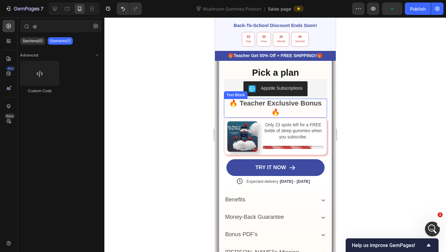
click at [249, 105] on strong "🔥 Teacher Exclusive Bonus 🔥" at bounding box center [275, 107] width 92 height 16
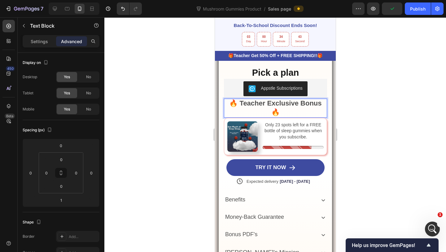
click at [249, 105] on strong "🔥 Teacher Exclusive Bonus 🔥" at bounding box center [275, 107] width 92 height 16
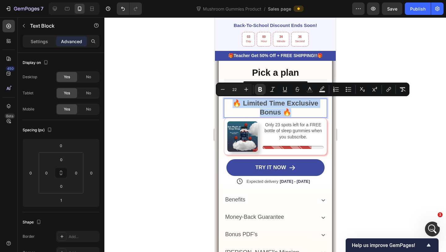
drag, startPoint x: 299, startPoint y: 111, endPoint x: 227, endPoint y: 103, distance: 72.3
click at [227, 103] on p "🔥 Limited Time Exclusive Bonus 🔥" at bounding box center [275, 107] width 102 height 17
click at [224, 87] on icon "Editor contextual toolbar" at bounding box center [223, 89] width 6 height 6
type input "20"
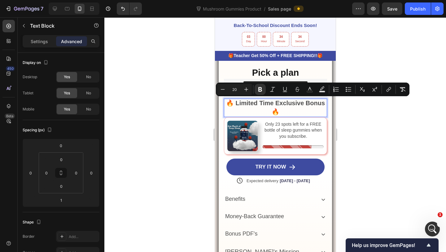
click at [289, 102] on strong "🔥 Limited Time Exclusive Bonus 🔥" at bounding box center [275, 106] width 99 height 15
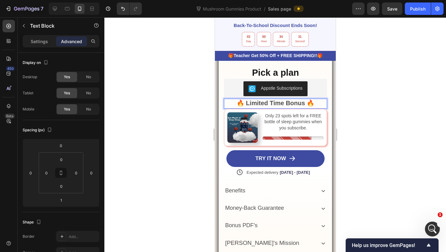
click at [305, 103] on strong "🔥 Limited Time Bonus 🔥" at bounding box center [275, 102] width 78 height 7
click at [372, 104] on div at bounding box center [275, 134] width 342 height 234
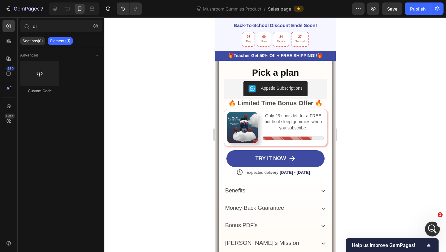
click at [277, 102] on strong "🔥 Limited Time Bonus Offer 🔥" at bounding box center [275, 102] width 95 height 7
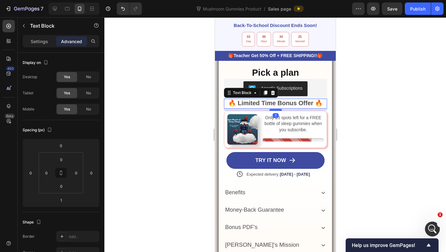
click at [278, 109] on div at bounding box center [275, 110] width 12 height 2
click at [51, 10] on div at bounding box center [55, 9] width 10 height 10
type input "8"
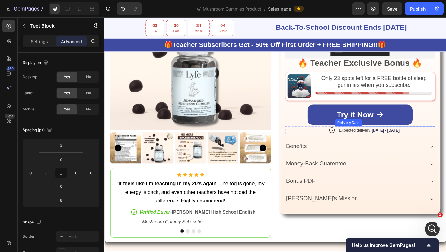
scroll to position [536, 0]
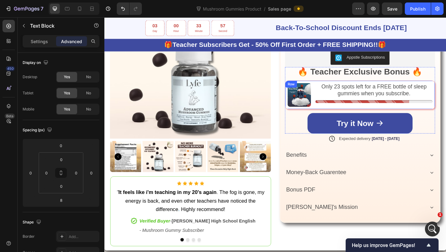
click at [331, 98] on div "Image Only 23 spots left for a FREE bottle of sleep gummies when you subscribe.…" at bounding box center [382, 101] width 163 height 31
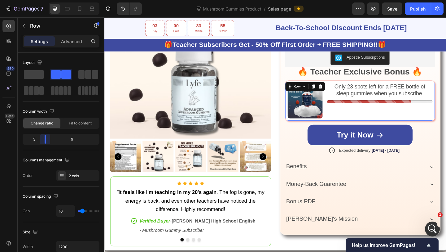
click at [43, 0] on body "7 Version history Mushroom Gummies Product / Sales page Preview Save Publish 45…" at bounding box center [223, 0] width 446 height 0
click at [361, 93] on span "Only 23 spots left for a FREE bottle of sleep gummies when you subscribe." at bounding box center [404, 96] width 99 height 14
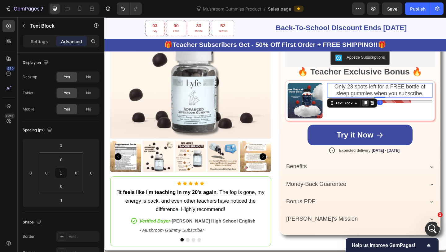
click at [390, 111] on icon at bounding box center [388, 110] width 5 height 5
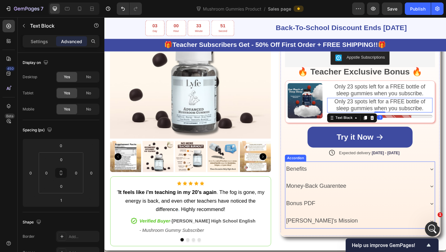
click at [363, 218] on div "Bonus PDF" at bounding box center [376, 219] width 151 height 11
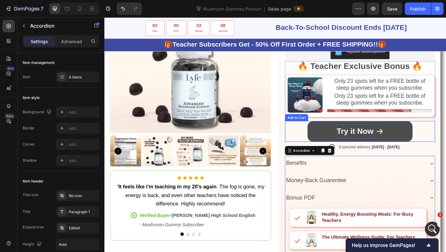
scroll to position [528, 0]
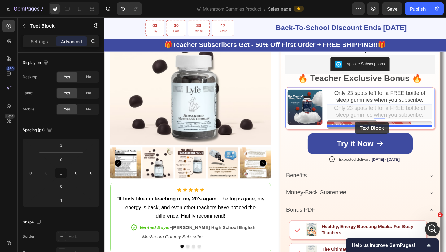
drag, startPoint x: 380, startPoint y: 120, endPoint x: 377, endPoint y: 131, distance: 11.5
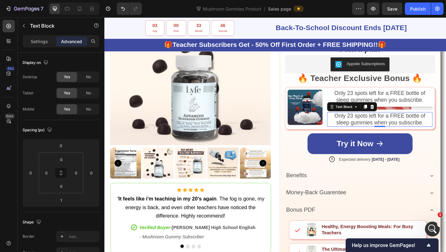
click at [377, 131] on span "Only 23 spots left for a FREE bottle of sleep gummies when you subscribe." at bounding box center [404, 128] width 99 height 14
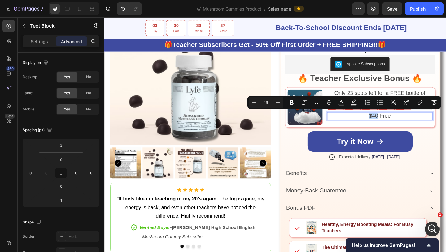
drag, startPoint x: 401, startPoint y: 123, endPoint x: 392, endPoint y: 123, distance: 8.4
click at [392, 123] on span "$40 Free" at bounding box center [404, 124] width 24 height 7
click at [326, 104] on icon "Editor contextual toolbar" at bounding box center [329, 102] width 6 height 6
drag, startPoint x: 417, startPoint y: 124, endPoint x: 404, endPoint y: 125, distance: 12.8
click at [404, 125] on p "$40 Free" at bounding box center [403, 124] width 113 height 7
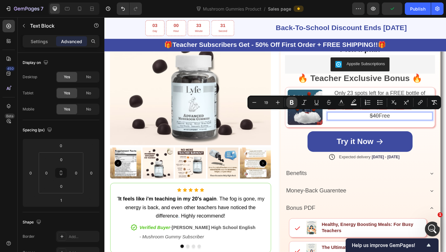
click at [292, 103] on icon "Editor contextual toolbar" at bounding box center [292, 102] width 6 height 6
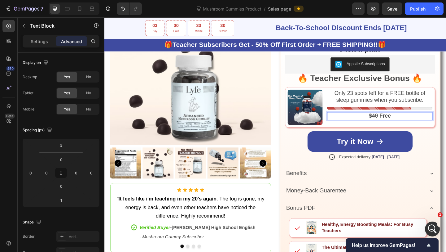
click at [386, 121] on p "$40 Free" at bounding box center [403, 124] width 113 height 7
click at [35, 40] on p "Settings" at bounding box center [39, 41] width 17 height 7
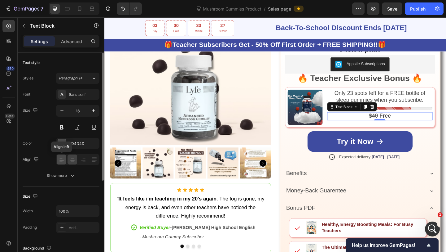
click at [61, 162] on div at bounding box center [62, 159] width 10 height 10
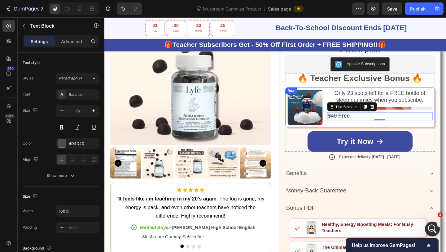
scroll to position [514, 0]
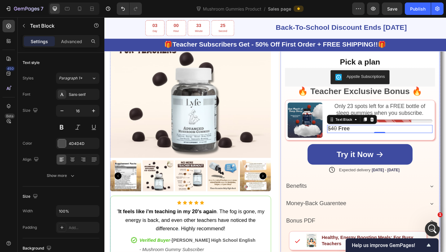
click at [289, 103] on div "Product Images Icon Icon Icon Icon Icon Icon List " It feels like i'm teaching …" at bounding box center [290, 158] width 359 height 355
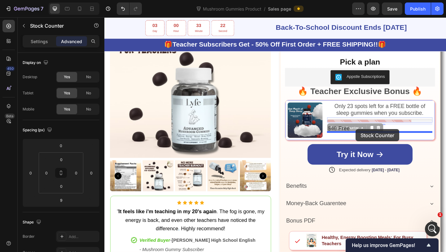
drag, startPoint x: 378, startPoint y: 128, endPoint x: 378, endPoint y: 139, distance: 10.9
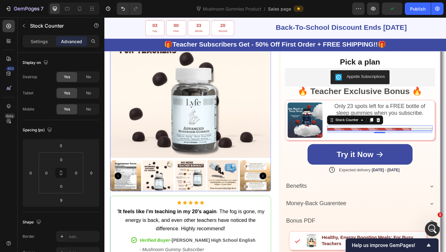
click at [289, 98] on div "Product Images Icon Icon Icon Icon Icon Icon List " It feels like i'm teaching …" at bounding box center [290, 158] width 359 height 355
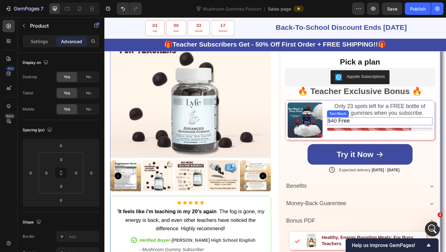
click at [371, 128] on strong "Free" at bounding box center [365, 129] width 12 height 7
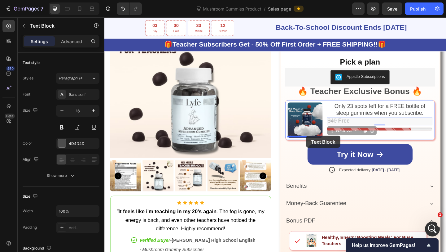
drag, startPoint x: 367, startPoint y: 136, endPoint x: 324, endPoint y: 146, distance: 44.1
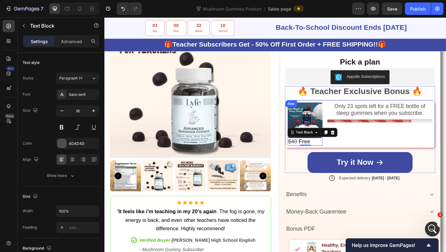
click at [382, 141] on div "Only 23 spots left for a FREE bottle of sleep gummies when you subscribe. Text …" at bounding box center [404, 133] width 115 height 47
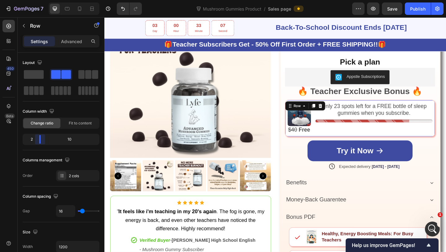
drag, startPoint x: 42, startPoint y: 139, endPoint x: 37, endPoint y: 139, distance: 4.3
click at [37, 0] on body "7 Version history Mushroom Gummies Product / Sales page Preview Save Publish 45…" at bounding box center [223, 0] width 446 height 0
click at [435, 226] on icon "Open Intercom Messenger" at bounding box center [432, 228] width 10 height 10
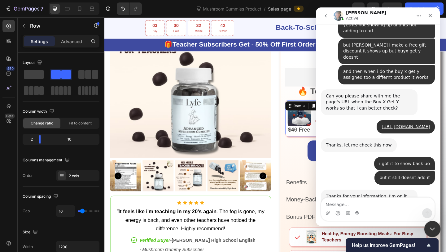
scroll to position [777, 0]
click at [438, 229] on div "Close Intercom Messenger" at bounding box center [431, 227] width 15 height 15
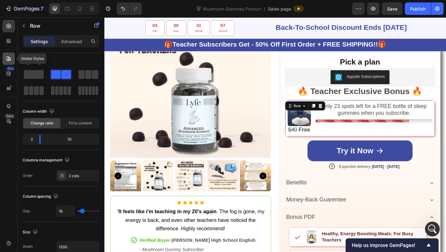
click at [7, 57] on icon at bounding box center [9, 58] width 6 height 6
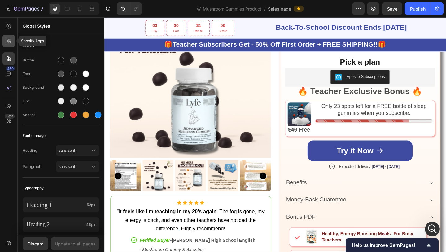
click at [10, 43] on icon at bounding box center [9, 41] width 6 height 6
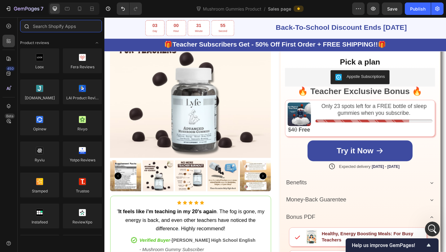
click at [49, 27] on input "text" at bounding box center [61, 26] width 82 height 12
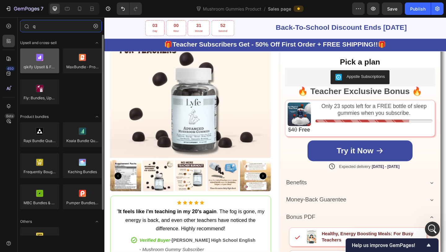
type input "q"
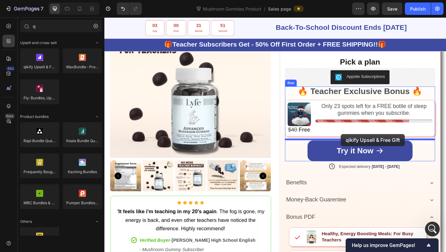
drag, startPoint x: 142, startPoint y: 78, endPoint x: 360, endPoint y: 147, distance: 228.9
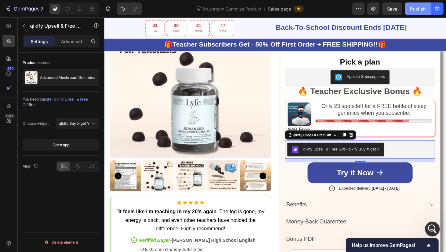
click at [426, 10] on button "Publish" at bounding box center [418, 8] width 26 height 12
click at [384, 136] on div "Only 23 spots left for a FREE bottle of sleep gummies when you subscribe. Text …" at bounding box center [397, 127] width 127 height 34
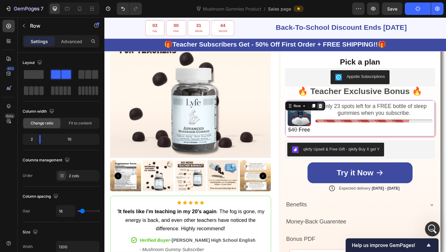
click at [342, 112] on div at bounding box center [339, 113] width 7 height 7
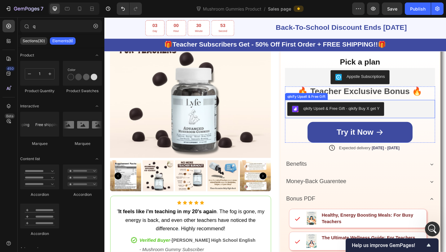
click at [418, 113] on div "qikify Upsell & Free Gift - qikify Buy X get Y" at bounding box center [382, 116] width 158 height 15
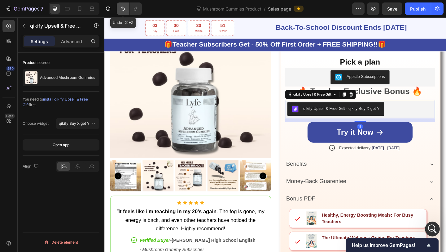
click at [118, 8] on button "Undo/Redo" at bounding box center [123, 8] width 12 height 12
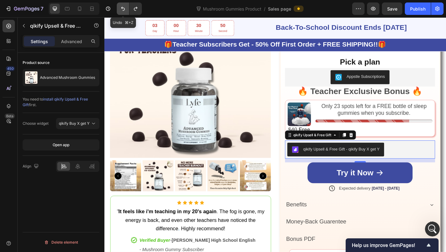
click at [118, 8] on button "Undo/Redo" at bounding box center [123, 8] width 12 height 12
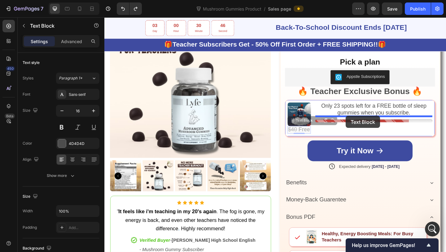
drag, startPoint x: 318, startPoint y: 139, endPoint x: 367, endPoint y: 124, distance: 51.5
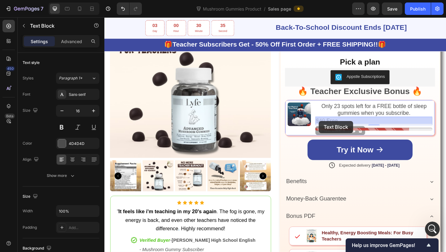
drag, startPoint x: 346, startPoint y: 130, endPoint x: 338, endPoint y: 130, distance: 7.1
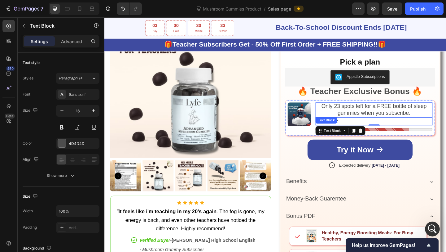
click at [382, 118] on span "Only 23 spots left for a FREE bottle of sleep gummies when you subscribe." at bounding box center [398, 117] width 115 height 14
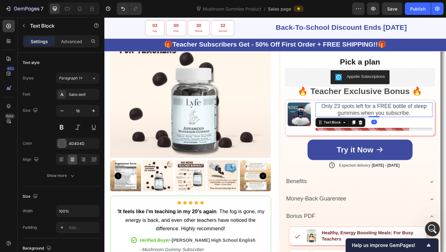
scroll to position [777, 0]
click at [331, 121] on div "Image Only 23 spots left for a FREE bottle of sleep gummies when you subscribe.…" at bounding box center [382, 126] width 163 height 39
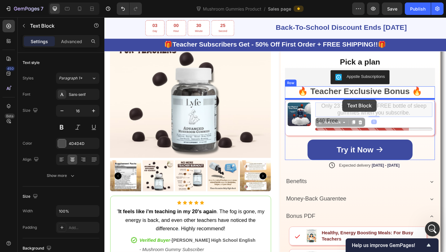
drag, startPoint x: 368, startPoint y: 120, endPoint x: 363, endPoint y: 107, distance: 14.0
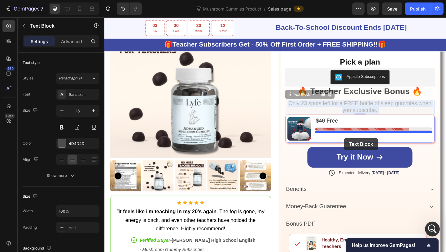
drag, startPoint x: 364, startPoint y: 118, endPoint x: 365, endPoint y: 148, distance: 30.4
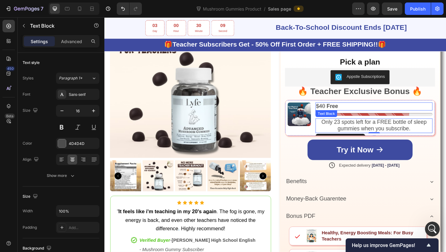
click at [375, 115] on p "$40 Free" at bounding box center [398, 113] width 126 height 7
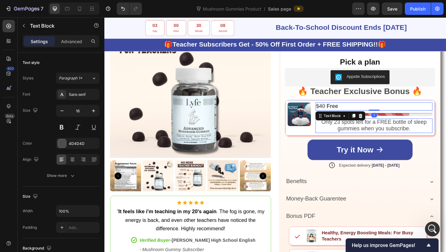
click at [334, 132] on div "Only 23 spots left for a FREE bottle of sleep gummies when you subscribe." at bounding box center [397, 135] width 127 height 16
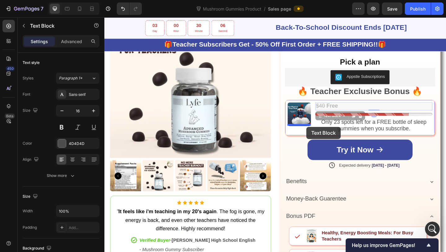
drag, startPoint x: 361, startPoint y: 112, endPoint x: 324, endPoint y: 136, distance: 43.9
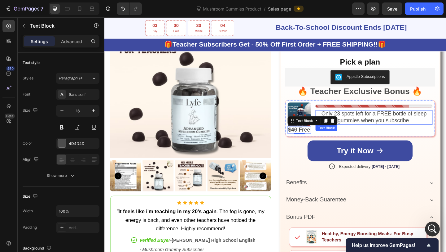
click at [377, 123] on span "Only 23 spots left for a FREE bottle of sleep gummies when you subscribe." at bounding box center [398, 126] width 115 height 14
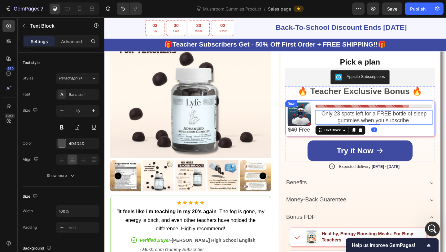
click at [331, 125] on div "Image $40 Free Text Block Stock Counter Only 23 spots left for a FREE bottle of…" at bounding box center [382, 127] width 163 height 40
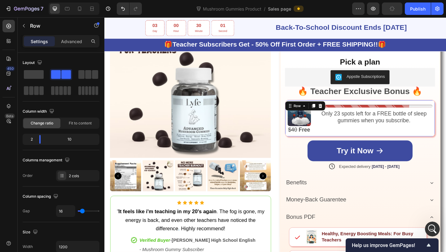
click at [415, 15] on div "7 Version history Mushroom Gummies Product / Sales page Preview Publish" at bounding box center [223, 9] width 446 height 18
click at [415, 14] on button "Publish" at bounding box center [418, 8] width 26 height 12
click at [321, 138] on strong "Free" at bounding box center [322, 139] width 12 height 7
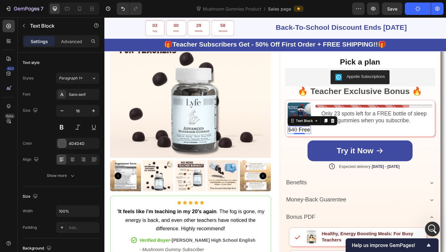
click at [321, 138] on strong "Free" at bounding box center [322, 139] width 12 height 7
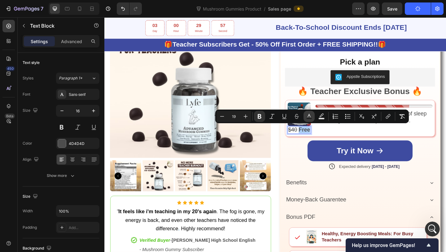
click at [310, 119] on rect "Editor contextual toolbar" at bounding box center [310, 119] width 6 height 2
type input "4D4D4D"
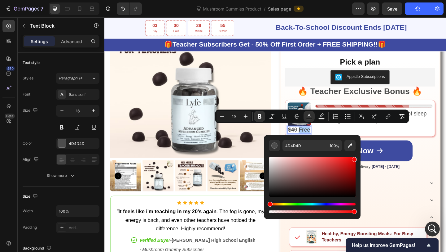
click at [354, 158] on div "Editor contextual toolbar" at bounding box center [312, 176] width 87 height 39
type input "F70404"
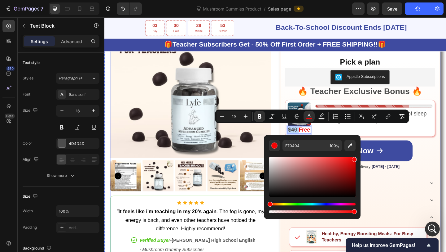
click at [291, 98] on div "Product Images Icon Icon Icon Icon Icon Icon List " It feels like i'm teaching …" at bounding box center [290, 156] width 359 height 351
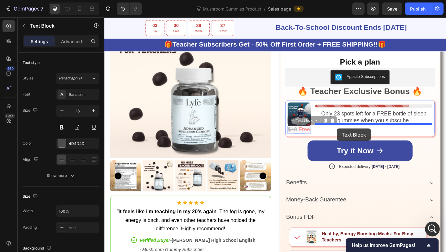
drag, startPoint x: 317, startPoint y: 138, endPoint x: 357, endPoint y: 138, distance: 40.0
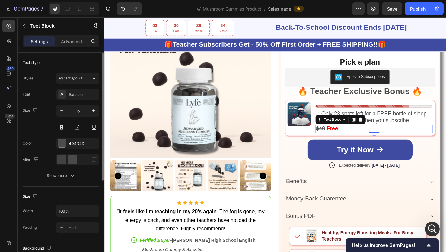
click at [73, 155] on div at bounding box center [73, 159] width 10 height 10
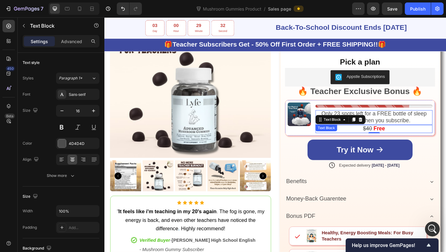
click at [394, 127] on span "Only 23 spots left for a FREE bottle of sleep gummies when you subscribe." at bounding box center [398, 126] width 115 height 14
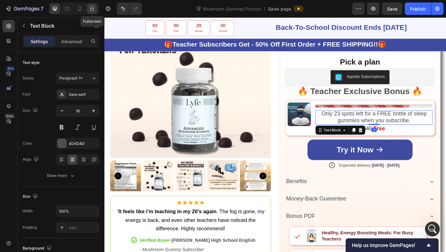
click at [90, 8] on icon at bounding box center [91, 9] width 2 height 2
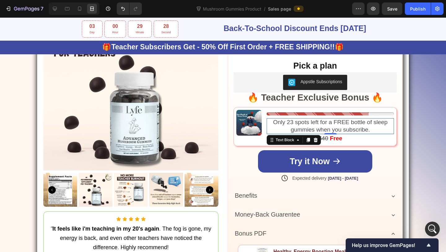
click at [263, 125] on div "Image Stock Counter Only 23 spots left for a FREE bottle of sleep gummies when …" at bounding box center [315, 126] width 163 height 39
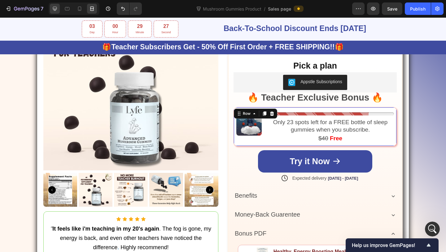
click at [50, 12] on div at bounding box center [55, 9] width 10 height 10
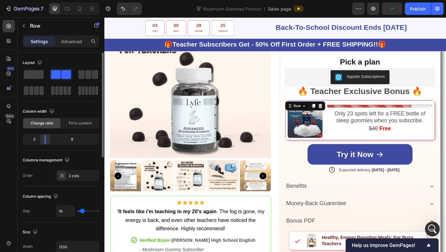
drag, startPoint x: 37, startPoint y: 140, endPoint x: 41, endPoint y: 141, distance: 3.4
click at [41, 0] on body "7 Version history Mushroom Gummies Product / Sales page Preview Publish 450 Bet…" at bounding box center [223, 0] width 446 height 0
click at [419, 11] on div "Publish" at bounding box center [417, 9] width 15 height 7
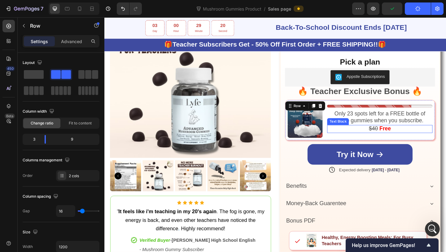
click at [404, 138] on strong "Free" at bounding box center [410, 138] width 12 height 7
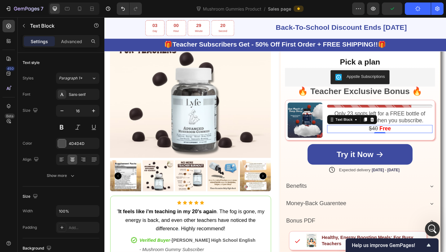
click at [404, 138] on strong "Free" at bounding box center [410, 138] width 12 height 7
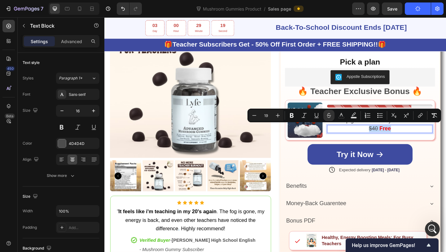
copy p "$40 Free"
click at [77, 11] on icon at bounding box center [80, 9] width 6 height 6
type input "14"
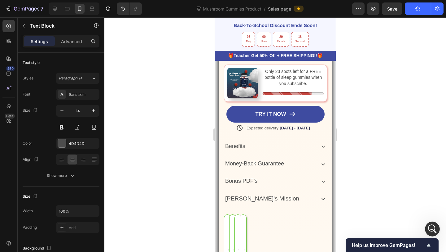
click at [383, 166] on div at bounding box center [275, 134] width 342 height 234
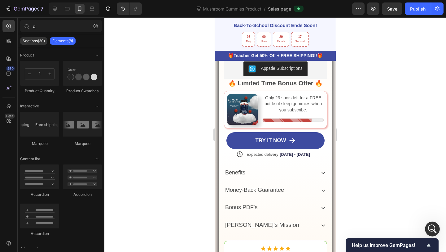
scroll to position [475, 0]
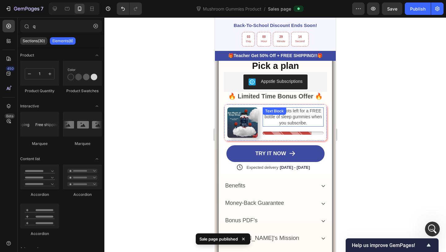
click at [292, 119] on p "Only 23 spots left for a FREE bottle of sleep gummies when you subscribe." at bounding box center [293, 117] width 60 height 18
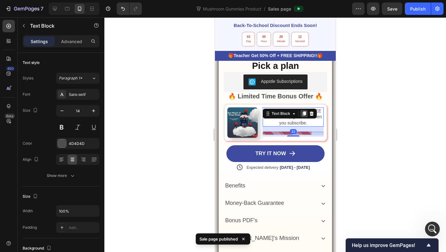
click at [307, 112] on div at bounding box center [303, 113] width 7 height 7
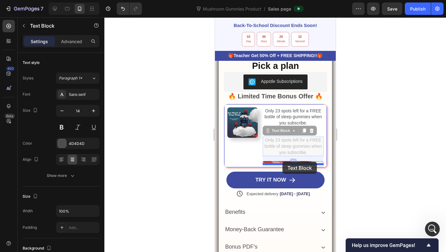
drag, startPoint x: 282, startPoint y: 129, endPoint x: 282, endPoint y: 161, distance: 32.2
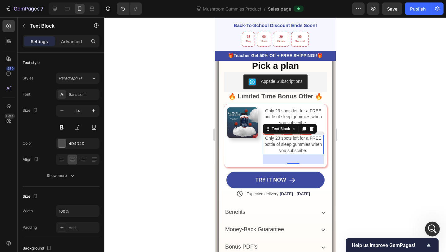
click at [286, 143] on span "Only 23 spots left for a FREE bottle of sleep gummies when you subscribe." at bounding box center [292, 143] width 57 height 17
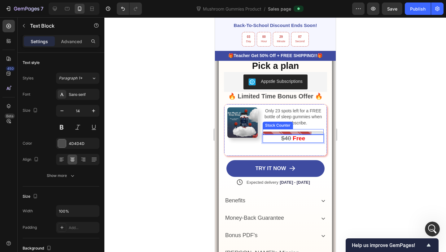
click at [293, 127] on div "Stock Counter" at bounding box center [277, 124] width 30 height 7
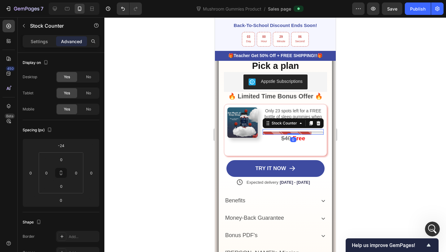
click at [297, 116] on div "Only 23 spots left for a FREE bottle of sleep gummies when you subscribe. Text …" at bounding box center [292, 117] width 61 height 20
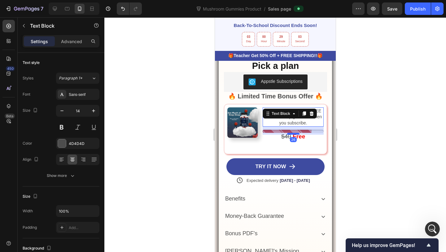
click at [290, 134] on div at bounding box center [293, 134] width 12 height 2
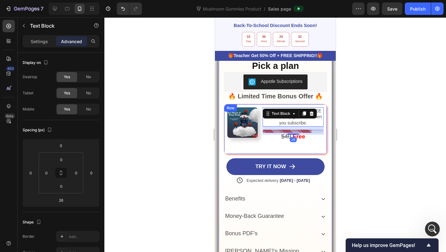
click at [263, 143] on div "Only 23 spots left for a FREE bottle of sleep gummies when you subscribe. Text …" at bounding box center [292, 128] width 61 height 43
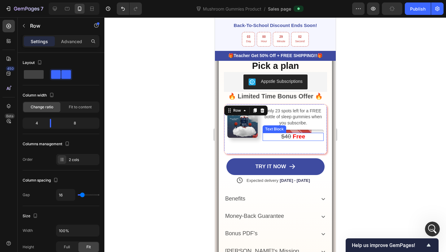
click at [269, 133] on div "$40 Free Text Block" at bounding box center [292, 137] width 61 height 8
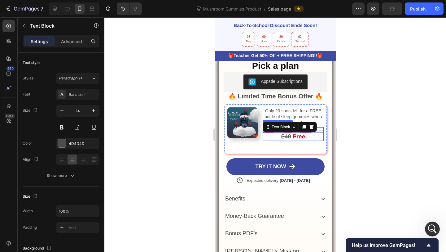
click at [317, 128] on div at bounding box center [292, 130] width 61 height 6
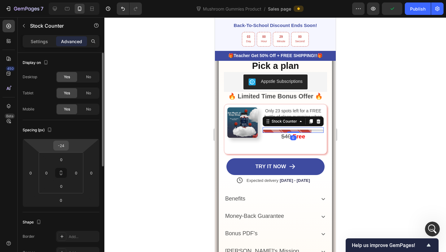
click at [61, 143] on input "-24" at bounding box center [61, 145] width 12 height 9
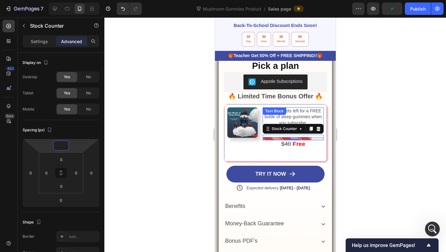
click at [273, 120] on p "Only 23 spots left for a FREE bottle of sleep gummies when you subscribe." at bounding box center [293, 117] width 60 height 18
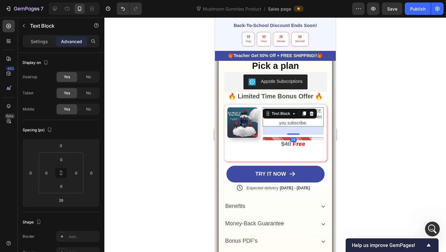
click at [289, 131] on div "26" at bounding box center [292, 130] width 61 height 8
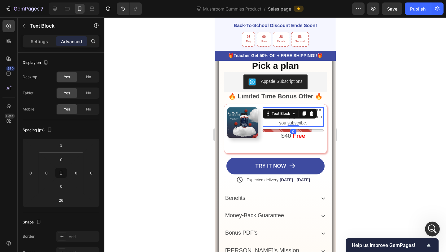
drag, startPoint x: 290, startPoint y: 134, endPoint x: 290, endPoint y: 120, distance: 13.9
click at [290, 120] on div "Only 23 spots left for a FREE bottle of sleep gummies when you subscribe. Text …" at bounding box center [292, 117] width 61 height 20
type input "0"
click at [267, 139] on p "$40 Free" at bounding box center [293, 136] width 60 height 7
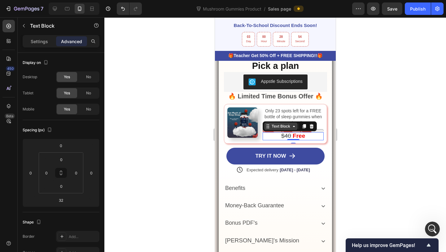
drag, startPoint x: 295, startPoint y: 149, endPoint x: 295, endPoint y: 124, distance: 25.4
click at [295, 132] on div "$40 Free Text Block 0" at bounding box center [292, 136] width 61 height 8
type input "0"
click at [367, 122] on div at bounding box center [275, 134] width 342 height 234
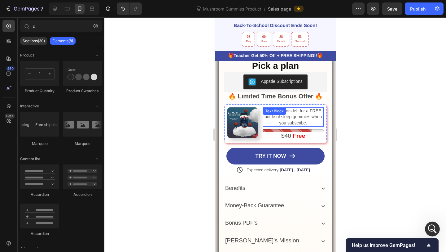
click at [295, 117] on span "Only 23 spots left for a FREE bottle of sleep gummies when you subscribe." at bounding box center [292, 116] width 57 height 17
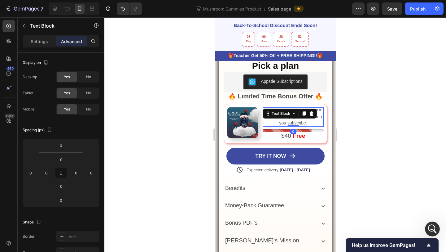
click at [294, 130] on div "0" at bounding box center [293, 131] width 6 height 5
click at [308, 131] on div at bounding box center [292, 130] width 61 height 3
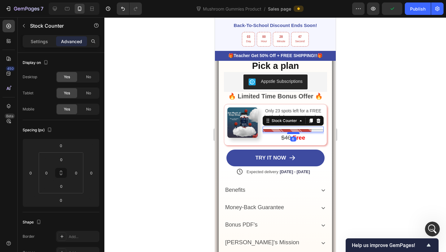
click at [293, 133] on div at bounding box center [293, 133] width 12 height 2
type input "6"
click at [354, 133] on div at bounding box center [275, 134] width 342 height 234
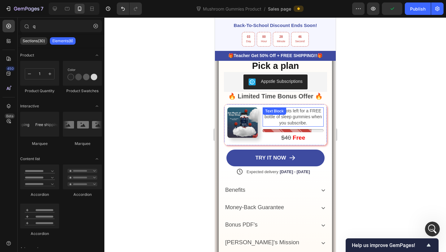
click at [305, 119] on p "Only 23 spots left for a FREE bottle of sleep gummies when you subscribe." at bounding box center [293, 117] width 60 height 18
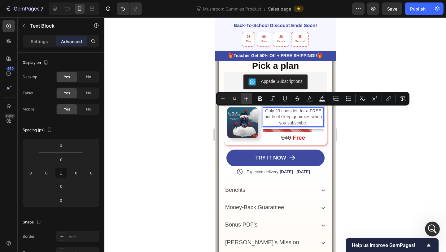
click at [246, 101] on icon "Editor contextual toolbar" at bounding box center [246, 98] width 6 height 6
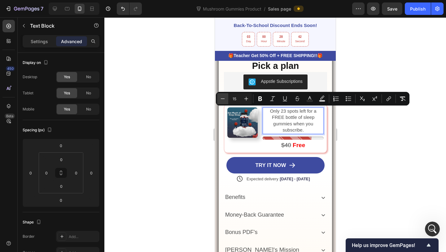
click at [225, 98] on icon "Editor contextual toolbar" at bounding box center [223, 98] width 6 height 6
type input "14"
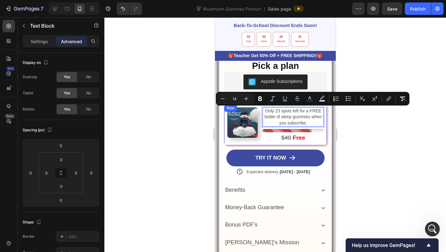
click at [259, 115] on div "Image Only 23 spots left for a FREE bottle of sleep gummies when you subscribe.…" at bounding box center [275, 125] width 103 height 42
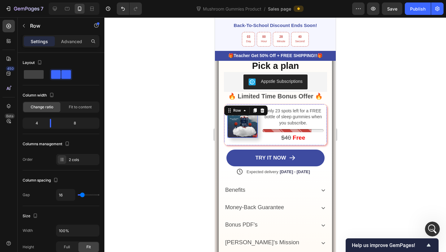
click at [253, 122] on img at bounding box center [242, 122] width 30 height 30
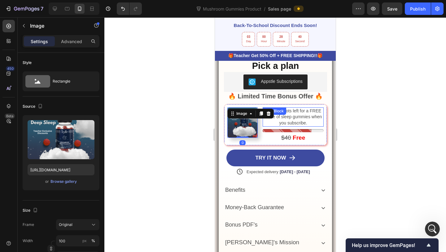
click at [263, 122] on p "Only 23 spots left for a FREE bottle of sleep gummies when you subscribe." at bounding box center [293, 117] width 60 height 18
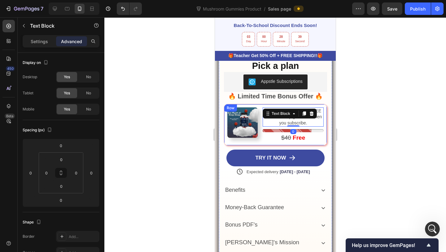
click at [286, 136] on s "$40" at bounding box center [286, 137] width 10 height 7
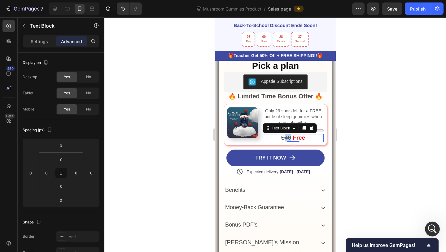
click at [286, 136] on s "$40" at bounding box center [286, 137] width 10 height 7
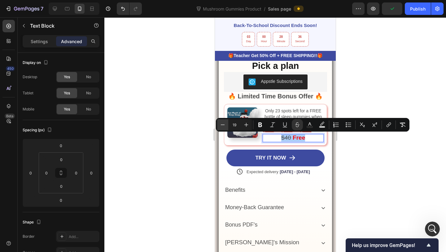
click at [221, 121] on icon "Editor contextual toolbar" at bounding box center [223, 124] width 6 height 6
type input "17"
click at [362, 167] on div at bounding box center [275, 134] width 342 height 234
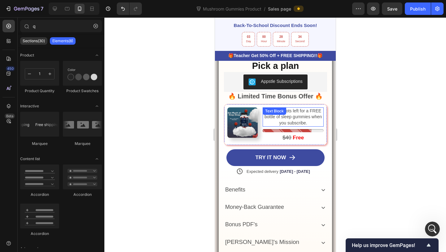
click at [294, 113] on span "Only 23 spots left for a FREE bottle of sleep gummies when you subscribe." at bounding box center [292, 116] width 57 height 17
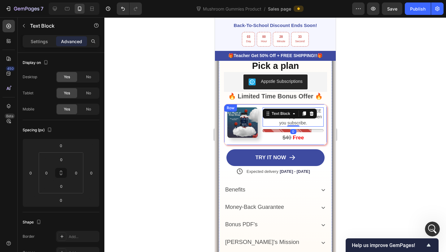
click at [291, 104] on div "Image Only 23 spots left for a FREE bottle of sleep gummies when you subscribe.…" at bounding box center [275, 124] width 103 height 41
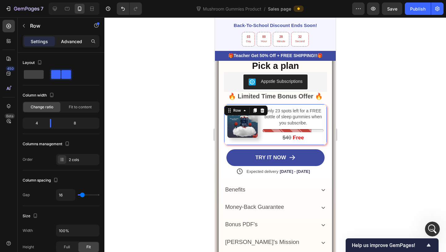
click at [82, 44] on p "Advanced" at bounding box center [71, 41] width 21 height 7
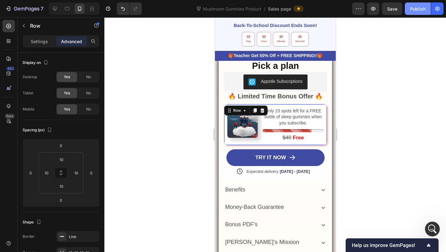
click at [411, 12] on div "Publish" at bounding box center [417, 9] width 15 height 7
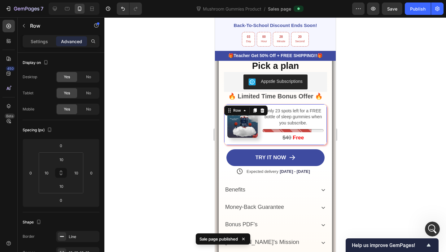
click at [48, 5] on div at bounding box center [72, 8] width 53 height 12
click at [53, 6] on icon at bounding box center [55, 9] width 6 height 6
type input "13"
type input "8"
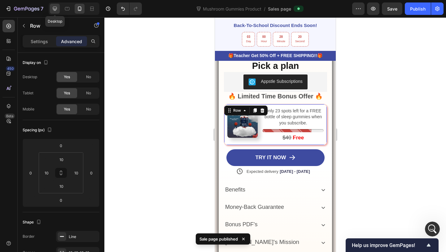
type input "8"
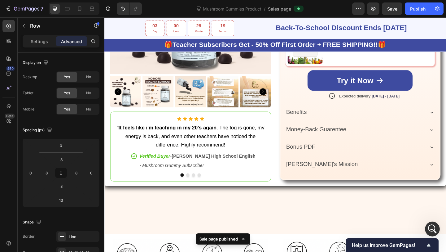
scroll to position [585, 0]
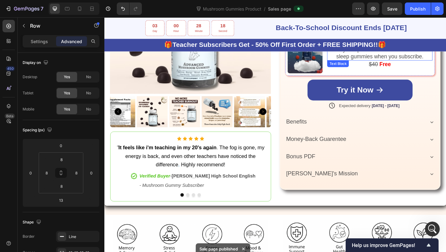
click at [390, 64] on p "Only 23 spots left for a FREE bottle of sleep gummies when you subscribe." at bounding box center [403, 56] width 113 height 15
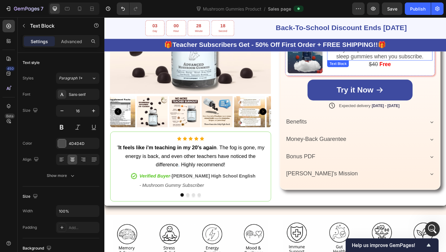
scroll to position [501, 0]
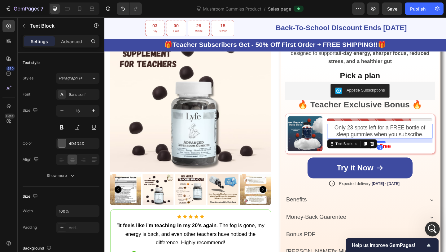
drag, startPoint x: 408, startPoint y: 146, endPoint x: 408, endPoint y: 151, distance: 4.3
click at [408, 152] on div at bounding box center [404, 153] width 12 height 2
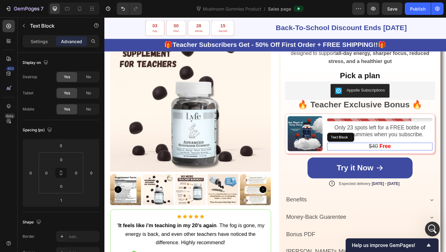
click at [408, 154] on strong "Free" at bounding box center [410, 157] width 12 height 7
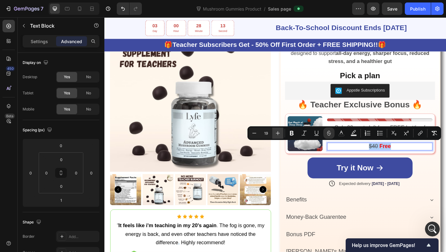
click at [276, 131] on icon "Editor contextual toolbar" at bounding box center [278, 133] width 6 height 6
type input "22"
click at [421, 8] on div "Publish" at bounding box center [417, 9] width 15 height 7
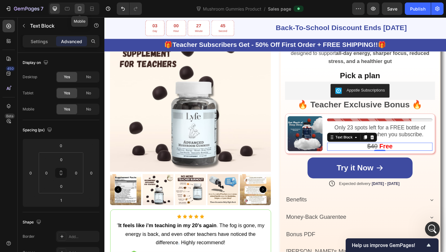
click at [84, 9] on div at bounding box center [80, 9] width 10 height 10
type input "21"
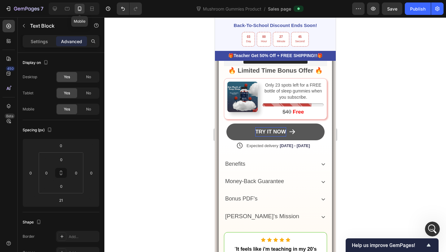
click at [260, 127] on span "Try It Now" at bounding box center [270, 131] width 31 height 9
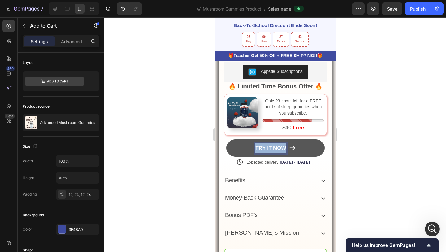
scroll to position [471, 0]
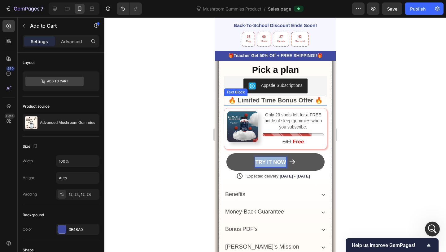
click at [271, 101] on strong "🔥 Limited Time Bonus Offer 🔥" at bounding box center [275, 100] width 95 height 7
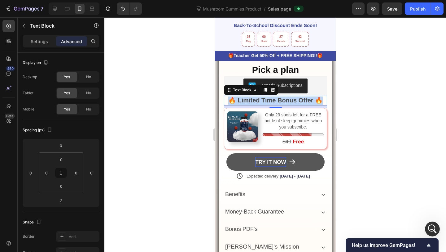
click at [271, 101] on strong "🔥 Limited Time Bonus Offer 🔥" at bounding box center [275, 100] width 95 height 7
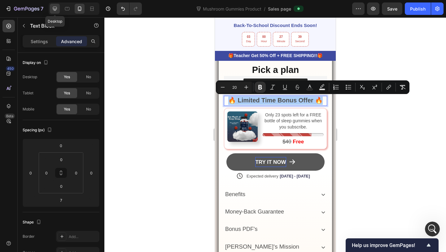
click at [56, 11] on icon at bounding box center [55, 9] width 6 height 6
type input "8"
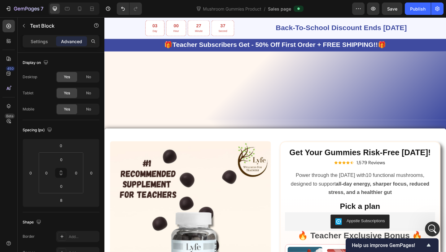
scroll to position [538, 0]
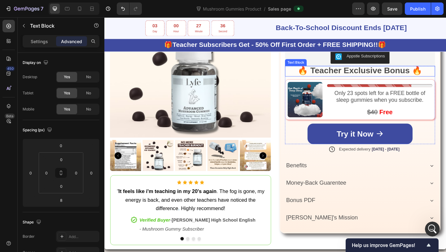
click at [370, 74] on strong "🔥 Teacher Exclusive Bonus 🔥" at bounding box center [382, 75] width 135 height 10
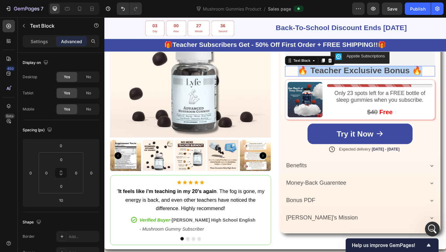
click at [370, 74] on strong "🔥 Teacher Exclusive Bonus 🔥" at bounding box center [382, 75] width 135 height 10
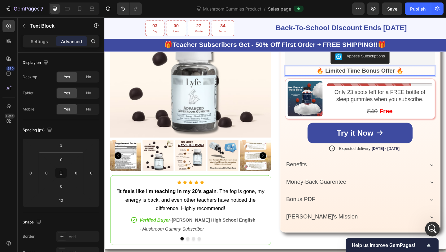
click at [370, 74] on strong "🔥 Limited Time Bonus Offer 🔥" at bounding box center [382, 75] width 95 height 7
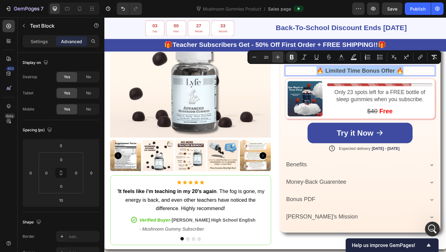
click at [278, 54] on icon "Editor contextual toolbar" at bounding box center [278, 57] width 6 height 6
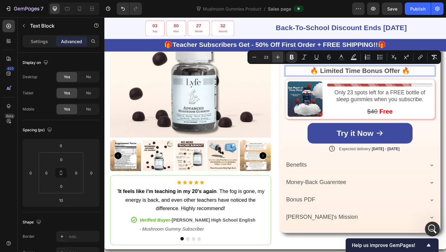
click at [278, 54] on icon "Editor contextual toolbar" at bounding box center [278, 57] width 6 height 6
type input "24"
click at [45, 46] on div "Settings" at bounding box center [39, 41] width 31 height 10
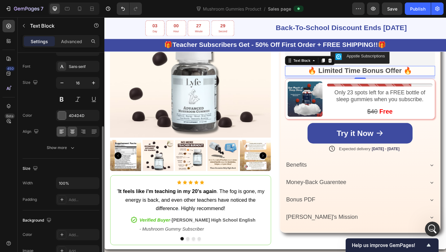
scroll to position [64, 0]
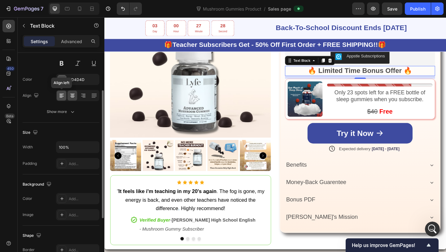
click at [63, 94] on icon at bounding box center [62, 95] width 6 height 6
click at [72, 94] on icon at bounding box center [72, 95] width 6 height 6
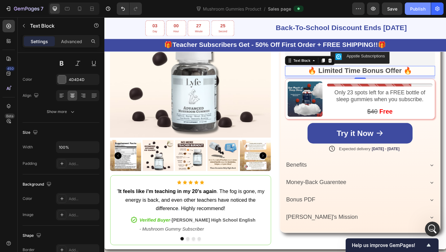
click at [413, 10] on div "Publish" at bounding box center [417, 9] width 15 height 7
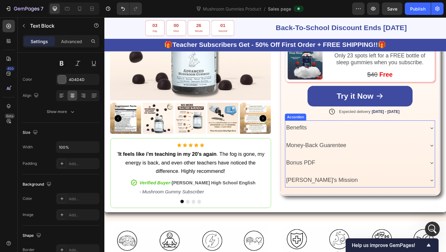
scroll to position [527, 0]
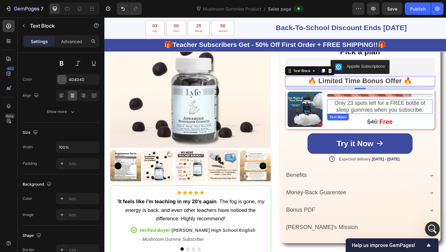
click at [377, 112] on p "Only 23 spots left for a FREE bottle of sleep gummies when you subscribe." at bounding box center [403, 114] width 113 height 15
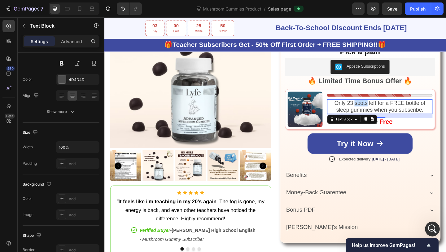
click at [377, 112] on p "Only 23 spots left for a FREE bottle of sleep gummies when you subscribe." at bounding box center [403, 114] width 113 height 15
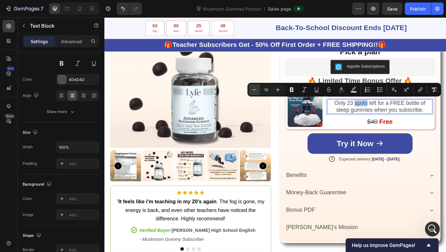
click at [255, 92] on icon "Editor contextual toolbar" at bounding box center [254, 89] width 6 height 6
type input "18"
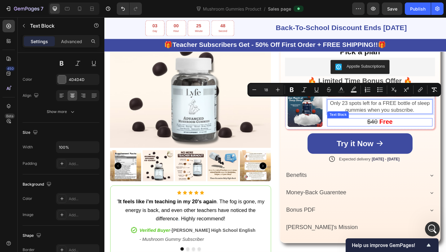
click at [393, 129] on s "$40" at bounding box center [395, 131] width 11 height 8
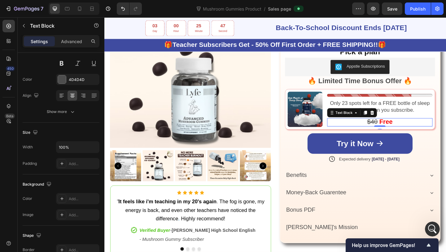
click at [407, 112] on span "Only 23 spots left for a FREE bottle of sleep gummies when you subscribe." at bounding box center [404, 113] width 108 height 13
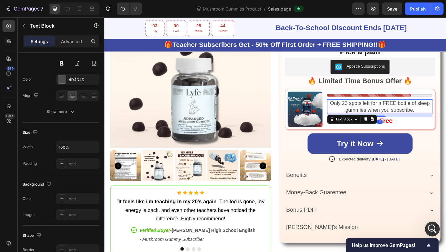
click at [405, 124] on div at bounding box center [404, 125] width 12 height 2
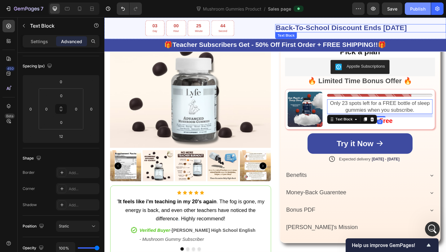
scroll to position [777, 0]
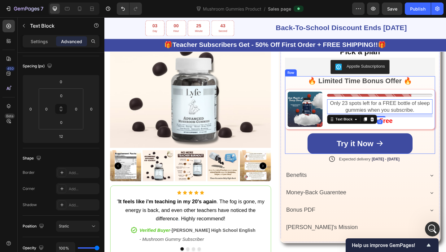
click at [398, 98] on div at bounding box center [404, 101] width 115 height 6
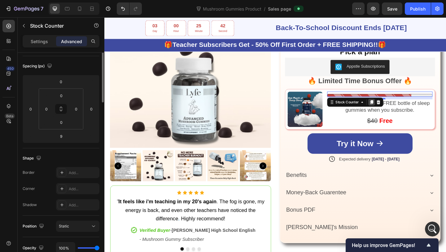
scroll to position [0, 0]
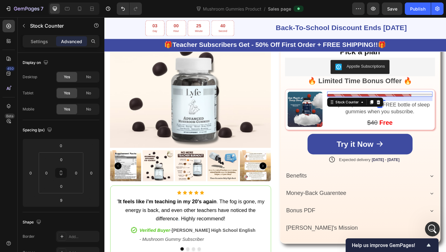
click at [409, 107] on div "Stock Counter 15 Only 23 spots left for a FREE bottle of sleep gummies when you…" at bounding box center [404, 117] width 115 height 39
type input "15"
click at [417, 6] on div "Publish" at bounding box center [417, 9] width 15 height 7
click at [333, 223] on span "Bonus PDF" at bounding box center [318, 226] width 32 height 7
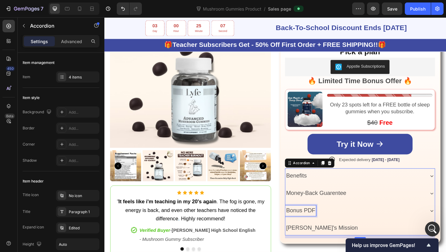
click at [333, 223] on span "Bonus PDF" at bounding box center [318, 226] width 32 height 7
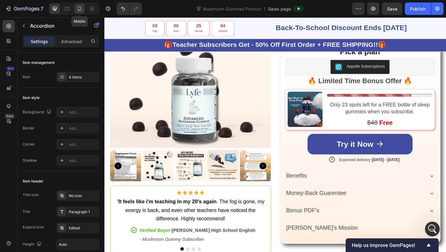
click at [77, 11] on icon at bounding box center [80, 9] width 6 height 6
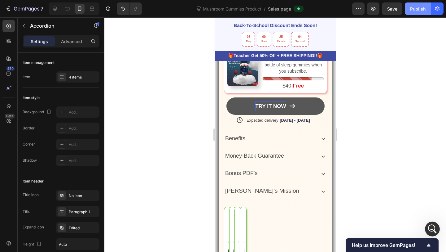
click at [416, 11] on div "Publish" at bounding box center [417, 9] width 15 height 7
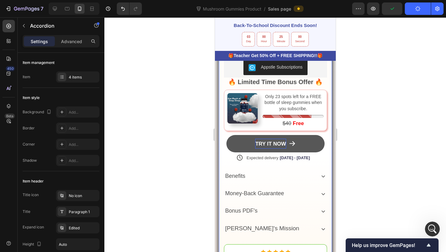
scroll to position [480, 0]
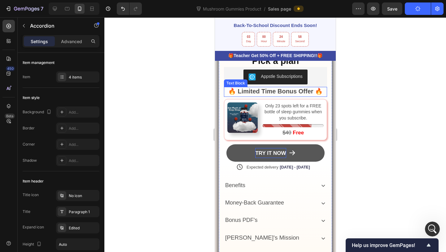
click at [268, 93] on strong "🔥 Limited Time Bonus Offer 🔥" at bounding box center [275, 91] width 95 height 7
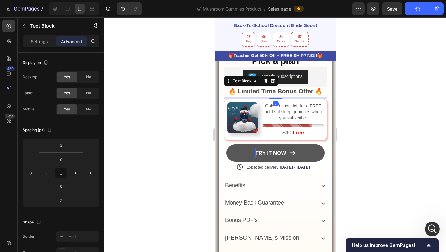
click at [264, 85] on div "Text Block" at bounding box center [251, 81] width 54 height 10
click at [264, 84] on div "Text Block" at bounding box center [251, 81] width 54 height 10
click at [265, 82] on icon at bounding box center [265, 80] width 5 height 5
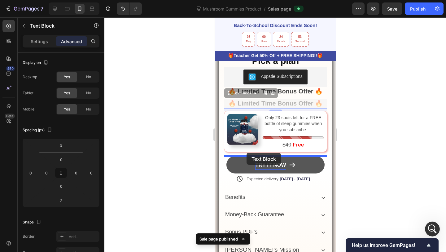
drag, startPoint x: 238, startPoint y: 94, endPoint x: 246, endPoint y: 152, distance: 58.8
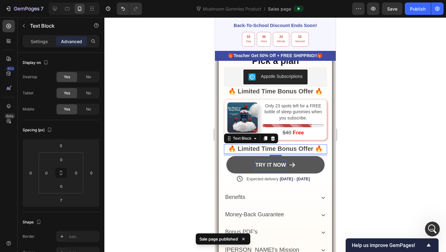
click at [248, 149] on strong "🔥 Limited Time Bonus Offer 🔥" at bounding box center [275, 148] width 95 height 7
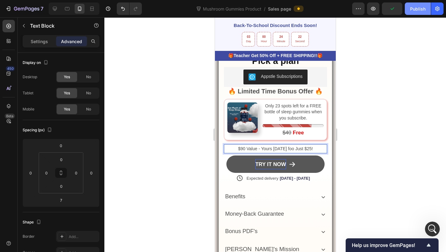
click at [410, 12] on button "Publish" at bounding box center [418, 8] width 26 height 12
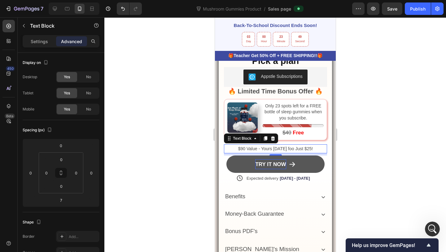
click at [273, 152] on div "$90 Value - Yours Today foo Just $25!" at bounding box center [275, 148] width 103 height 9
click at [273, 147] on p "$90 Value - Yours Today foo Just $25!" at bounding box center [275, 149] width 102 height 8
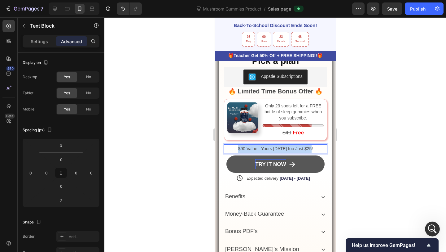
click at [273, 147] on p "$90 Value - Yours Today foo Just $25!" at bounding box center [275, 149] width 102 height 8
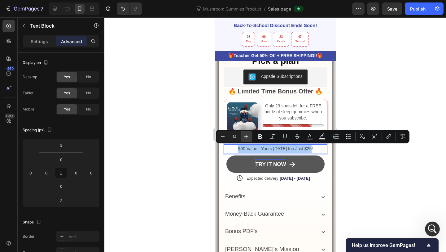
click at [250, 140] on button "Plus" at bounding box center [246, 136] width 11 height 11
type input "16"
click at [261, 137] on icon "Editor contextual toolbar" at bounding box center [260, 136] width 4 height 5
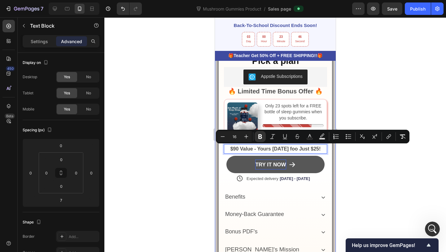
click at [352, 165] on div at bounding box center [275, 134] width 342 height 234
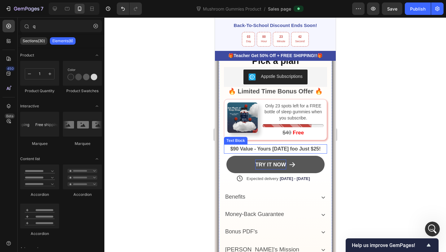
click at [294, 150] on strong "$90 Value - Yours Today foo Just $25!" at bounding box center [275, 148] width 90 height 5
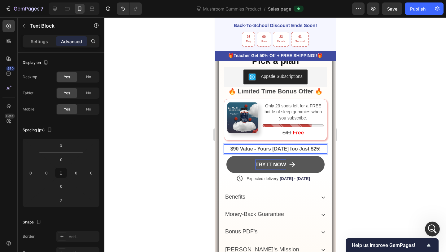
click at [295, 150] on strong "$90 Value - Yours Today foo Just $25!" at bounding box center [275, 148] width 90 height 5
click at [292, 148] on strong "$90 Value - Yours Today for Just $25!" at bounding box center [275, 148] width 89 height 5
click at [414, 11] on div "Publish" at bounding box center [417, 9] width 15 height 7
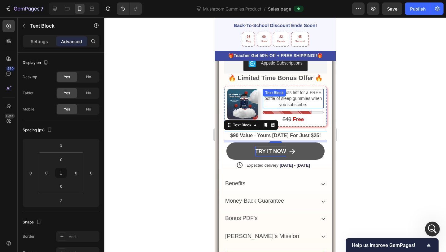
scroll to position [502, 0]
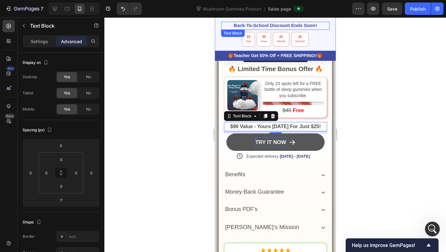
click at [283, 27] on strong "Back-To-School Discount Ends Soon!" at bounding box center [275, 25] width 83 height 5
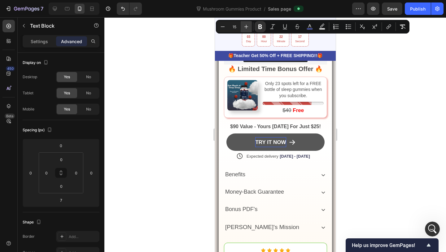
click at [245, 27] on icon "Editor contextual toolbar" at bounding box center [247, 27] width 4 height 4
type input "17"
click at [355, 53] on div at bounding box center [275, 134] width 342 height 234
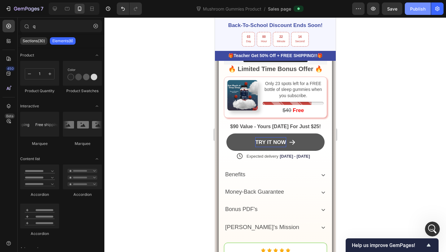
click at [414, 8] on div "Publish" at bounding box center [417, 9] width 15 height 7
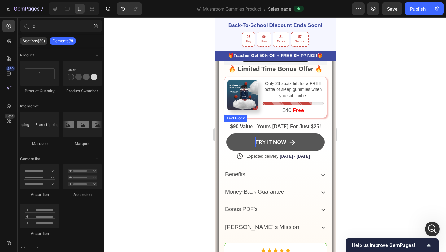
click at [254, 127] on strong "$90 Value - Yours [DATE] For Just $25!" at bounding box center [275, 126] width 91 height 5
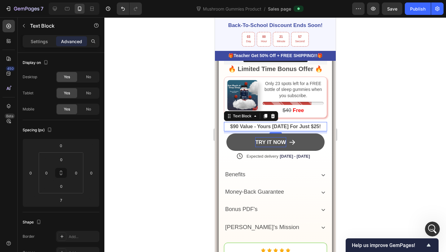
click at [254, 127] on strong "$90 Value - Yours [DATE] For Just $25!" at bounding box center [275, 126] width 91 height 5
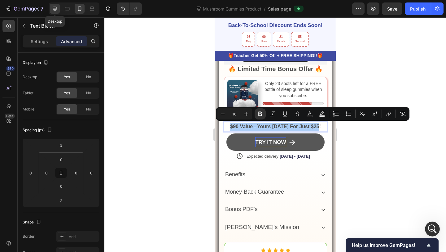
click at [56, 11] on icon at bounding box center [55, 9] width 6 height 6
type input "8"
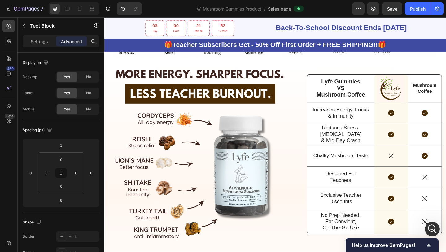
scroll to position [496, 0]
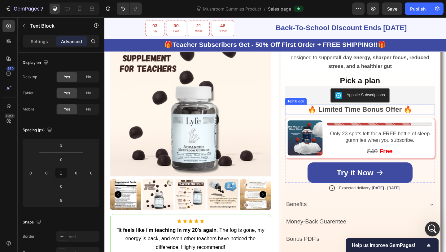
click at [381, 118] on strong "🔥 Limited Time Bonus Offer 🔥" at bounding box center [382, 117] width 113 height 8
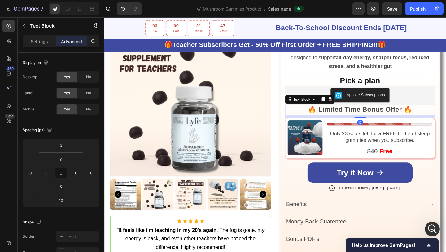
click at [342, 106] on icon at bounding box center [342, 106] width 5 height 5
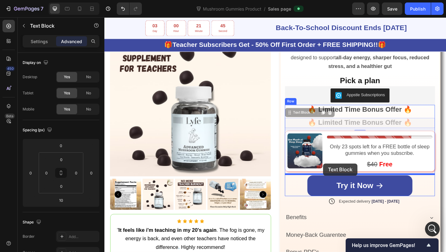
drag, startPoint x: 318, startPoint y: 118, endPoint x: 343, endPoint y: 178, distance: 64.5
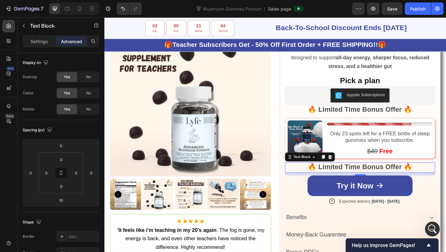
click at [357, 179] on strong "🔥 Limited Time Bonus Offer 🔥" at bounding box center [382, 179] width 113 height 8
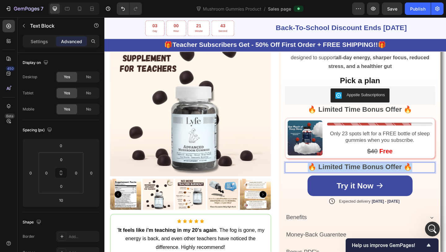
click at [357, 179] on strong "🔥 Limited Time Bonus Offer 🔥" at bounding box center [382, 179] width 113 height 8
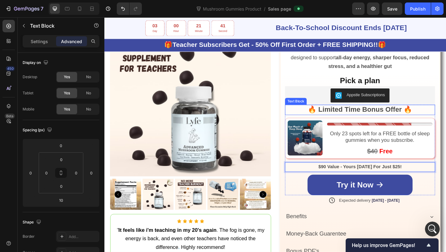
click at [375, 116] on strong "🔥 Limited Time Bonus Offer 🔥" at bounding box center [382, 117] width 113 height 8
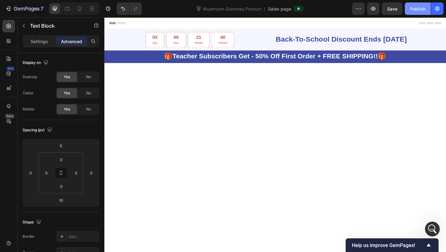
click at [416, 12] on button "Publish" at bounding box center [418, 8] width 26 height 12
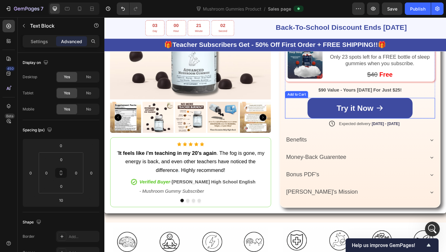
scroll to position [656, 0]
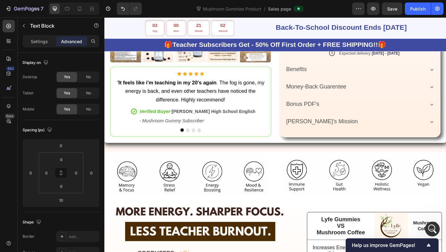
click at [346, 125] on div "[PERSON_NAME]'s Mission" at bounding box center [376, 130] width 151 height 11
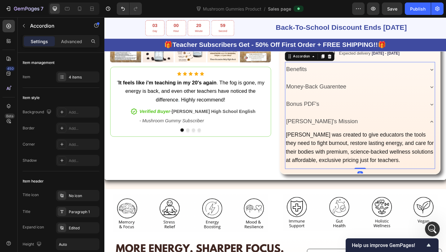
drag, startPoint x: 385, startPoint y: 181, endPoint x: 385, endPoint y: 137, distance: 44.3
click at [385, 137] on div "Benefits Money-Back Guarentee Bonus PDF's [PERSON_NAME]'s Mission Lyfe was crea…" at bounding box center [382, 124] width 163 height 116
type input "100%"
type input "100"
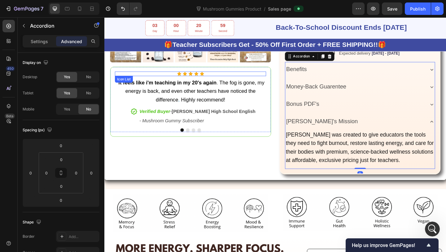
click at [238, 78] on div "Icon Icon Icon Icon Icon" at bounding box center [198, 78] width 165 height 5
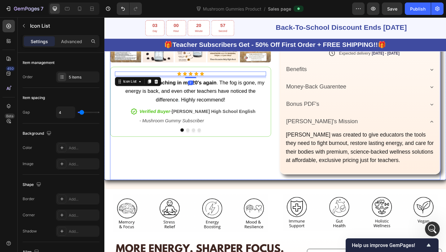
click at [227, 65] on img at bounding box center [234, 50] width 34 height 34
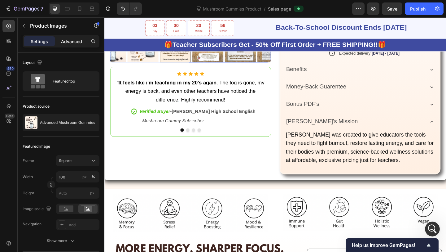
click at [70, 38] on p "Advanced" at bounding box center [71, 41] width 21 height 7
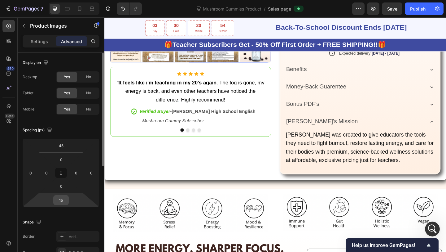
click at [65, 204] on input "15" at bounding box center [61, 199] width 12 height 9
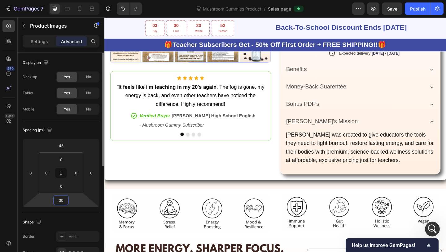
type input "3"
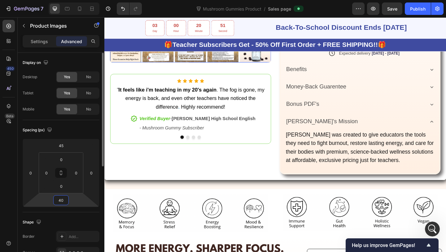
type input "4"
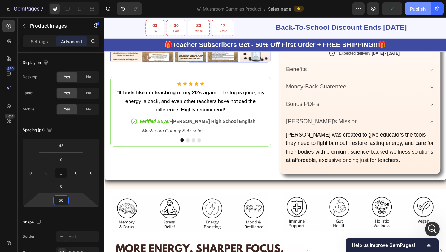
type input "50"
click at [417, 11] on div "Publish" at bounding box center [417, 9] width 15 height 7
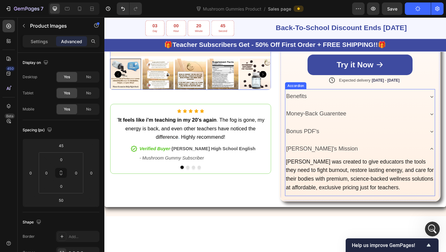
scroll to position [567, 0]
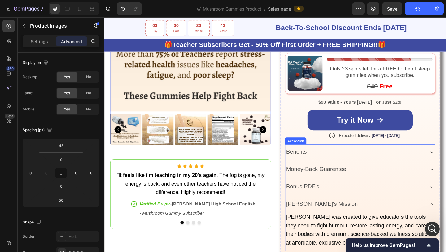
click at [373, 214] on div "[PERSON_NAME]'s Mission" at bounding box center [376, 219] width 151 height 11
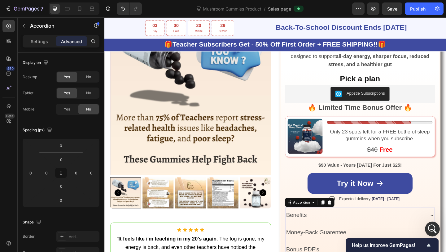
scroll to position [280, 0]
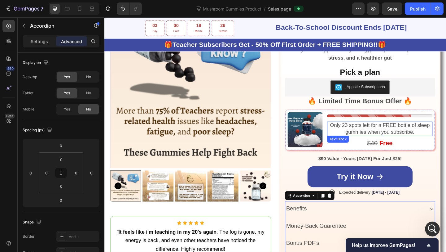
click at [444, 134] on span "Only 23 spots left for a FREE bottle of sleep gummies when you subscribe." at bounding box center [404, 137] width 108 height 13
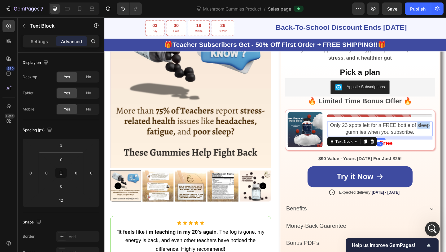
click at [444, 134] on span "Only 23 spots left for a FREE bottle of sleep gummies when you subscribe." at bounding box center [404, 137] width 108 height 13
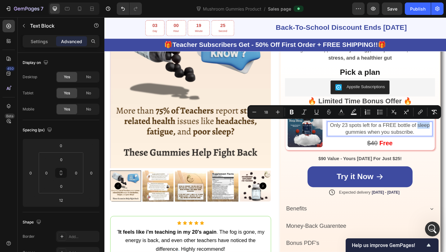
click at [444, 134] on span "Only 23 spots left for a FREE bottle of sleep gummies when you subscribe." at bounding box center [404, 137] width 108 height 13
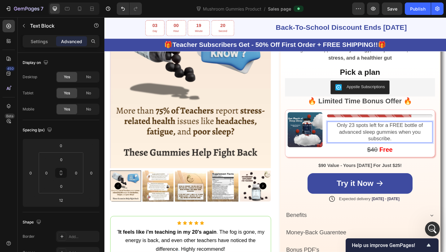
click at [361, 142] on span "Only 23 spots left for a FREE bottle of advanced sleep gummies when you subscri…" at bounding box center [404, 141] width 94 height 21
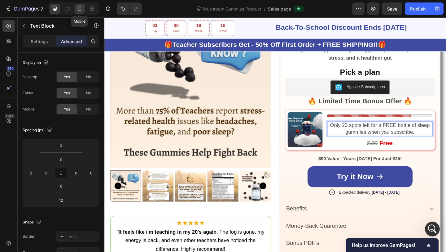
click at [78, 9] on icon at bounding box center [79, 9] width 3 height 4
type input "21"
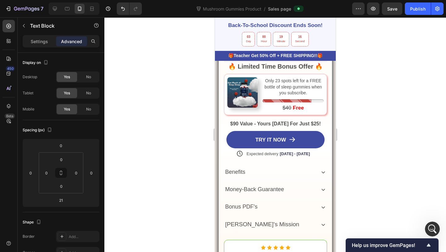
click at [280, 167] on div "Benefits" at bounding box center [269, 172] width 90 height 10
click at [282, 186] on span "Money-Back Guarantee" at bounding box center [254, 189] width 59 height 6
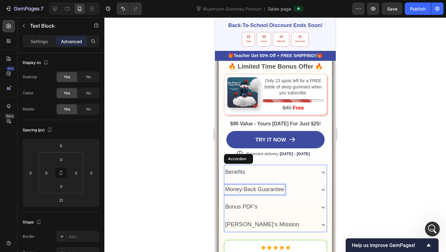
scroll to position [284, 0]
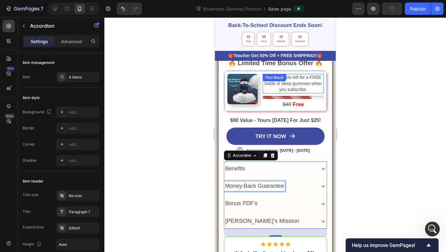
click at [281, 91] on div "Only 23 spots left for a FREE bottle of sleep gummies when you subscribe. Text …" at bounding box center [292, 84] width 61 height 20
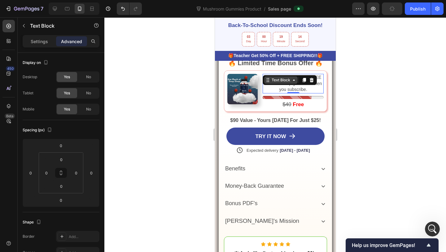
scroll to position [275, 0]
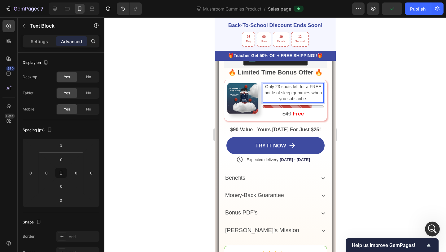
click at [282, 91] on span "Only 23 spots left for a FREE bottle of sleep gummies when you subscribe." at bounding box center [292, 92] width 57 height 17
click at [289, 92] on span "Only 23 spots left for a FREE bottle of advanced sleep gummies when you subscri…" at bounding box center [293, 92] width 58 height 17
click at [308, 94] on span "Only 23 spots left for a FREE bottle of Advanced sleep gummies when you subscri…" at bounding box center [293, 92] width 58 height 17
click at [265, 99] on span "Only 23 spots left for a FREE bottle of Advanced Sleep gummies when you subscri…" at bounding box center [293, 92] width 58 height 17
click at [417, 10] on div "Publish" at bounding box center [417, 9] width 15 height 7
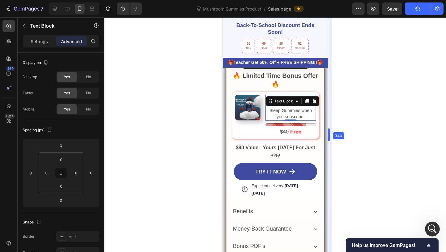
scroll to position [262, 0]
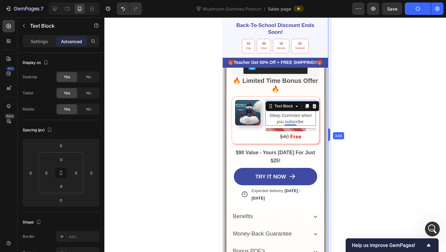
drag, startPoint x: 338, startPoint y: 102, endPoint x: 323, endPoint y: 102, distance: 15.5
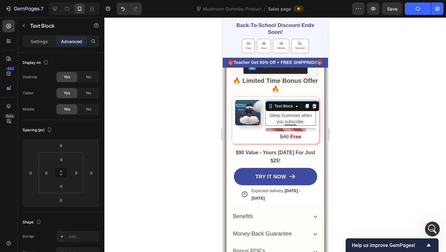
click at [398, 110] on div at bounding box center [275, 134] width 342 height 234
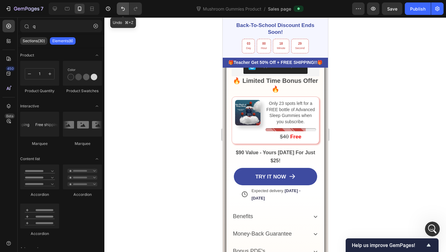
click at [120, 3] on button "Undo/Redo" at bounding box center [123, 8] width 12 height 12
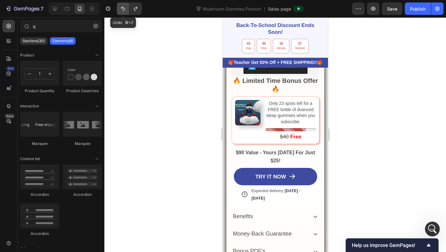
click at [120, 3] on button "Undo/Redo" at bounding box center [123, 8] width 12 height 12
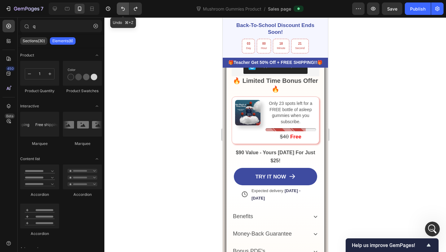
click at [120, 3] on button "Undo/Redo" at bounding box center [123, 8] width 12 height 12
click at [424, 10] on div "Publish" at bounding box center [417, 9] width 15 height 7
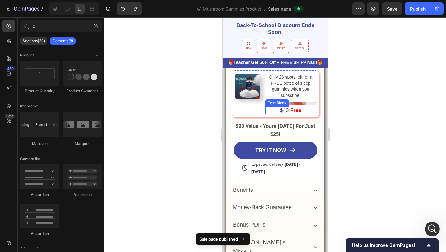
scroll to position [289, 0]
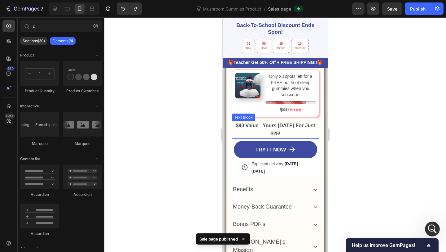
click at [273, 132] on strong "$90 Value - Yours [DATE] For Just $25!" at bounding box center [275, 129] width 79 height 13
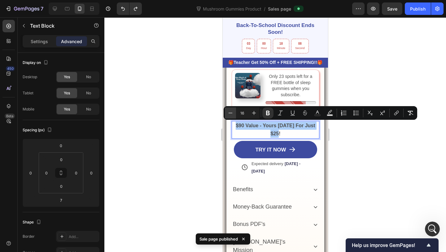
click at [231, 111] on icon "Editor contextual toolbar" at bounding box center [230, 113] width 6 height 6
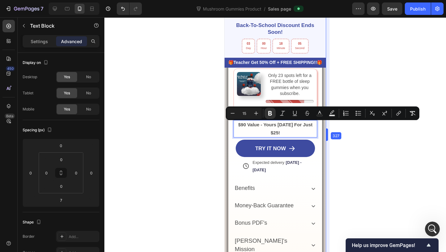
scroll to position [284, 0]
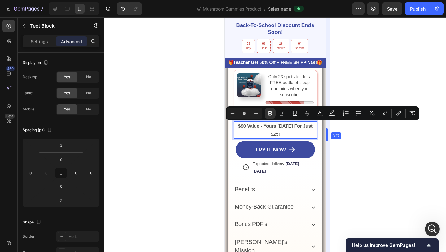
drag, startPoint x: 331, startPoint y: 129, endPoint x: 326, endPoint y: 128, distance: 5.0
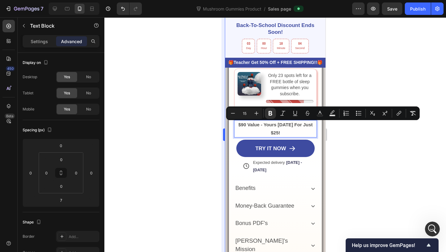
scroll to position [284, 0]
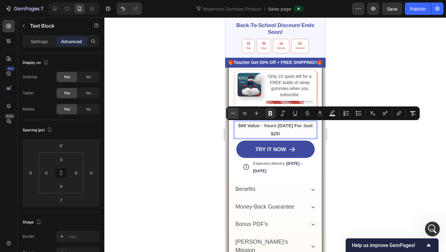
click at [232, 112] on icon "Editor contextual toolbar" at bounding box center [233, 113] width 6 height 6
type input "14"
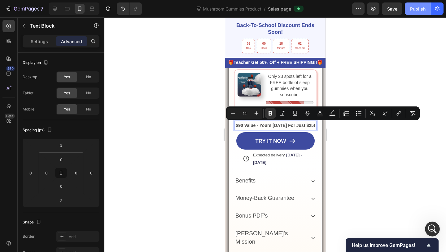
click at [415, 5] on button "Publish" at bounding box center [418, 8] width 26 height 12
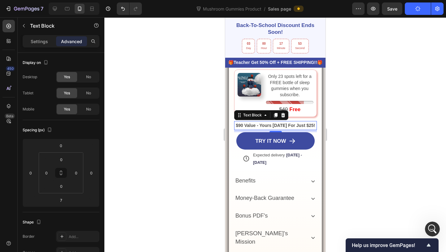
scroll to position [801, 0]
click at [400, 72] on div at bounding box center [275, 134] width 342 height 234
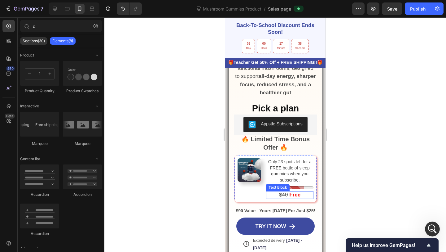
scroll to position [198, 0]
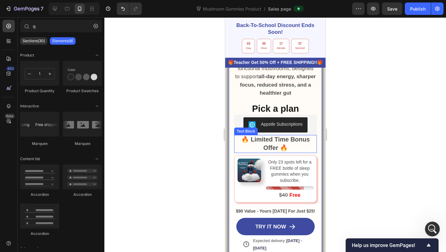
click at [287, 140] on strong "🔥 Limited Time Bonus Offer 🔥" at bounding box center [275, 143] width 68 height 15
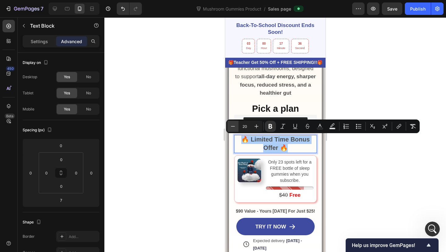
click at [234, 128] on icon "Editor contextual toolbar" at bounding box center [233, 126] width 6 height 6
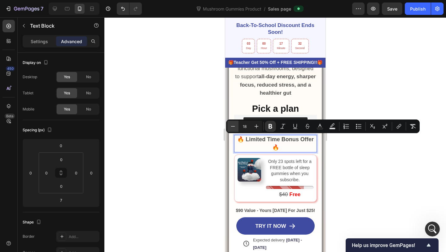
click at [234, 128] on icon "Editor contextual toolbar" at bounding box center [233, 126] width 6 height 6
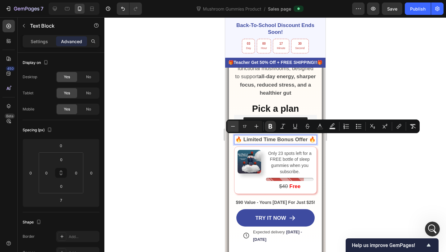
scroll to position [777, 0]
click at [255, 126] on icon "Editor contextual toolbar" at bounding box center [257, 126] width 6 height 6
type input "18"
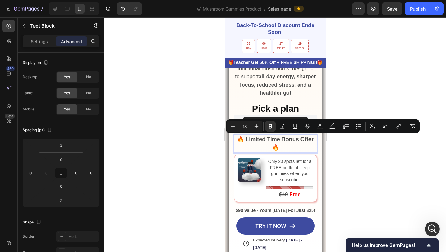
click at [244, 140] on strong "🔥 Limited Time Bonus Offer 🔥" at bounding box center [275, 143] width 77 height 14
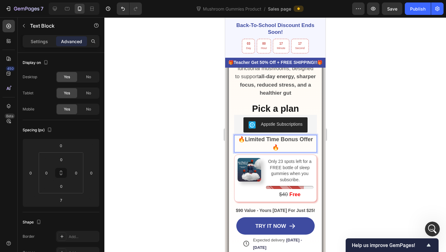
click at [309, 140] on strong "🔥Limited Time Bonus Offer 🔥" at bounding box center [275, 143] width 75 height 14
click at [412, 6] on div "Publish" at bounding box center [417, 9] width 15 height 7
click at [241, 138] on strong "🔥Limited Time Bonus Offer🔥" at bounding box center [275, 143] width 75 height 14
click at [314, 139] on strong "🔥 Limited Time Bonus Offer🔥" at bounding box center [275, 143] width 77 height 14
click at [313, 139] on strong "🔥 Limited Time Bonus Offer🔥" at bounding box center [275, 143] width 77 height 14
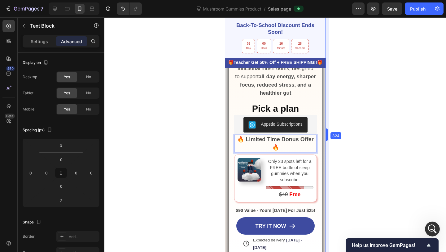
scroll to position [196, 0]
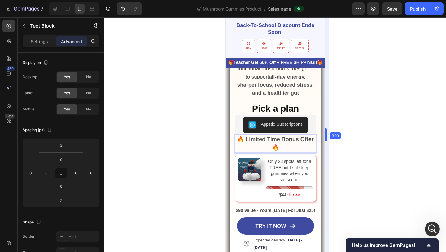
drag, startPoint x: 327, startPoint y: 137, endPoint x: 324, endPoint y: 137, distance: 3.4
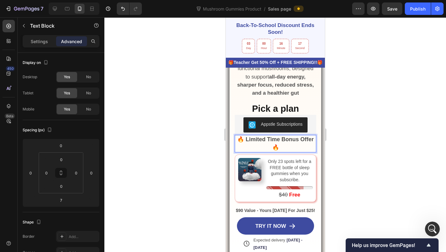
click at [276, 143] on p "🔥 Limited Time Bonus Offer 🔥" at bounding box center [275, 143] width 80 height 16
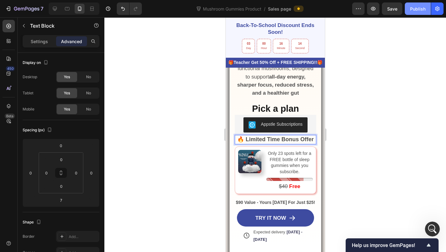
click at [415, 6] on div "Publish" at bounding box center [417, 9] width 15 height 7
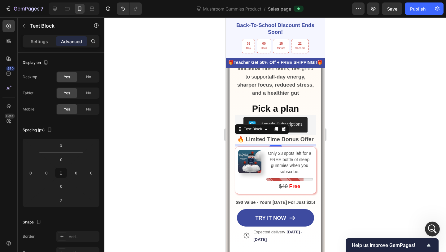
scroll to position [777, 0]
